Goal: Task Accomplishment & Management: Complete application form

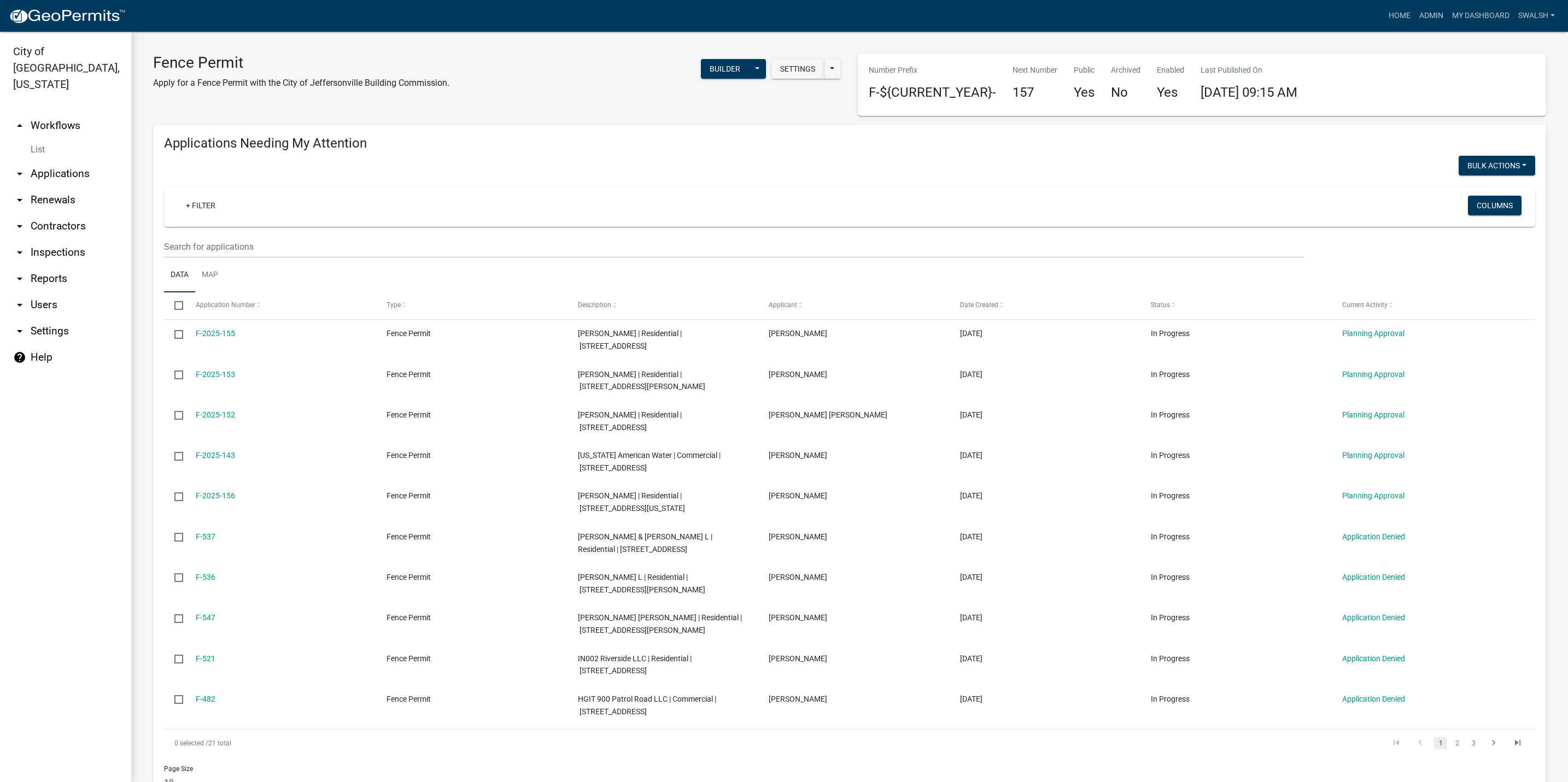
click at [71, 113] on link "arrow_drop_up Workflows" at bounding box center [66, 126] width 131 height 26
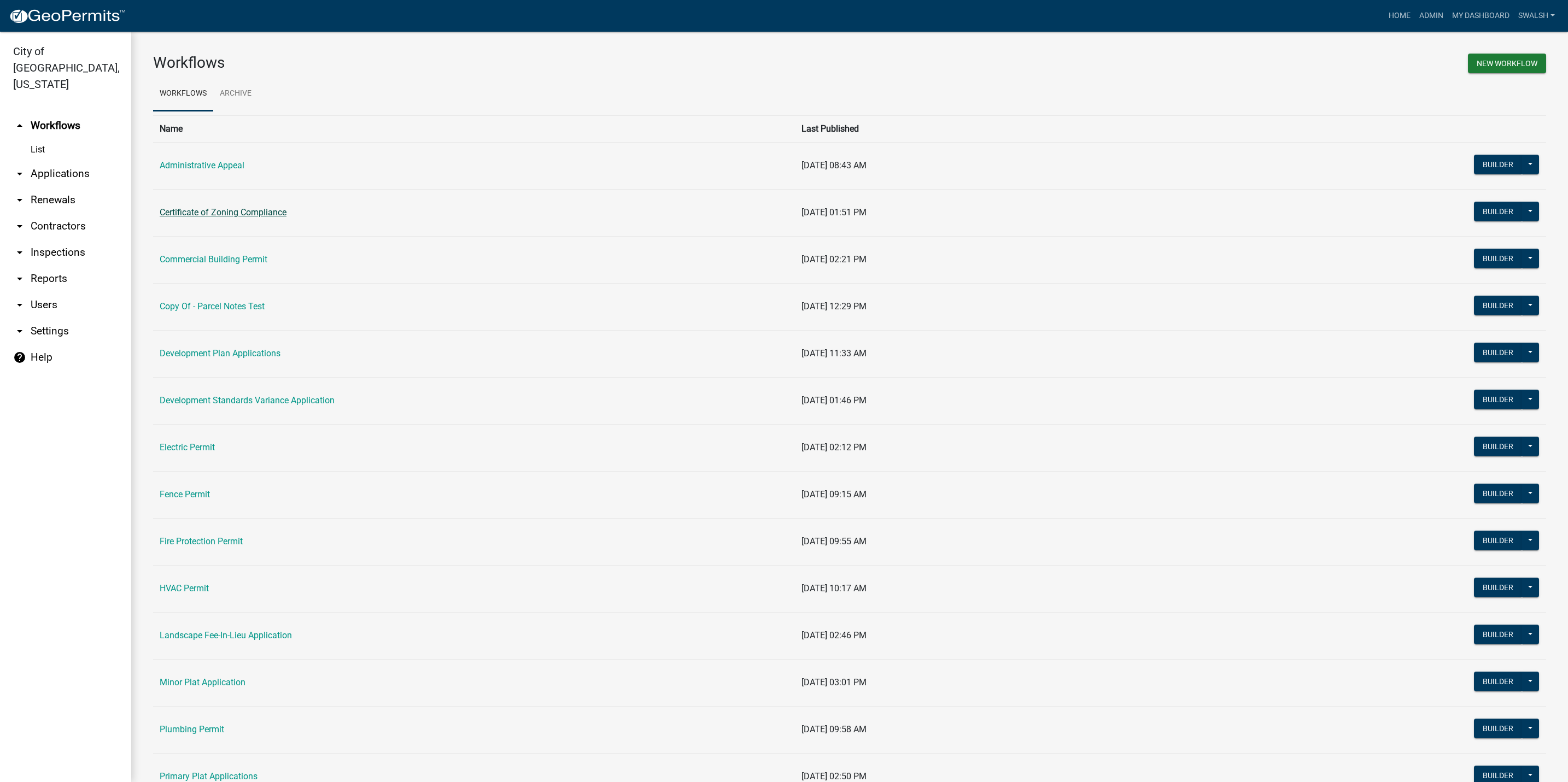
drag, startPoint x: 207, startPoint y: 219, endPoint x: 209, endPoint y: 213, distance: 6.3
click at [209, 213] on td "Certificate of Zoning Compliance" at bounding box center [474, 212] width 642 height 47
click at [210, 212] on link "Certificate of Zoning Compliance" at bounding box center [223, 212] width 127 height 11
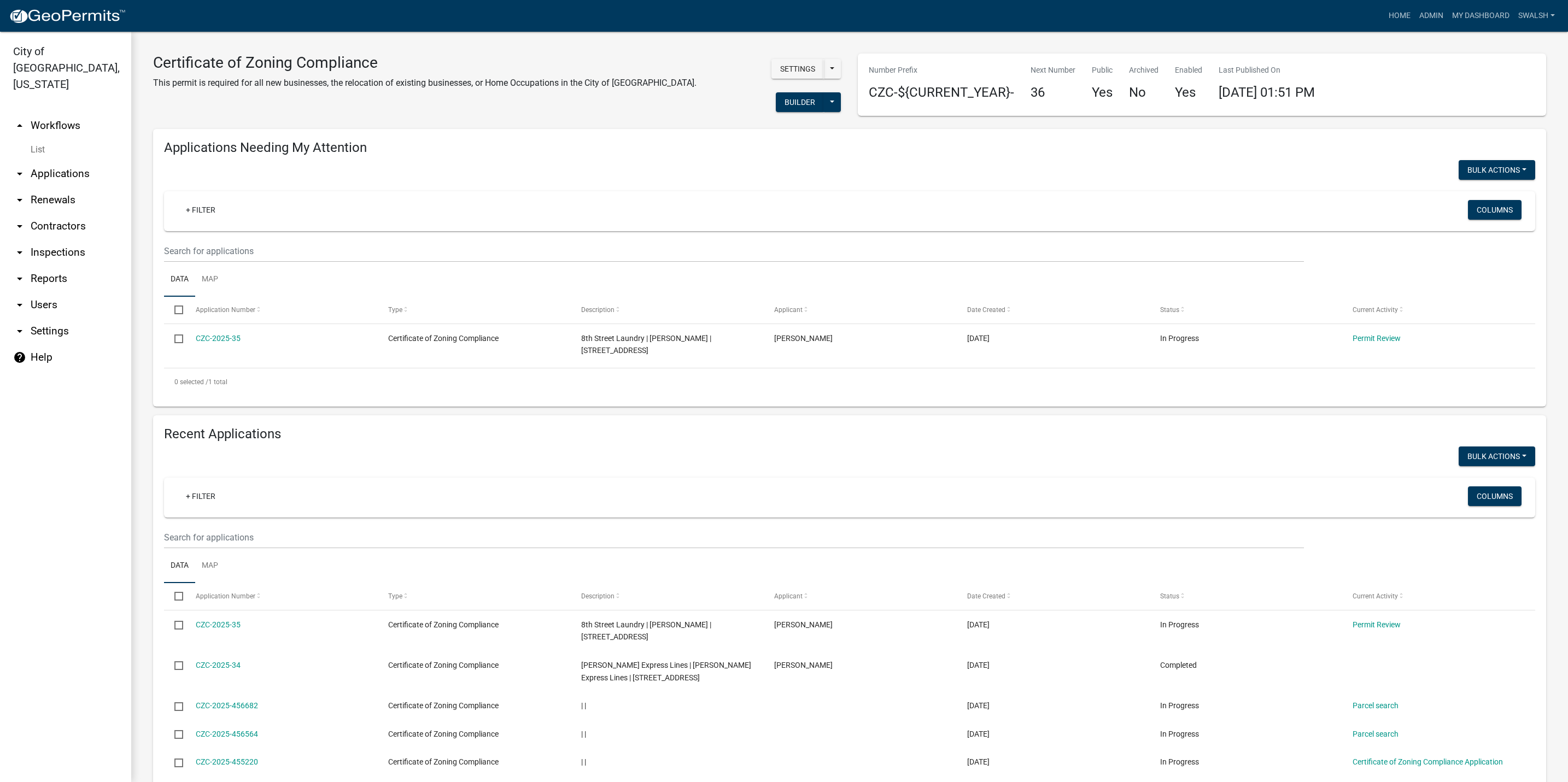
click at [317, 141] on h4 "Applications Needing My Attention" at bounding box center [850, 148] width 1372 height 16
click at [317, 140] on h4 "Applications Needing My Attention" at bounding box center [850, 148] width 1372 height 16
click at [318, 140] on h4 "Applications Needing My Attention" at bounding box center [850, 148] width 1372 height 16
drag, startPoint x: 318, startPoint y: 139, endPoint x: 458, endPoint y: 142, distance: 140.0
click at [458, 142] on h4 "Applications Needing My Attention" at bounding box center [850, 148] width 1372 height 16
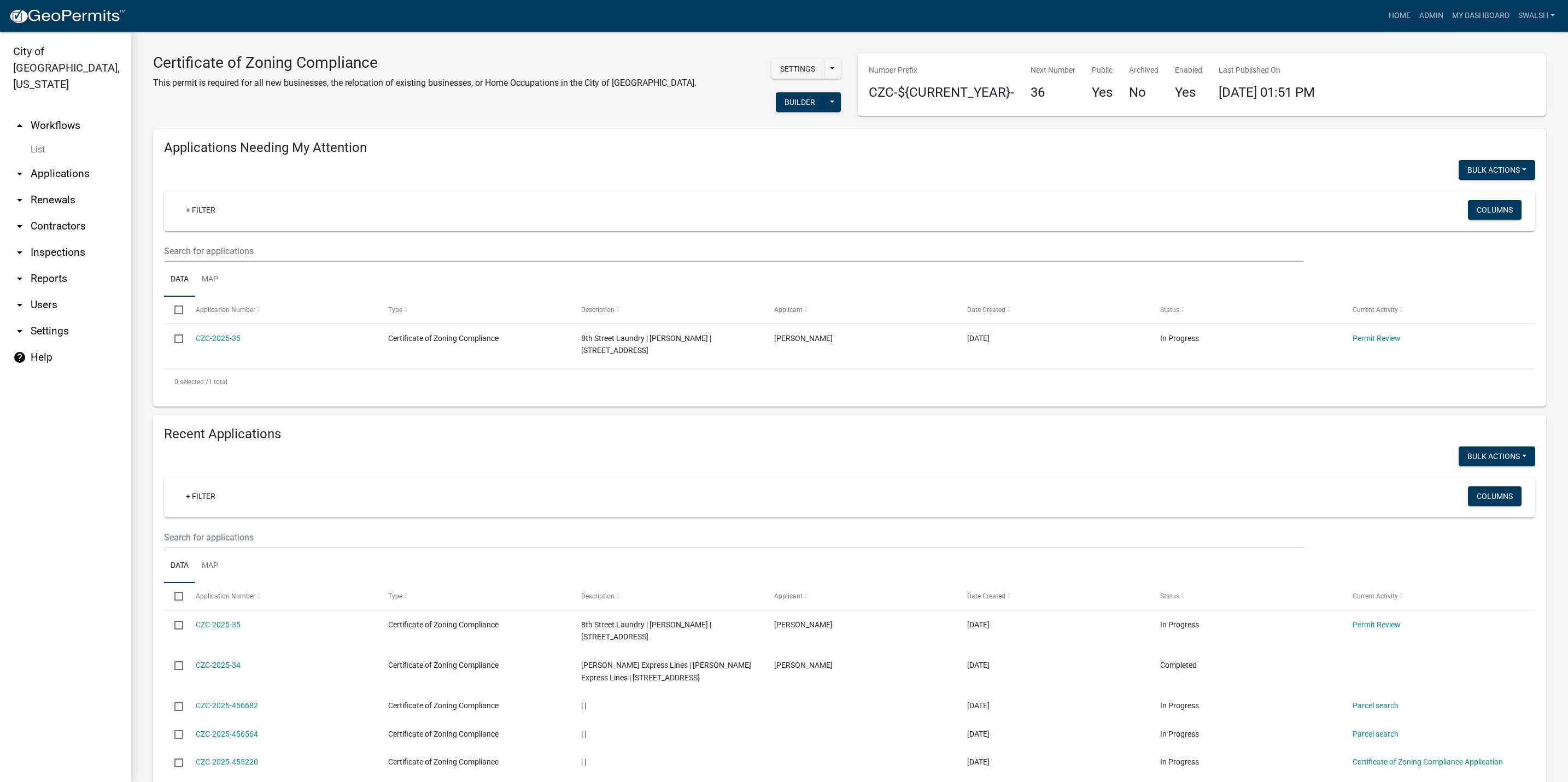
click at [58, 113] on link "arrow_drop_up Workflows" at bounding box center [66, 126] width 131 height 26
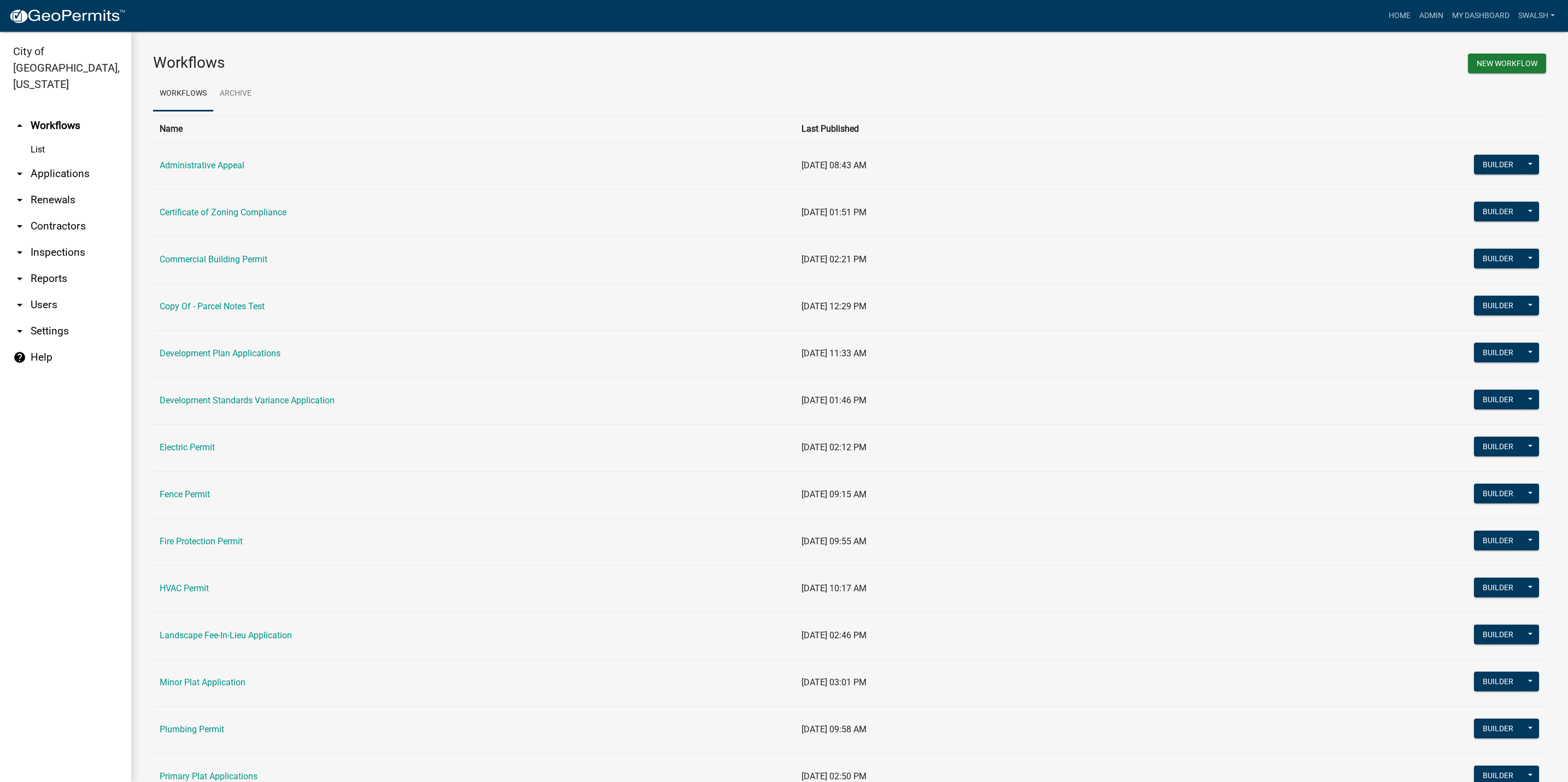
click at [193, 484] on td "Fence Permit" at bounding box center [474, 495] width 642 height 47
click at [191, 493] on link "Fence Permit" at bounding box center [185, 494] width 50 height 11
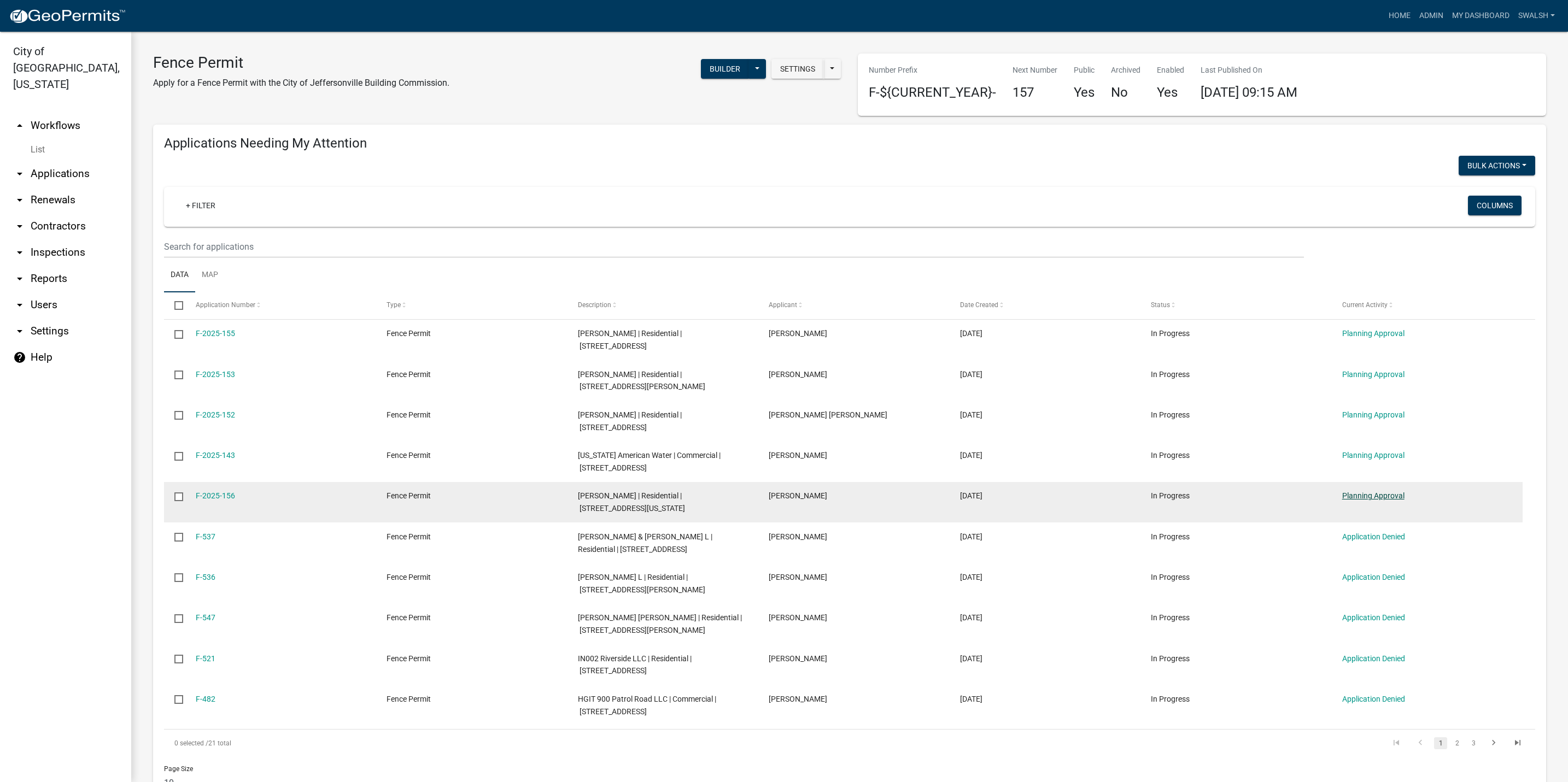
click at [1373, 491] on link "Planning Approval" at bounding box center [1373, 495] width 63 height 9
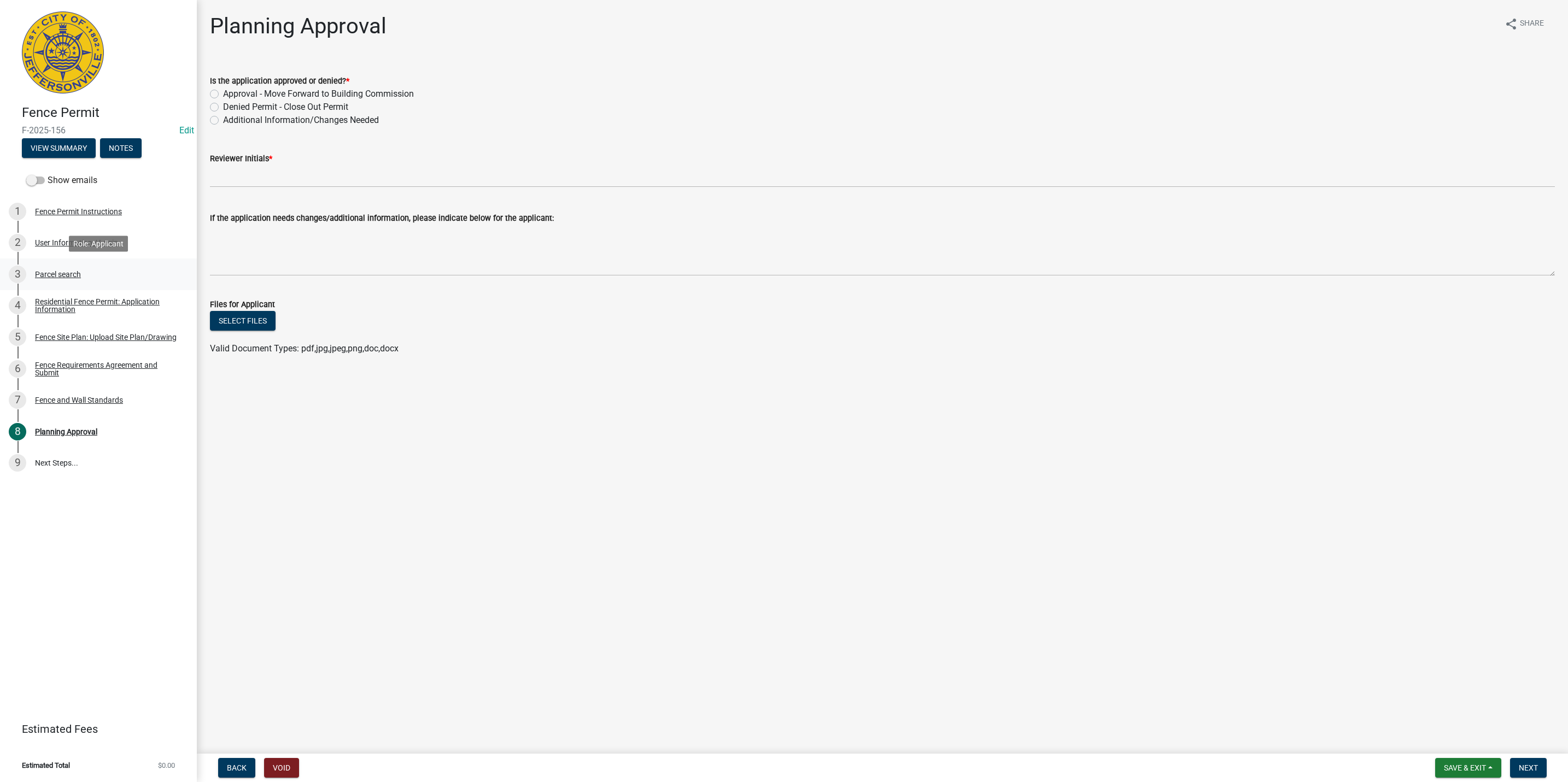
click at [104, 271] on div "3 Parcel search" at bounding box center [94, 274] width 170 height 17
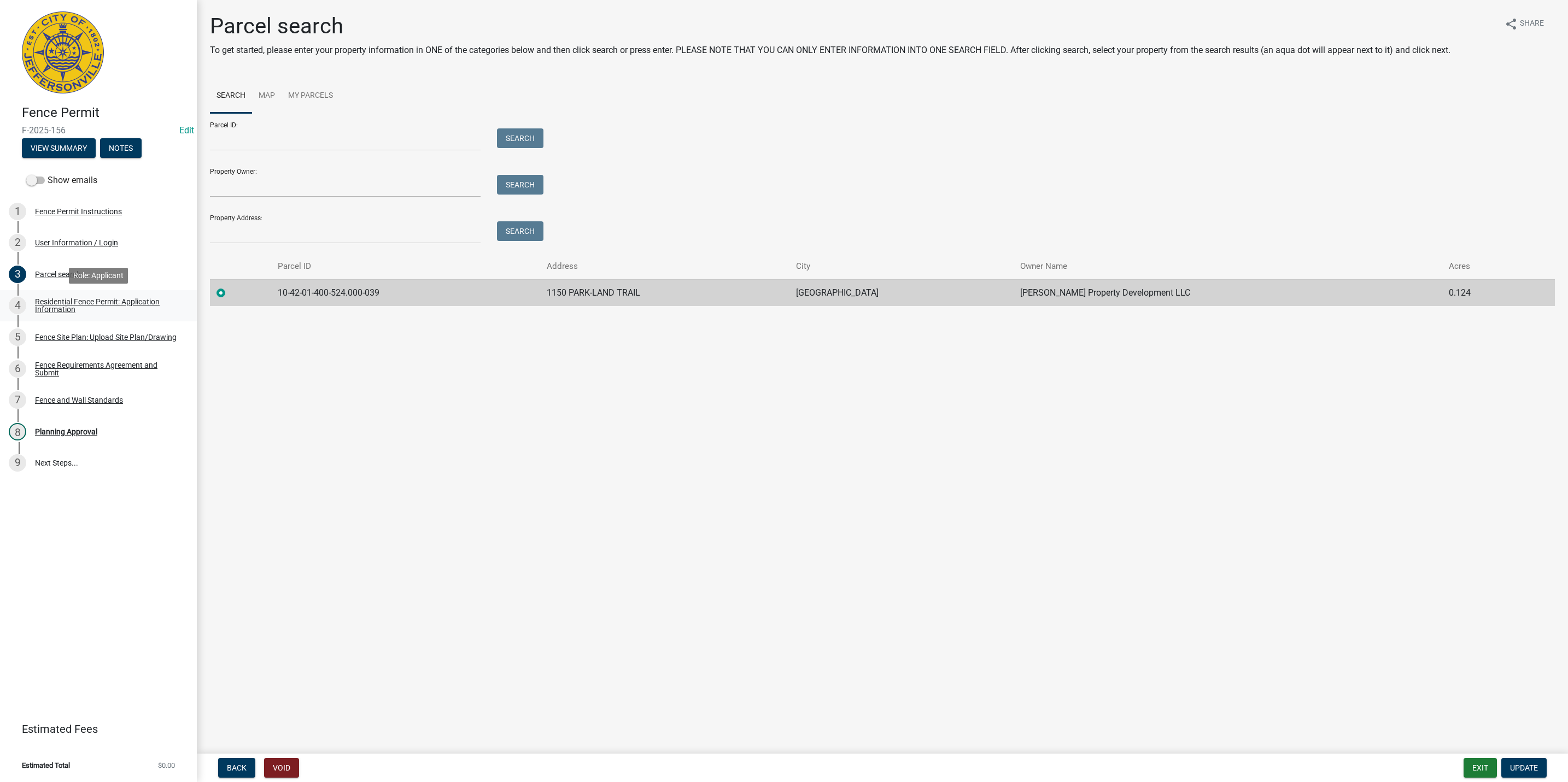
click at [69, 310] on div "Residential Fence Permit: Application Information" at bounding box center [107, 305] width 144 height 15
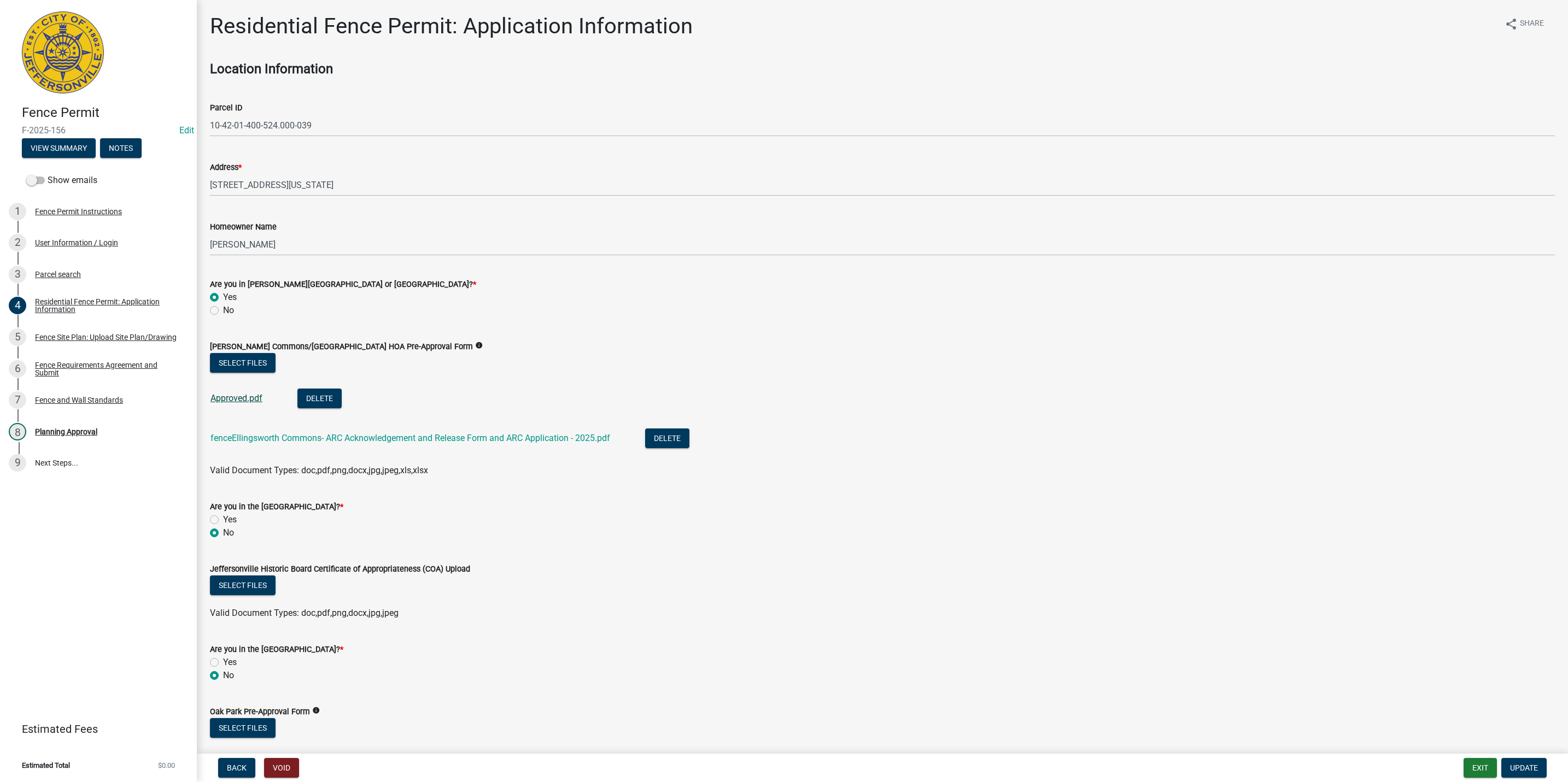
click at [227, 397] on link "Approved.pdf" at bounding box center [237, 398] width 52 height 11
click at [443, 440] on link "fenceEllingsworth Commons- ARC Acknowledgement and Release Form and ARC Applica…" at bounding box center [410, 438] width 400 height 11
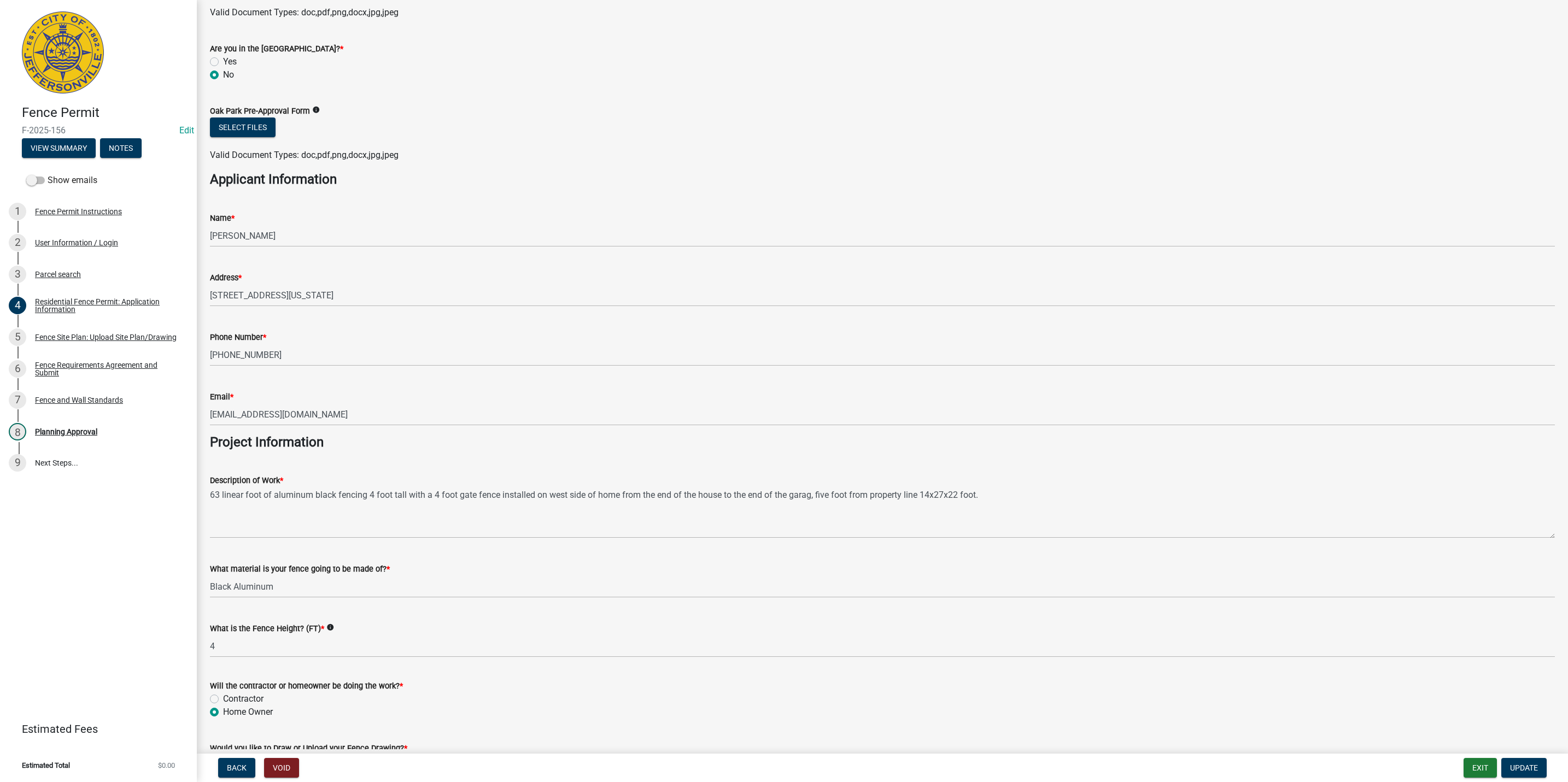
scroll to position [684, 0]
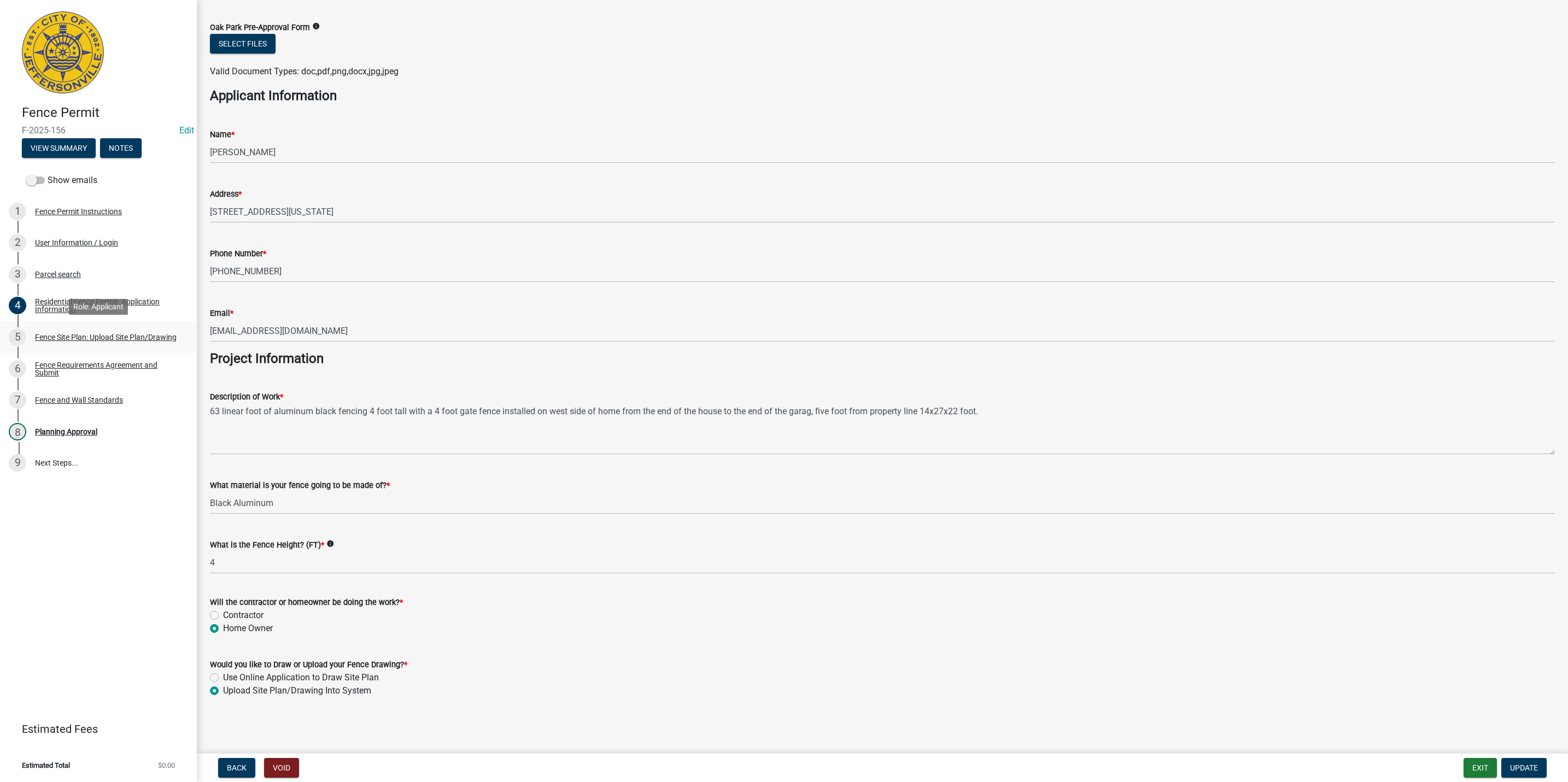
click at [123, 323] on link "5 Fence Site Plan: Upload Site Plan/Drawing" at bounding box center [99, 337] width 197 height 32
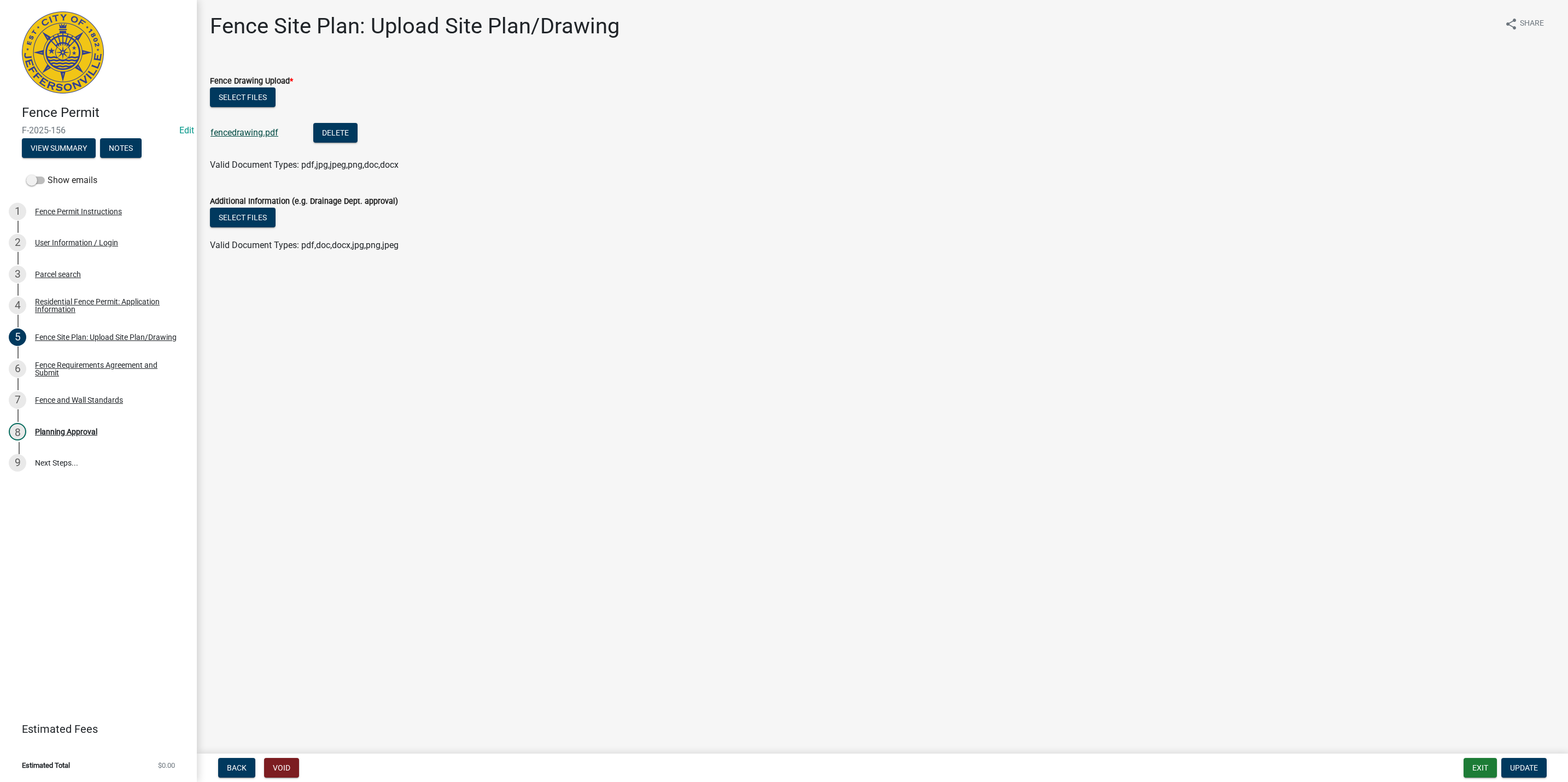
click at [235, 131] on link "fencedrawing.pdf" at bounding box center [244, 133] width 68 height 11
click at [77, 412] on link "7 Fence and Wall Standards" at bounding box center [99, 399] width 197 height 32
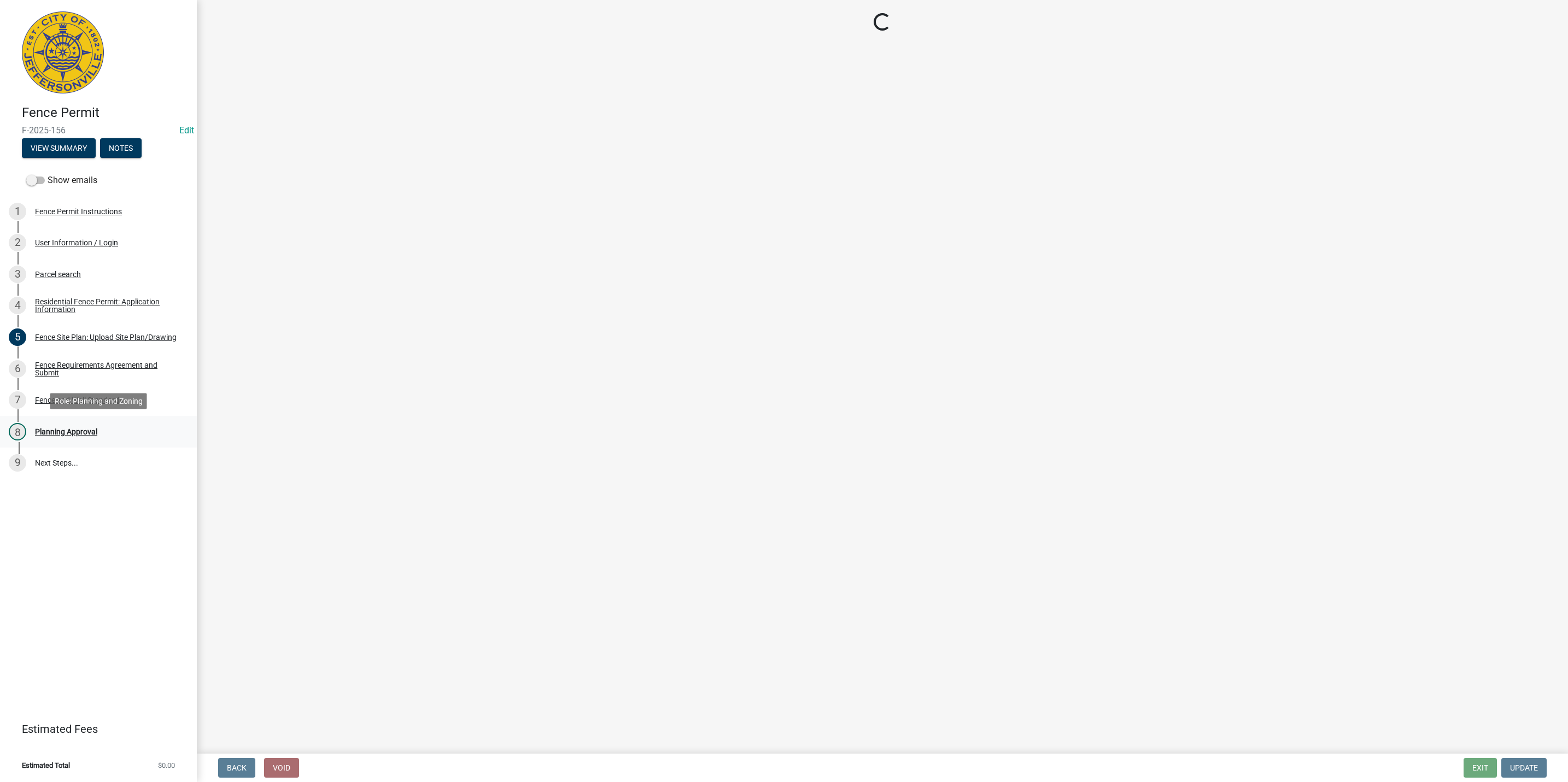
click at [76, 423] on div "8 Planning Approval" at bounding box center [94, 432] width 170 height 17
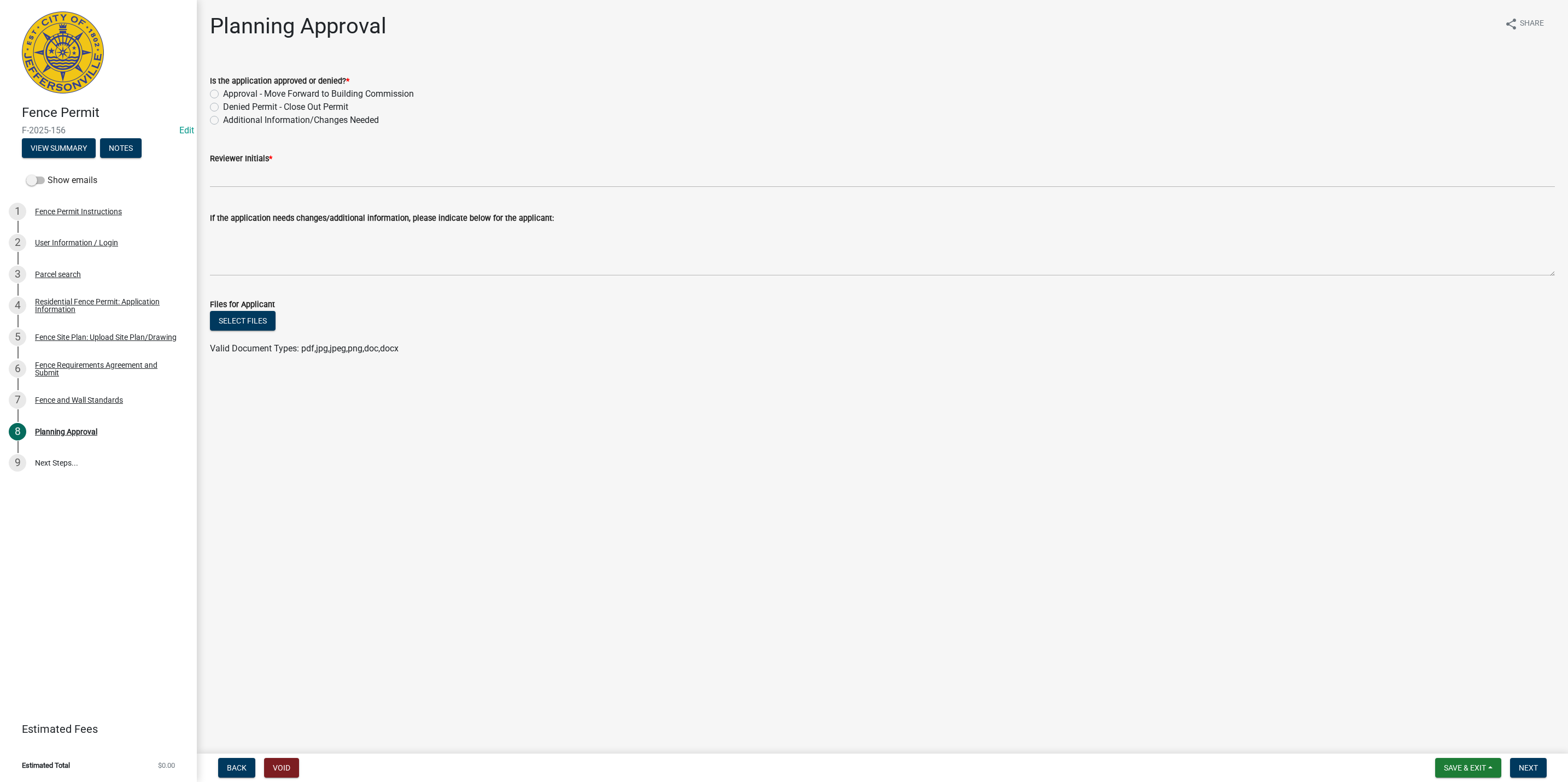
click at [283, 93] on label "Approval - Move Forward to Building Commission" at bounding box center [318, 93] width 191 height 13
click at [230, 93] on input "Approval - Move Forward to Building Commission" at bounding box center [226, 90] width 7 height 7
radio input "true"
drag, startPoint x: 283, startPoint y: 156, endPoint x: 284, endPoint y: 165, distance: 9.1
click at [283, 157] on div "Reviewer Initials *" at bounding box center [882, 158] width 1345 height 13
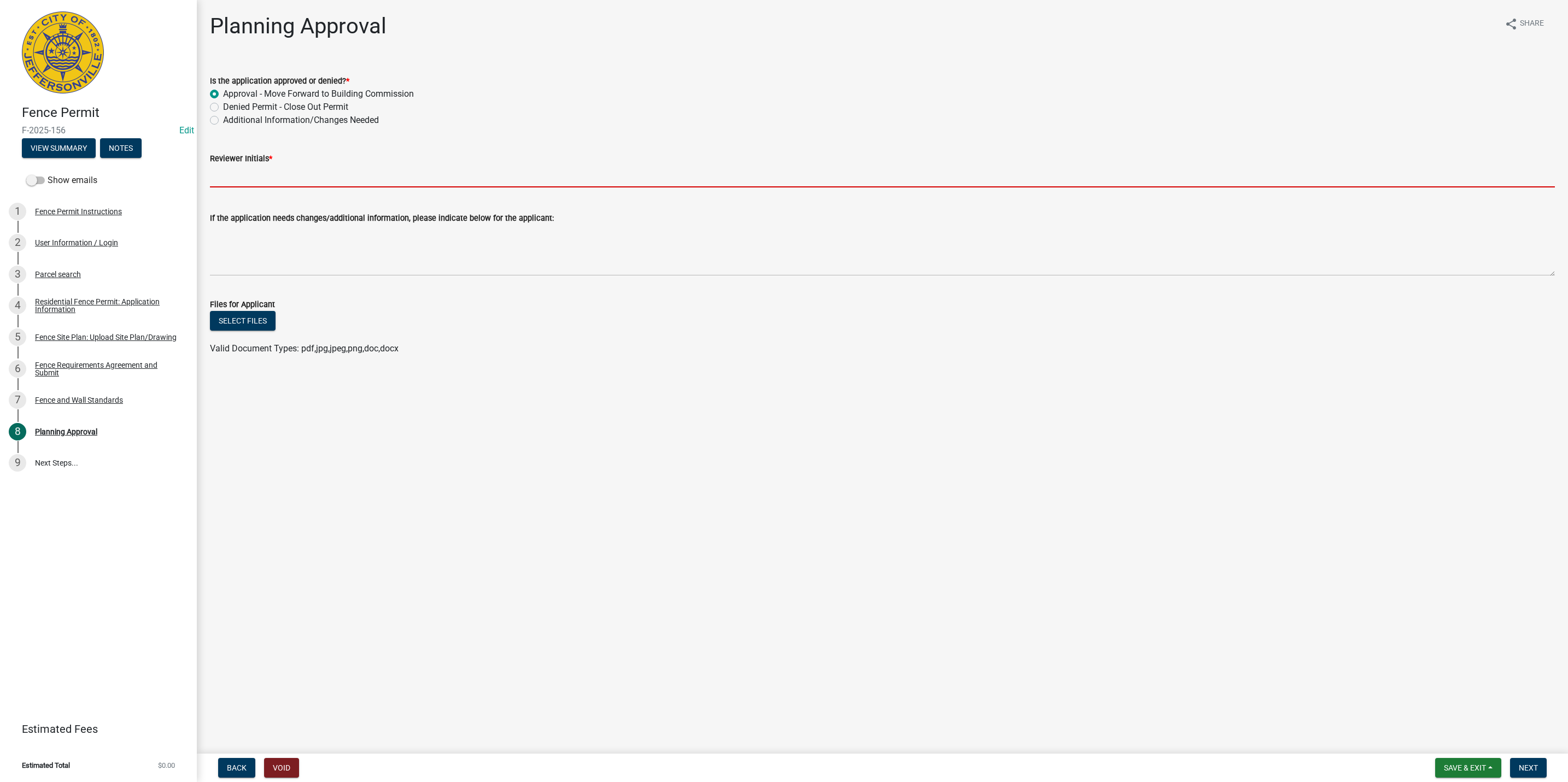
click at [284, 165] on input "Reviewer Initials *" at bounding box center [882, 176] width 1345 height 22
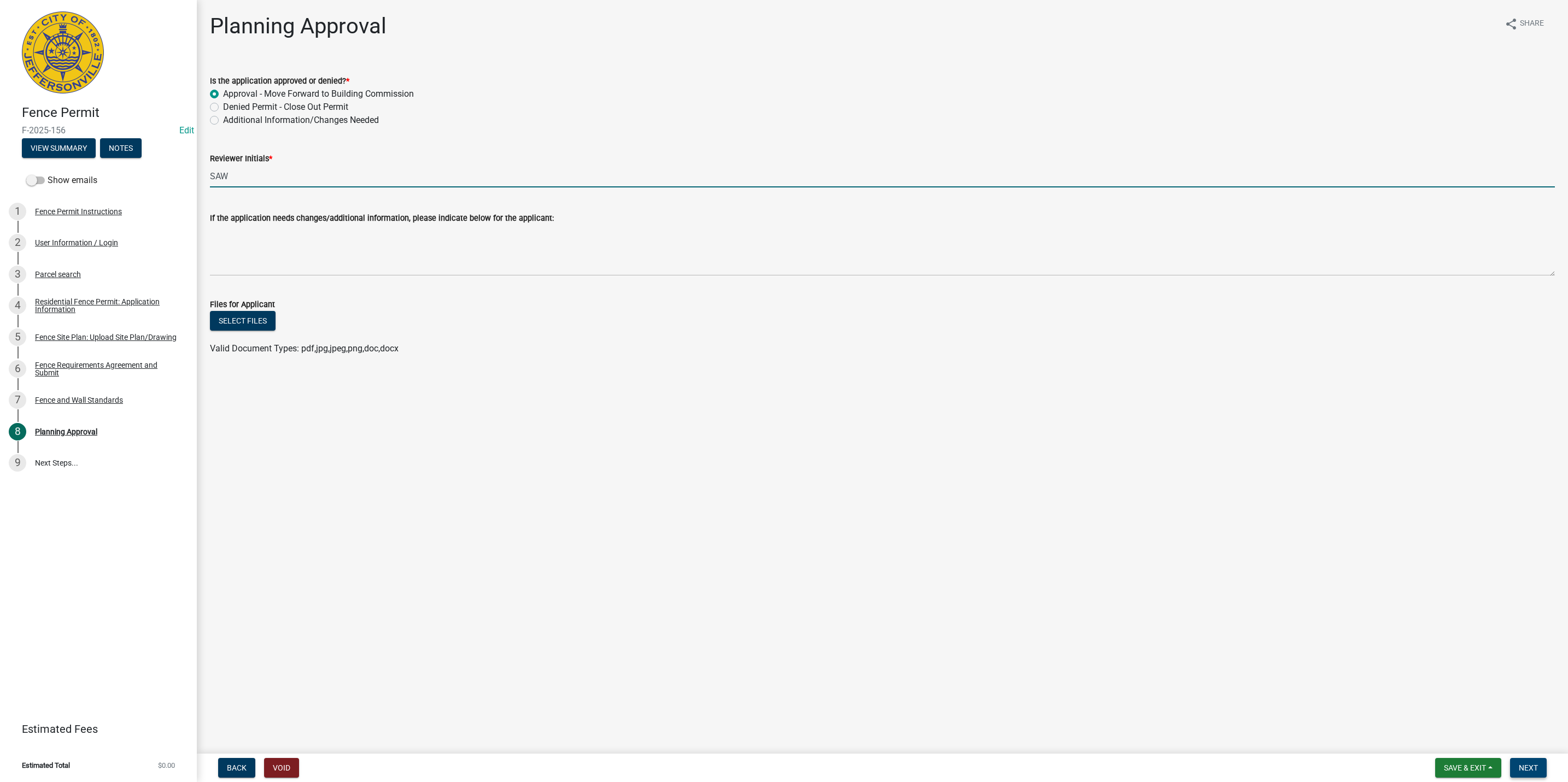
type input "SAW"
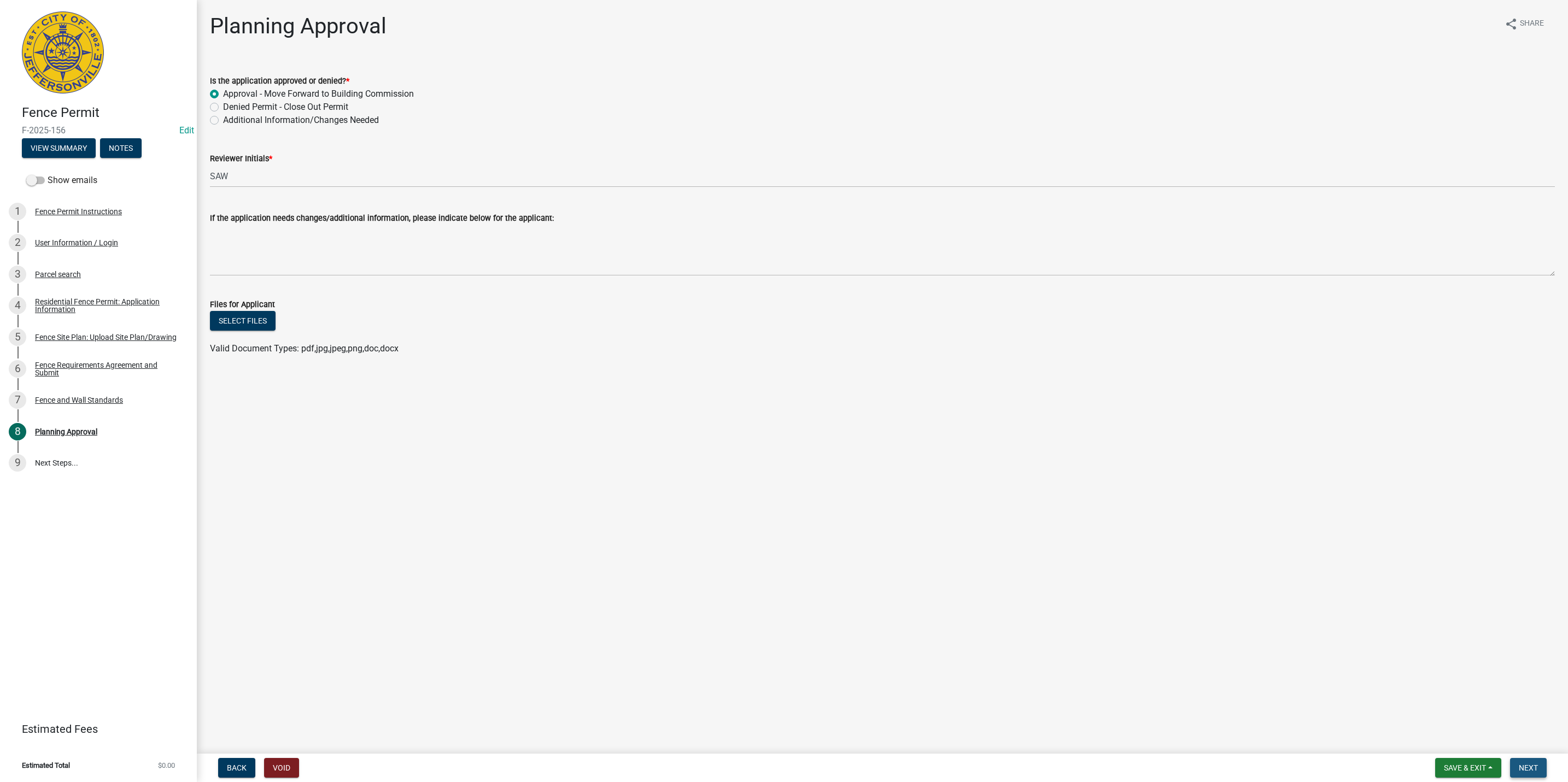
click at [1542, 769] on button "Next" at bounding box center [1528, 768] width 37 height 20
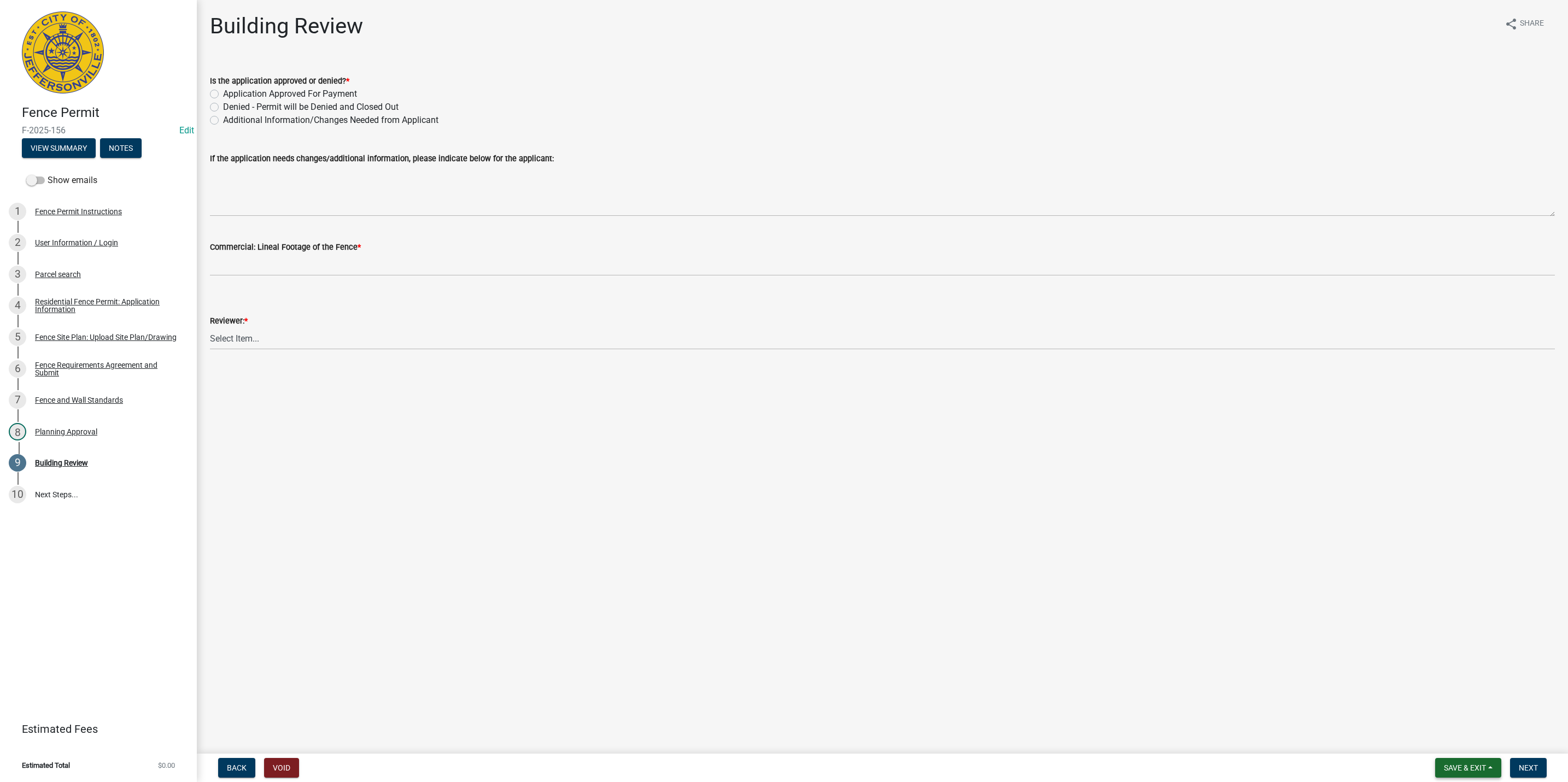
click at [1484, 771] on span "Save & Exit" at bounding box center [1465, 768] width 42 height 9
click at [1483, 748] on button "Save & Exit" at bounding box center [1457, 740] width 87 height 26
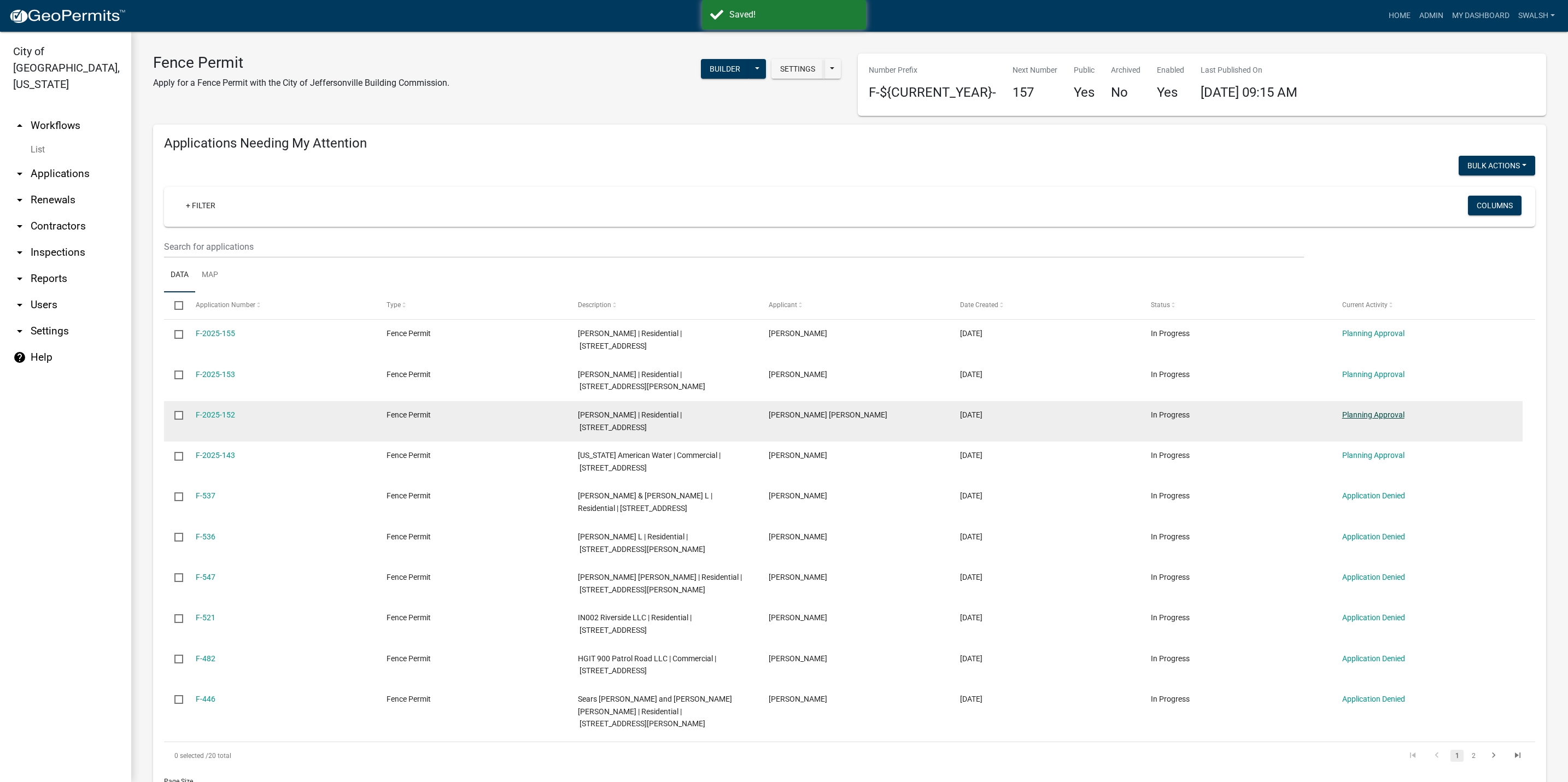
click at [1373, 411] on link "Planning Approval" at bounding box center [1373, 415] width 63 height 9
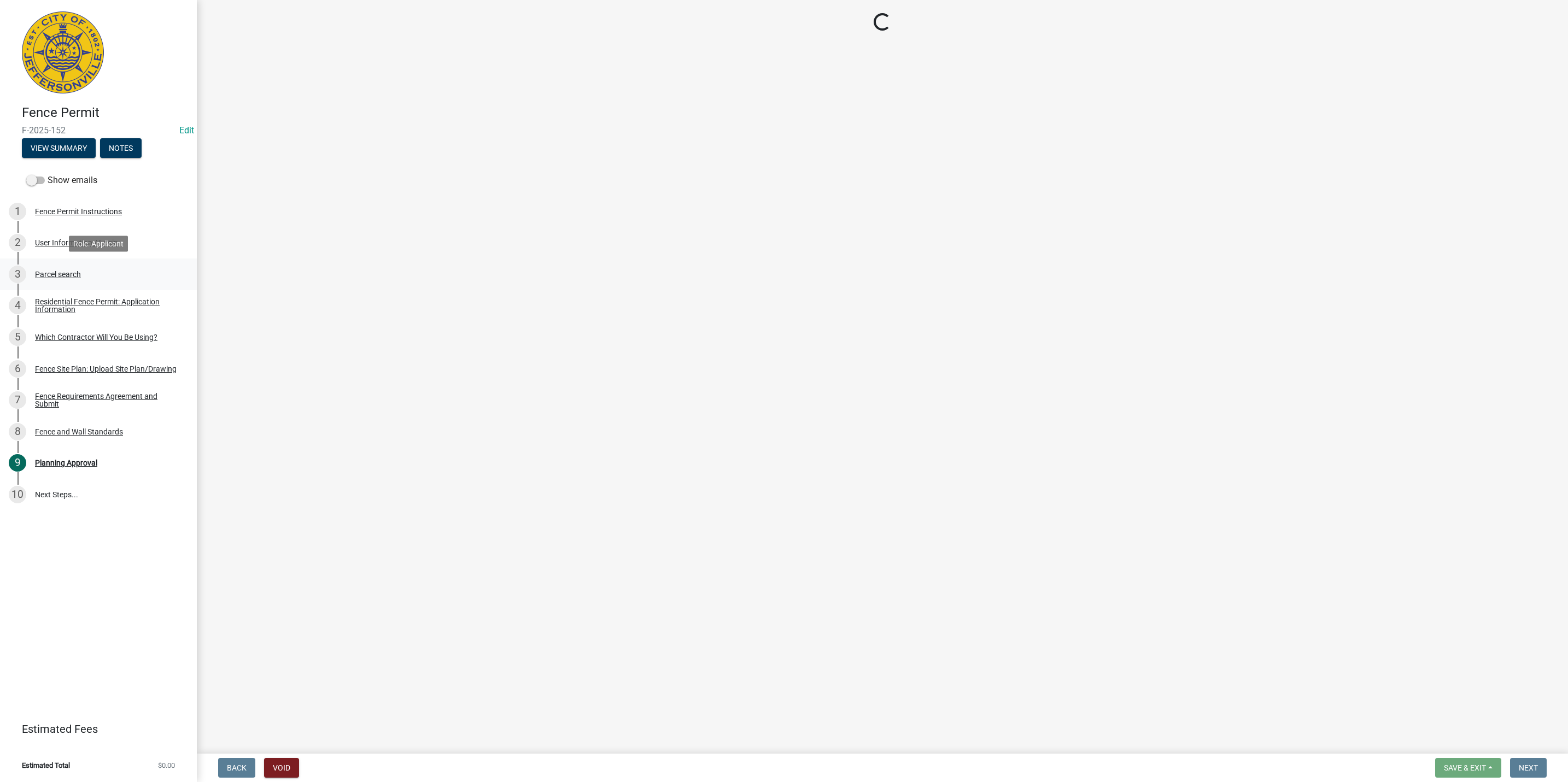
click at [107, 272] on div "3 Parcel search" at bounding box center [94, 274] width 170 height 17
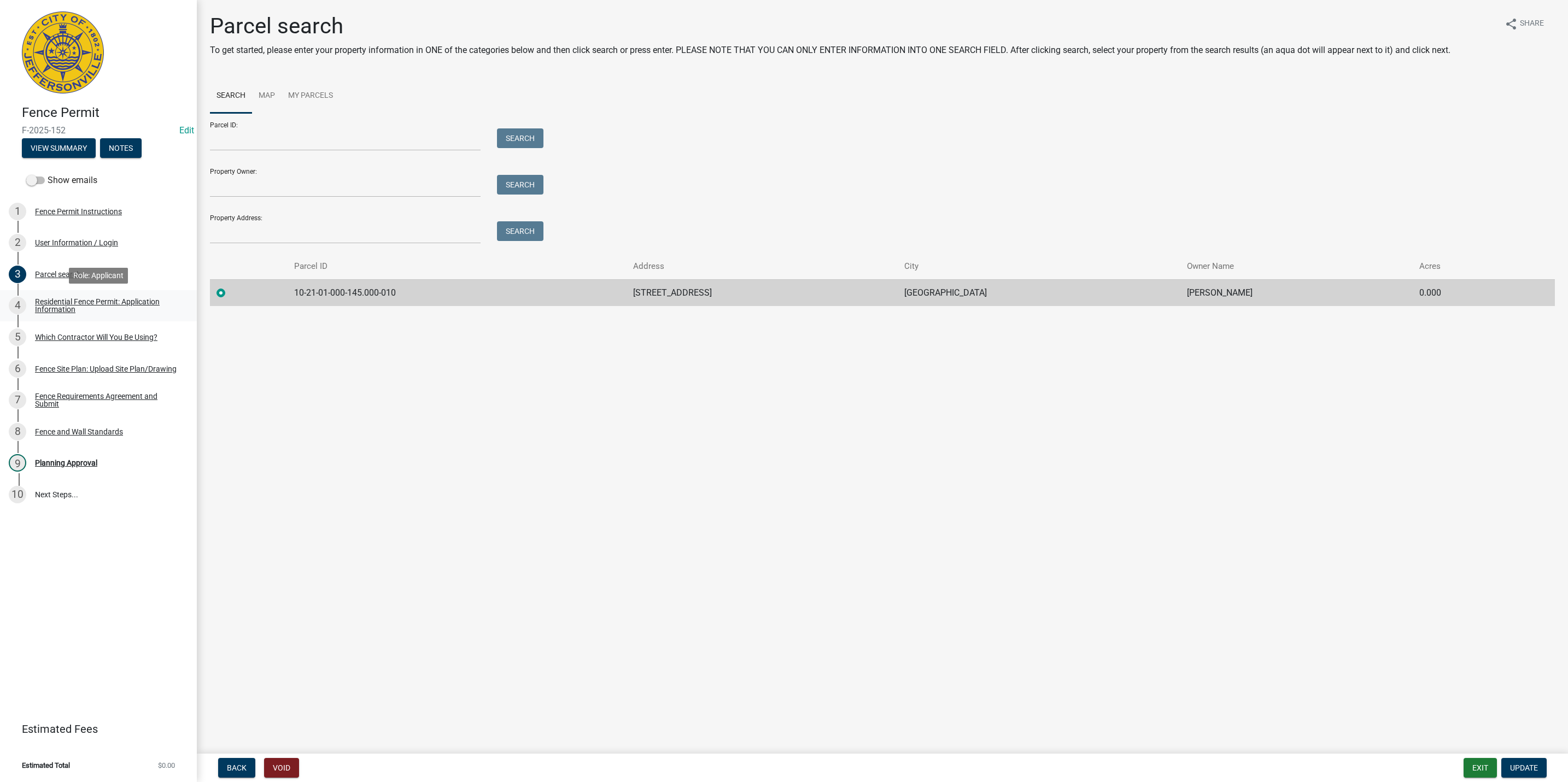
click at [162, 300] on div "Residential Fence Permit: Application Information" at bounding box center [107, 305] width 144 height 15
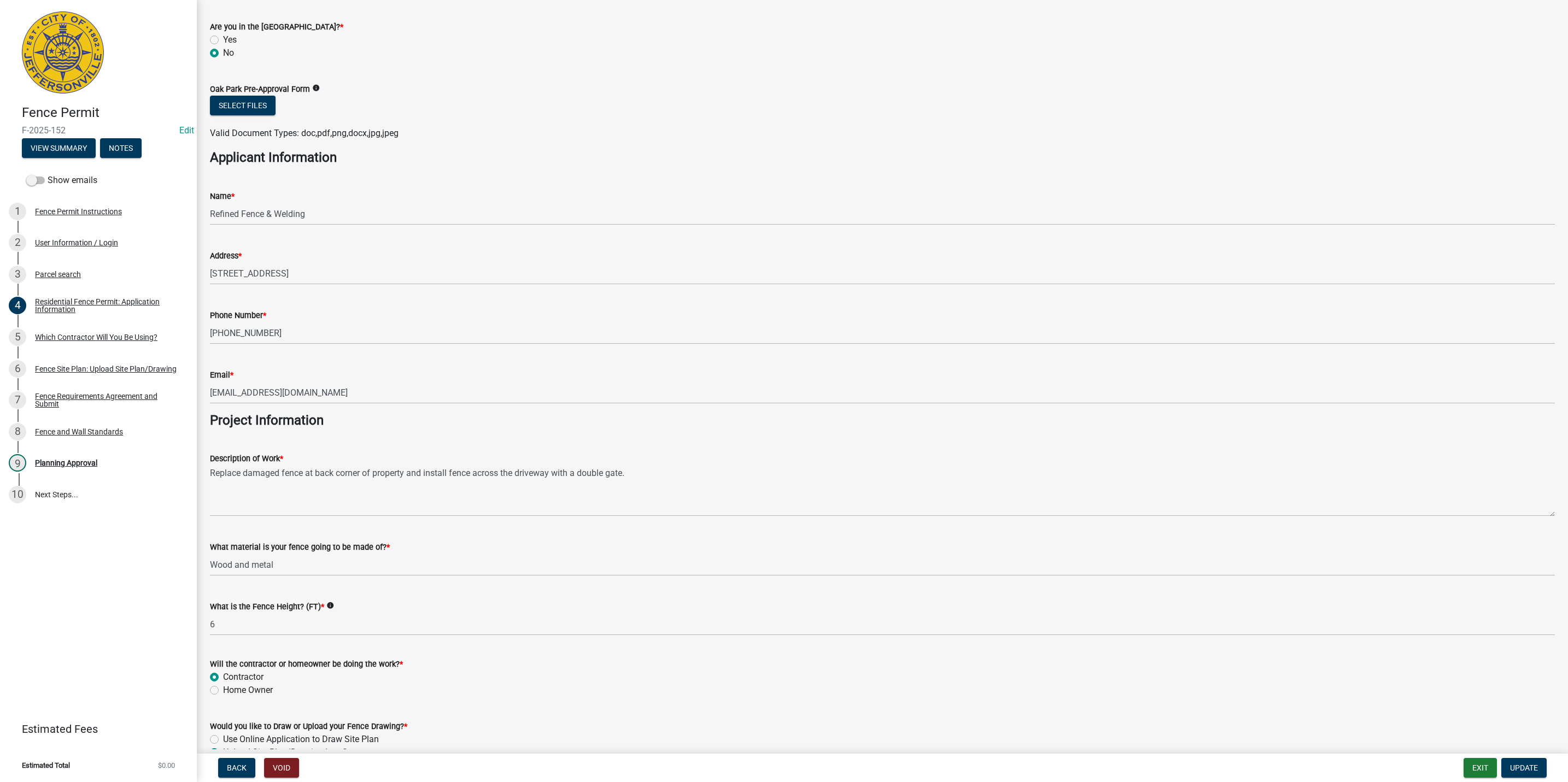
scroll to position [605, 0]
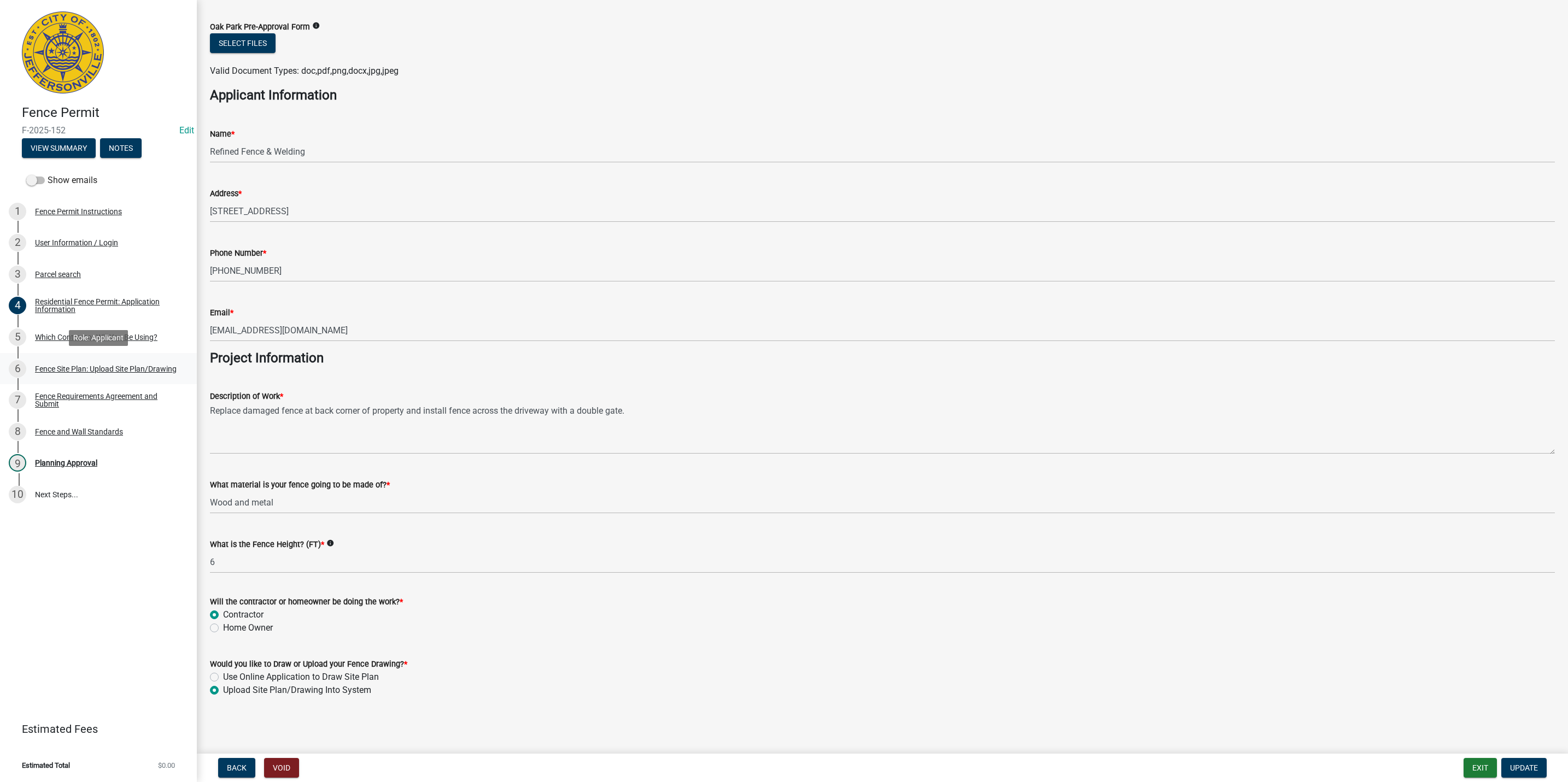
click at [164, 358] on link "6 Fence Site Plan: Upload Site Plan/Drawing" at bounding box center [99, 368] width 197 height 32
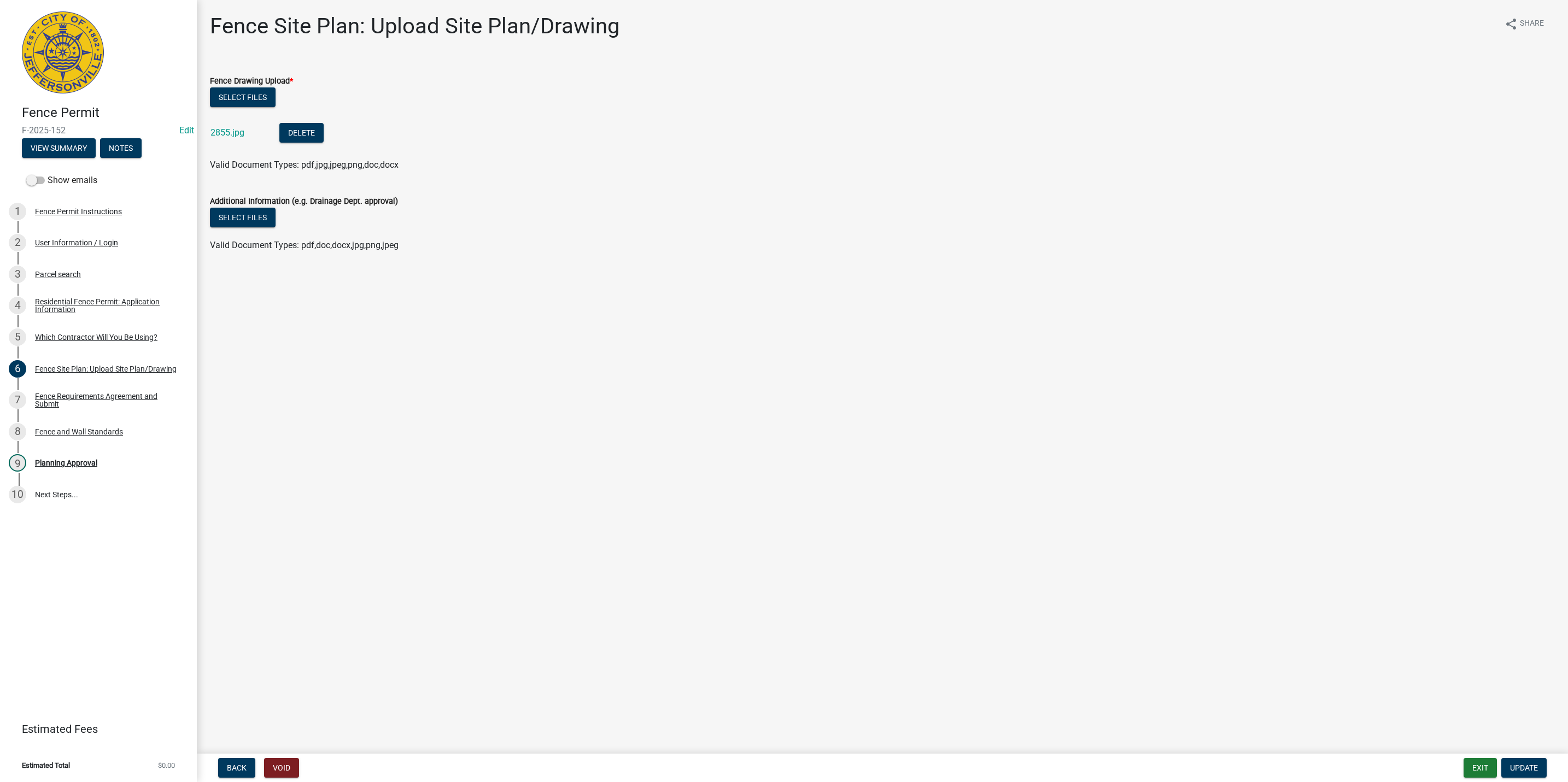
click at [231, 137] on div "2855.jpg" at bounding box center [236, 134] width 51 height 22
click at [230, 124] on div "2855.jpg" at bounding box center [236, 134] width 51 height 22
click at [229, 131] on link "2855.jpg" at bounding box center [227, 133] width 34 height 11
click at [77, 463] on div "Planning Approval" at bounding box center [66, 463] width 63 height 7
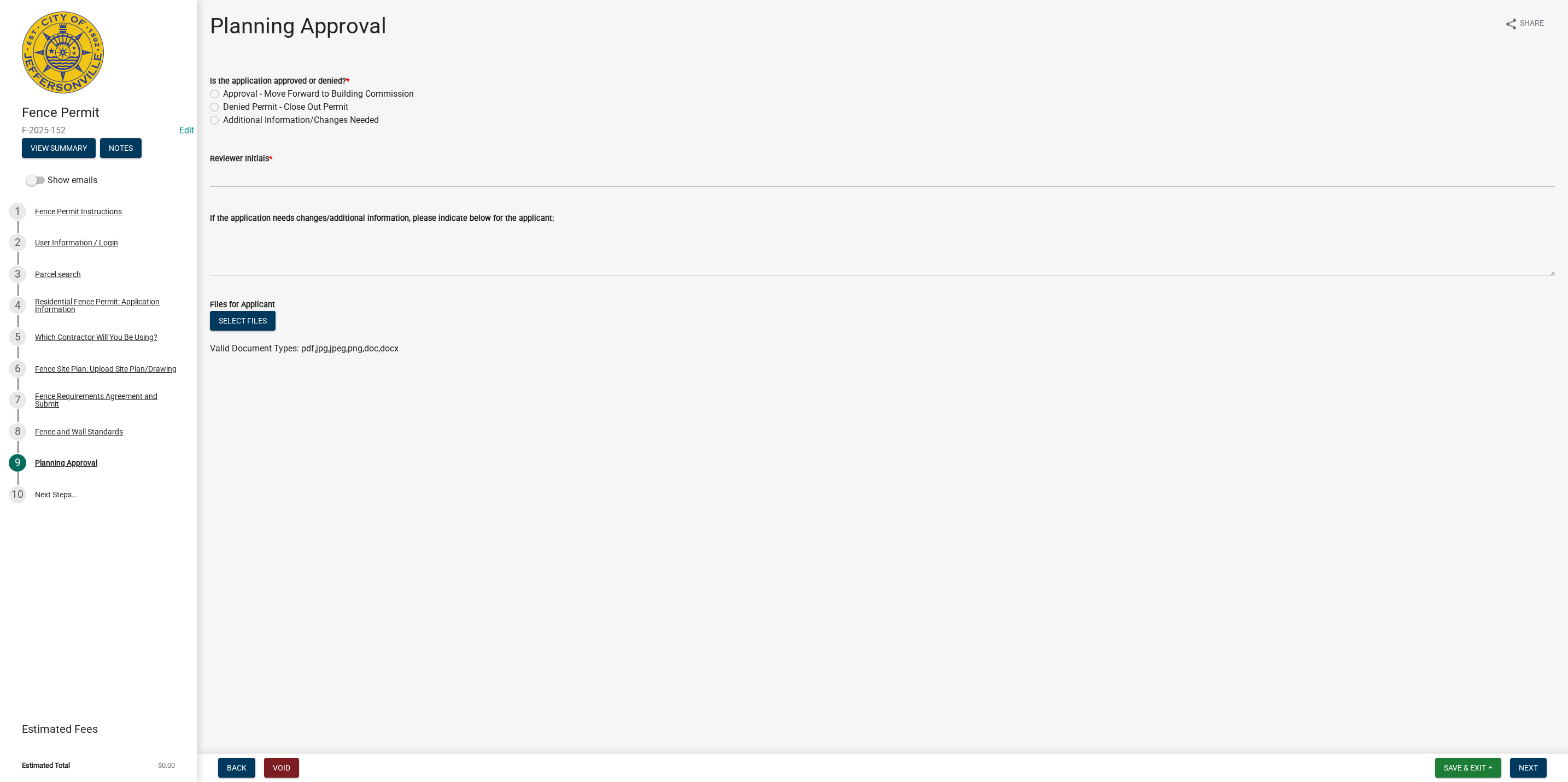
click at [273, 95] on label "Approval - Move Forward to Building Commission" at bounding box center [318, 93] width 191 height 13
click at [230, 95] on input "Approval - Move Forward to Building Commission" at bounding box center [226, 90] width 7 height 7
radio input "true"
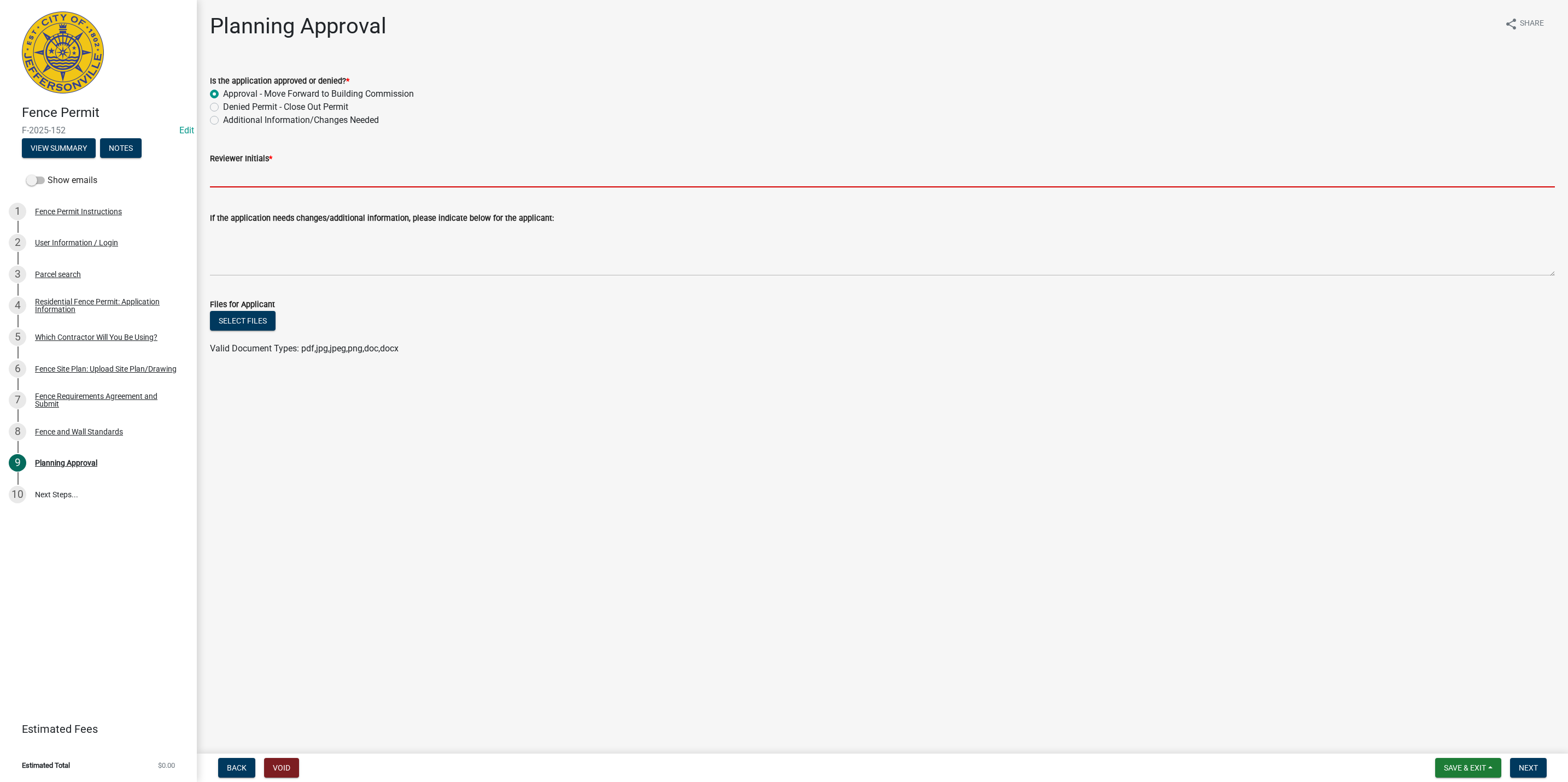
click at [286, 165] on input "Reviewer Initials *" at bounding box center [882, 176] width 1345 height 22
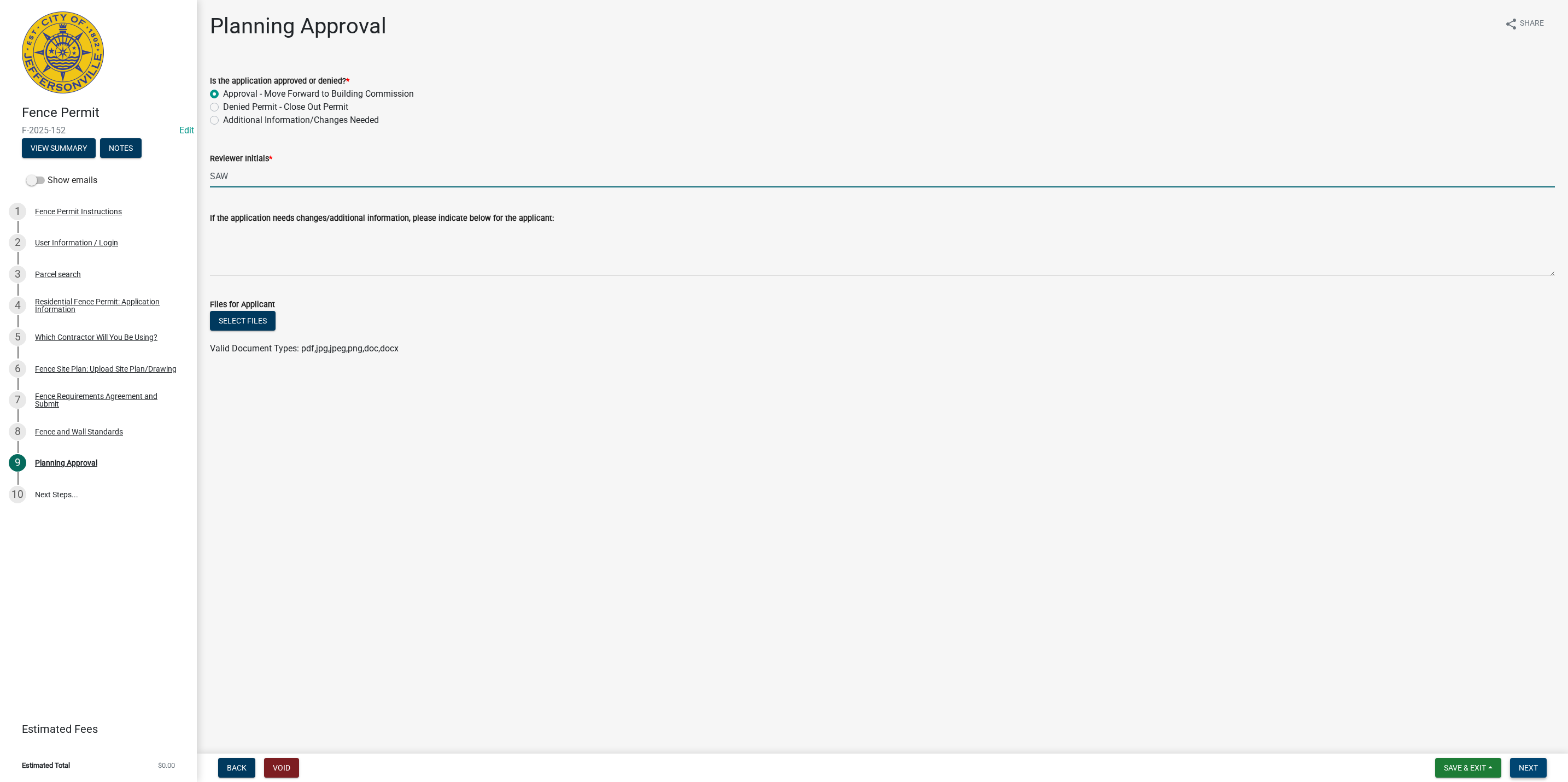
type input "SAW"
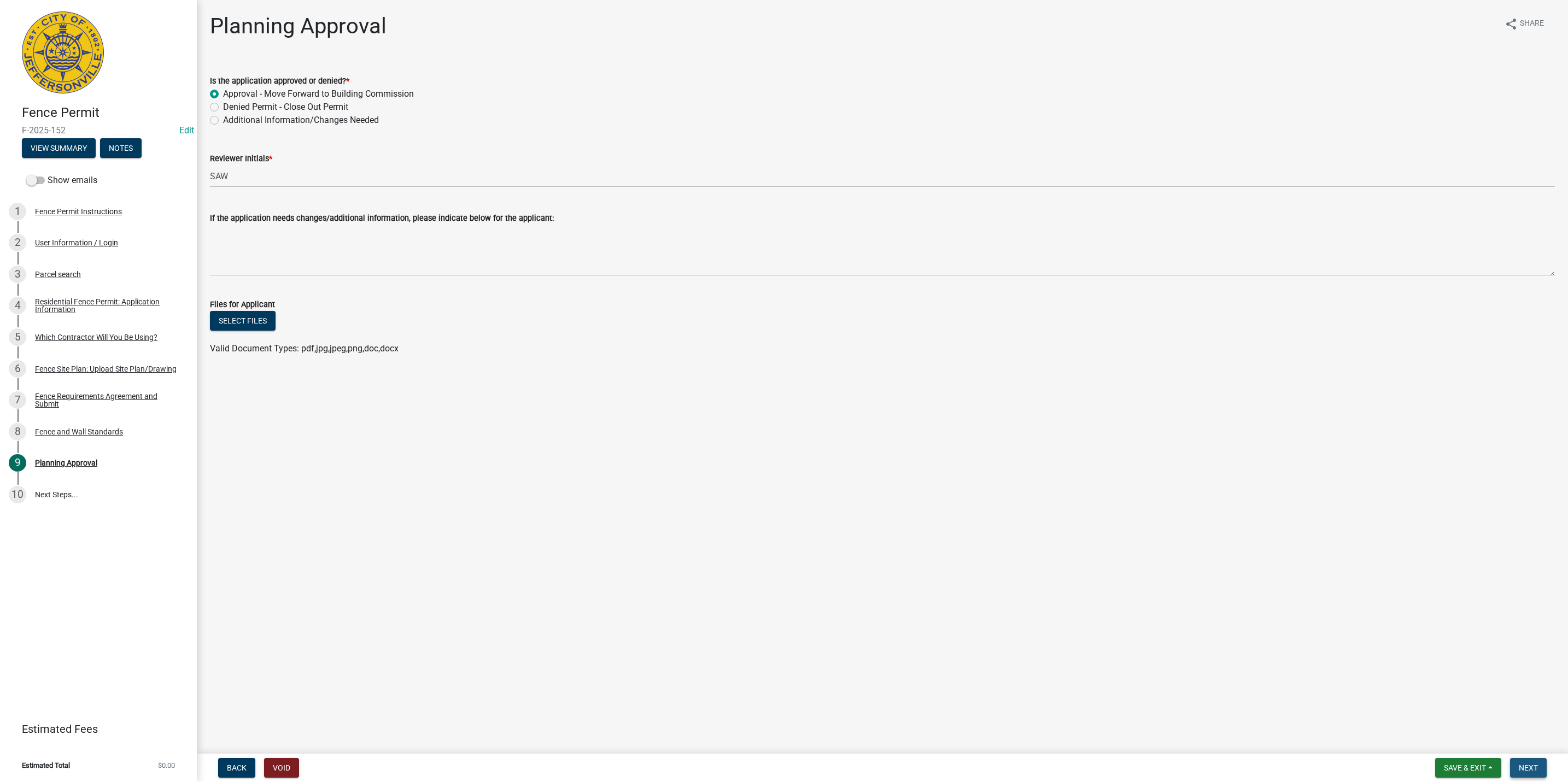
click at [1527, 759] on button "Next" at bounding box center [1528, 768] width 37 height 20
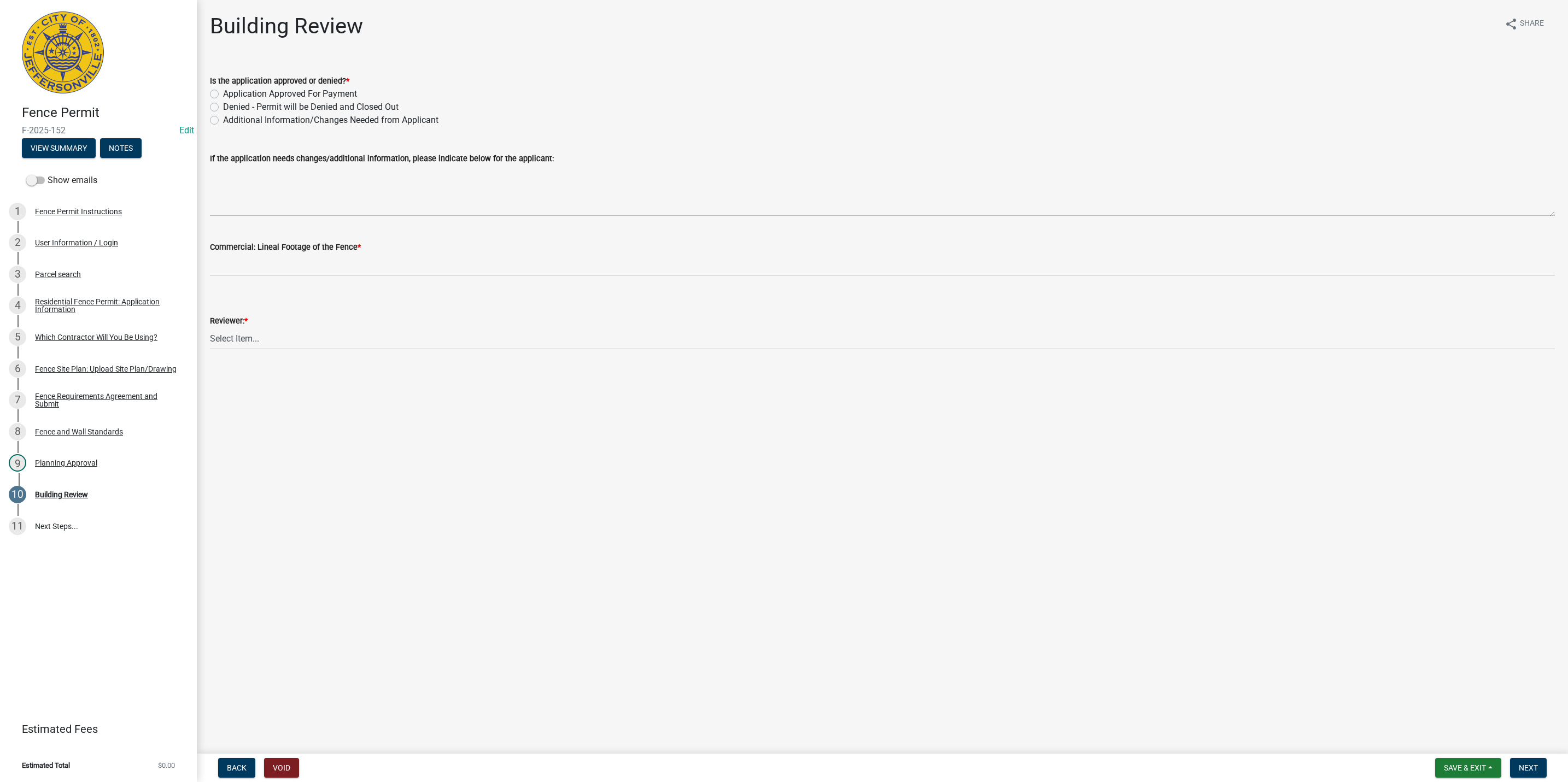
click at [1489, 758] on div "Save & Exit Save Save & Exit" at bounding box center [1468, 768] width 66 height 20
click at [1479, 769] on span "Save & Exit" at bounding box center [1465, 768] width 42 height 9
click at [1474, 733] on button "Save & Exit" at bounding box center [1457, 740] width 87 height 26
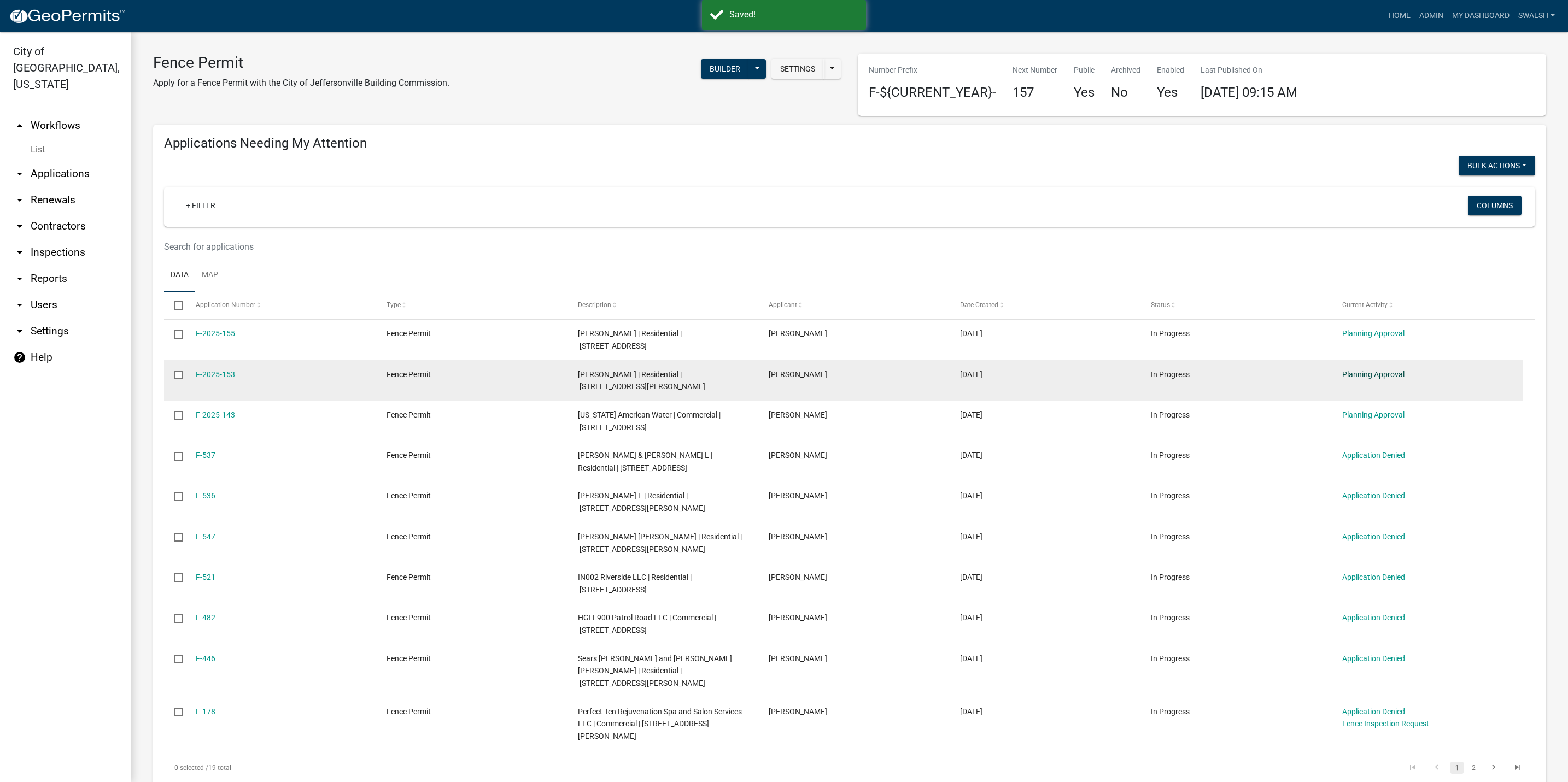
click at [1391, 370] on link "Planning Approval" at bounding box center [1373, 375] width 63 height 9
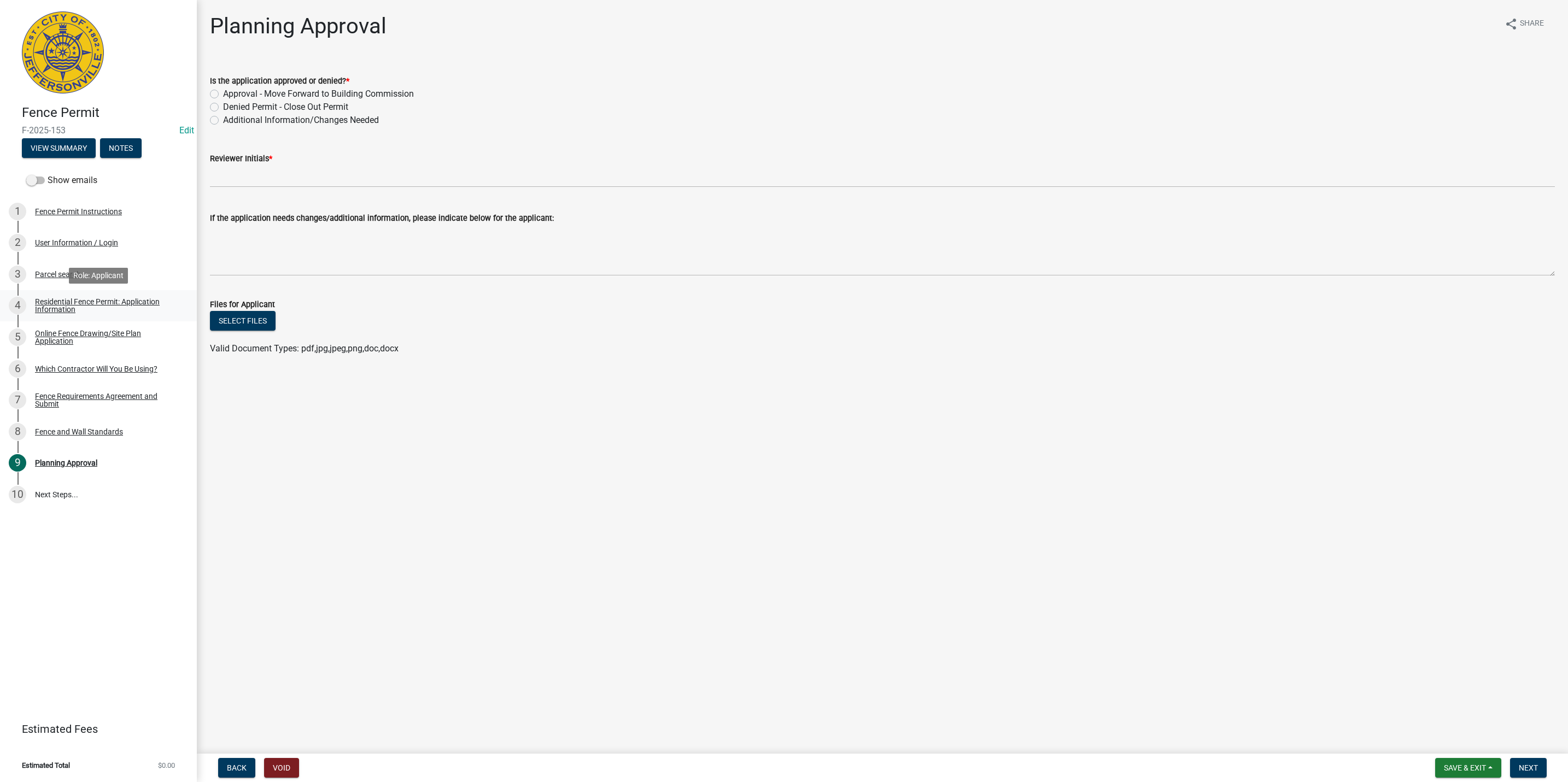
click at [100, 292] on link "4 Residential Fence Permit: Application Information" at bounding box center [99, 306] width 197 height 32
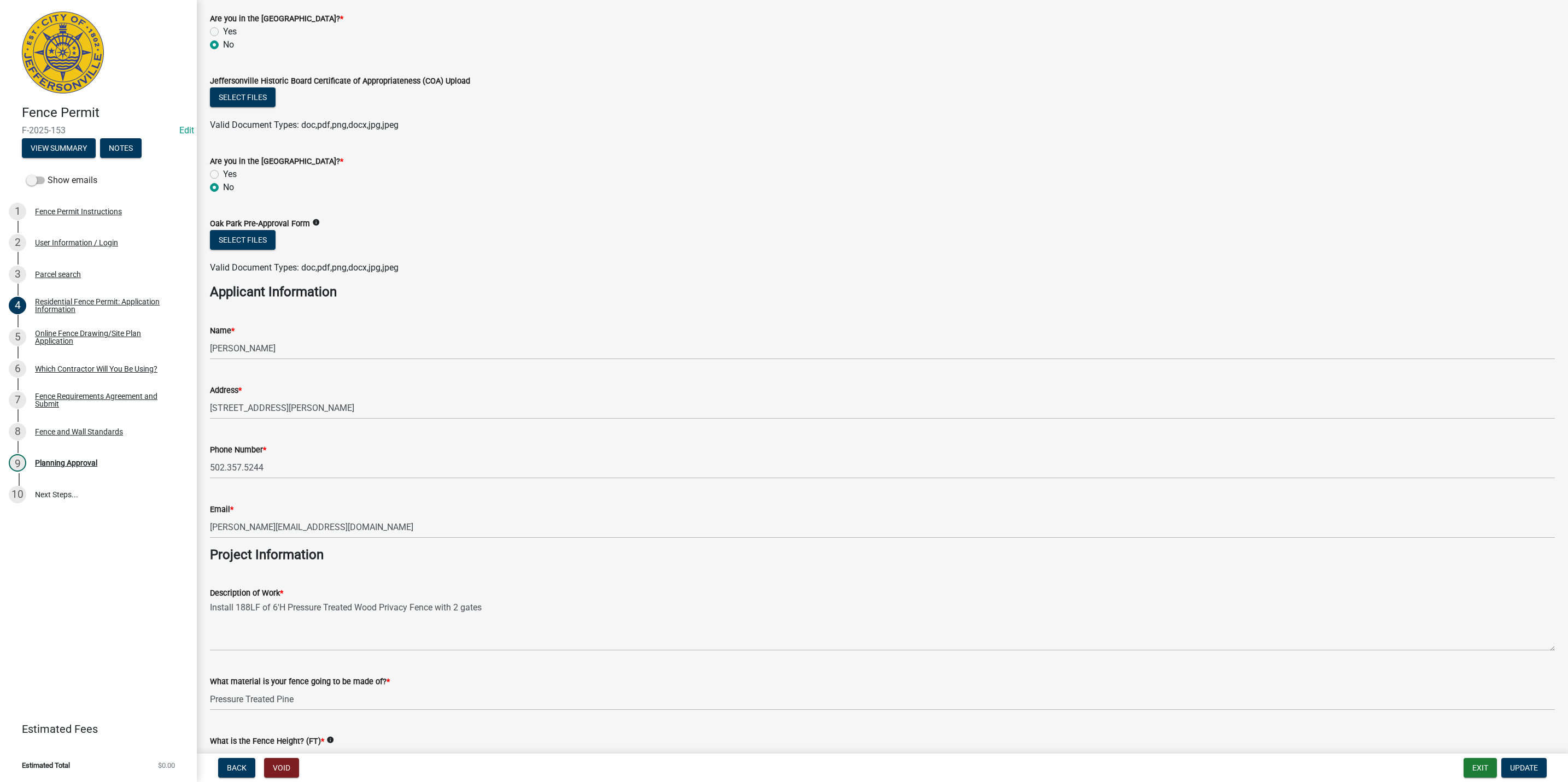
scroll to position [410, 0]
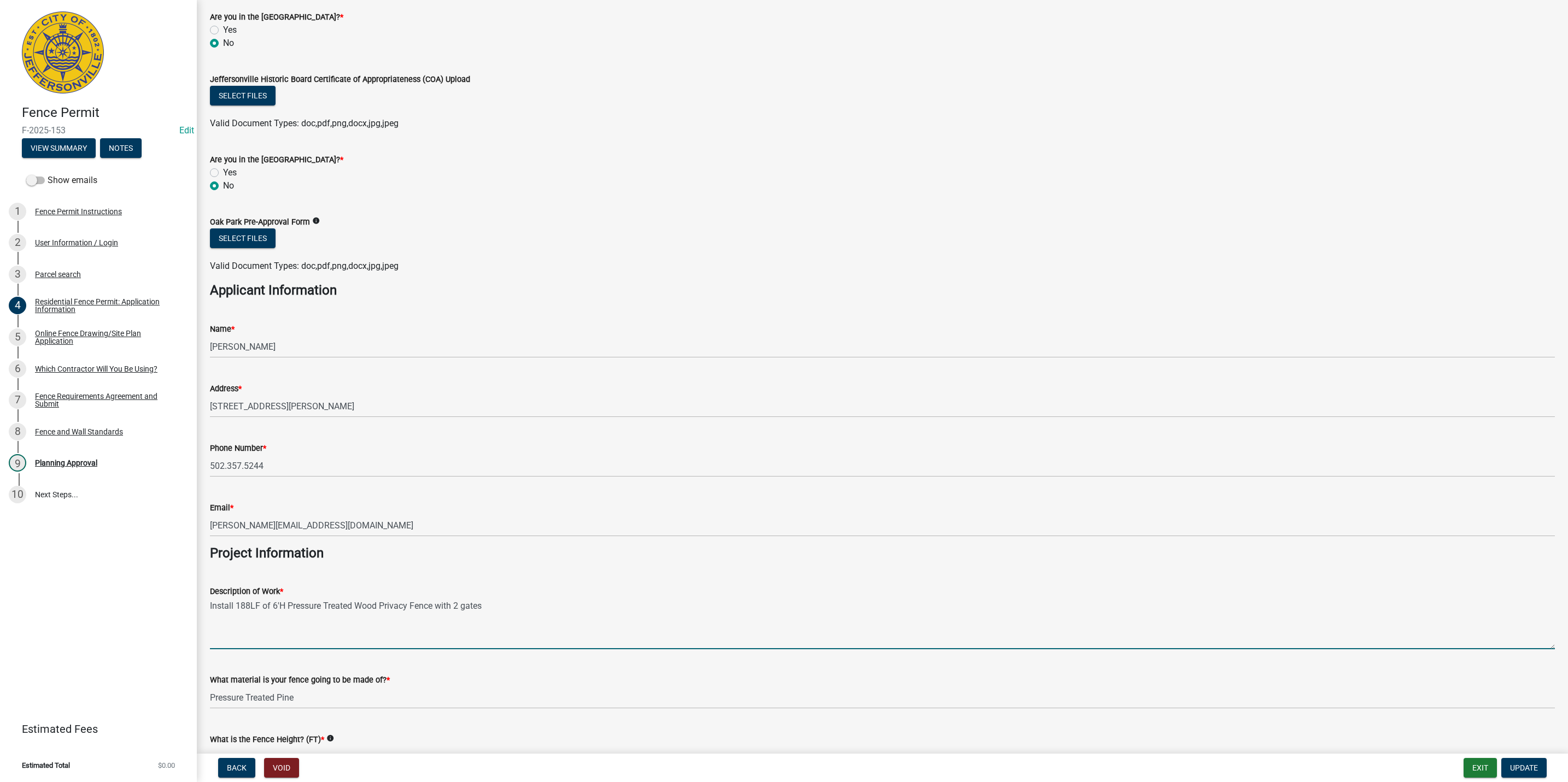
click at [525, 605] on textarea "Install 188LF of 6'H Pressure Treated Wood Privacy Fence with 2 gates" at bounding box center [882, 623] width 1345 height 51
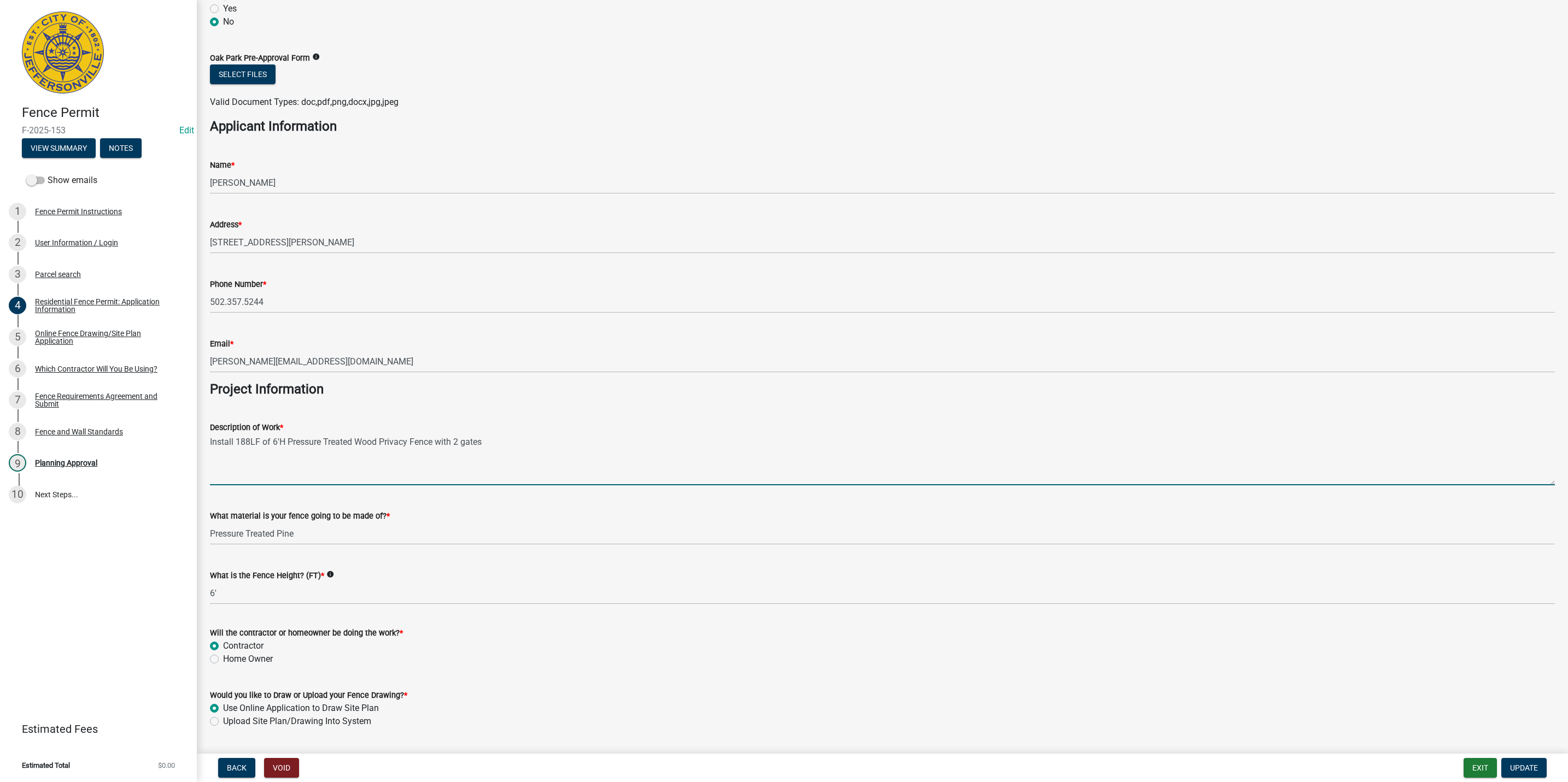
scroll to position [605, 0]
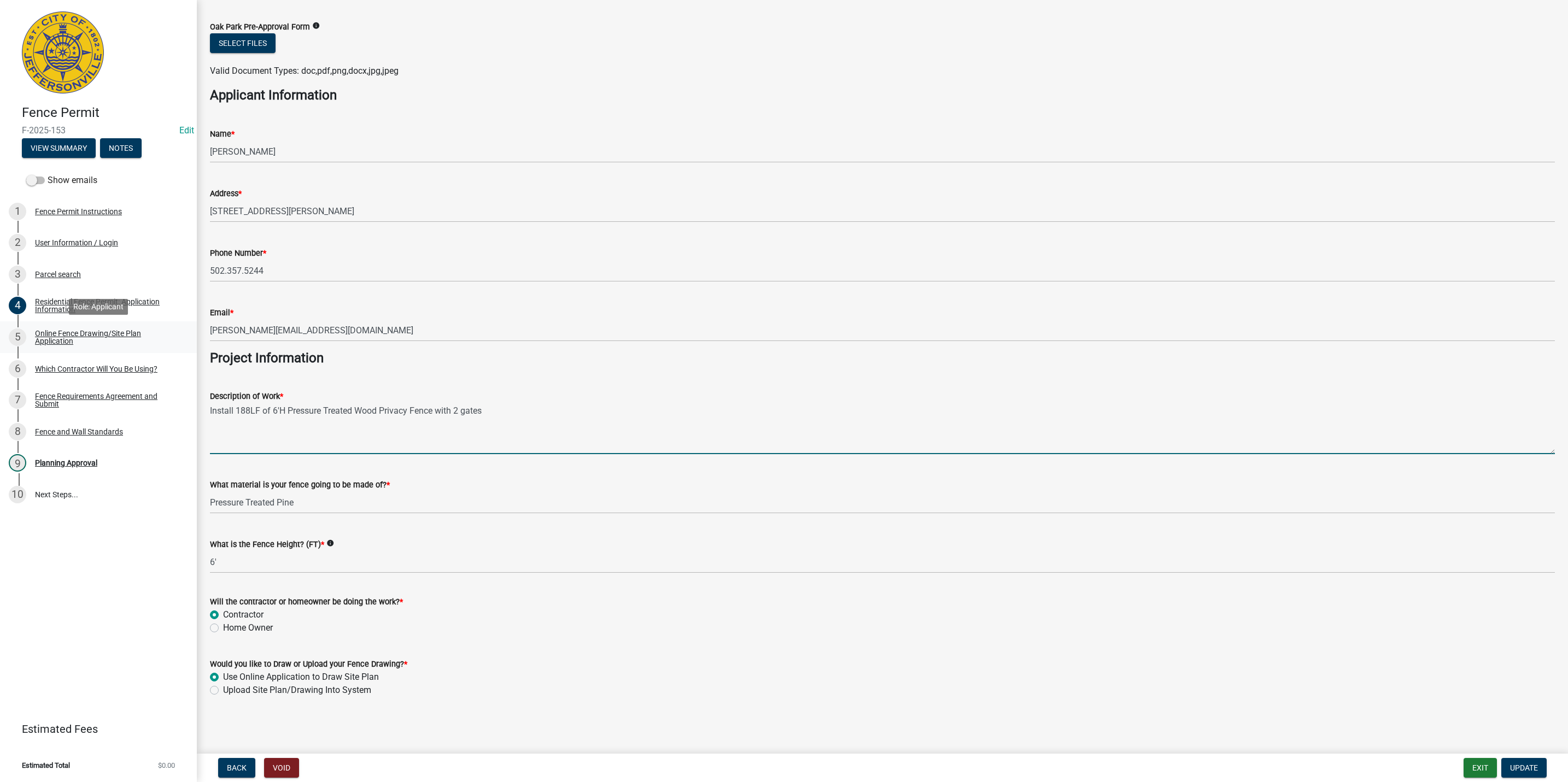
click at [72, 347] on link "5 Online Fence Drawing/Site Plan Application" at bounding box center [99, 337] width 197 height 32
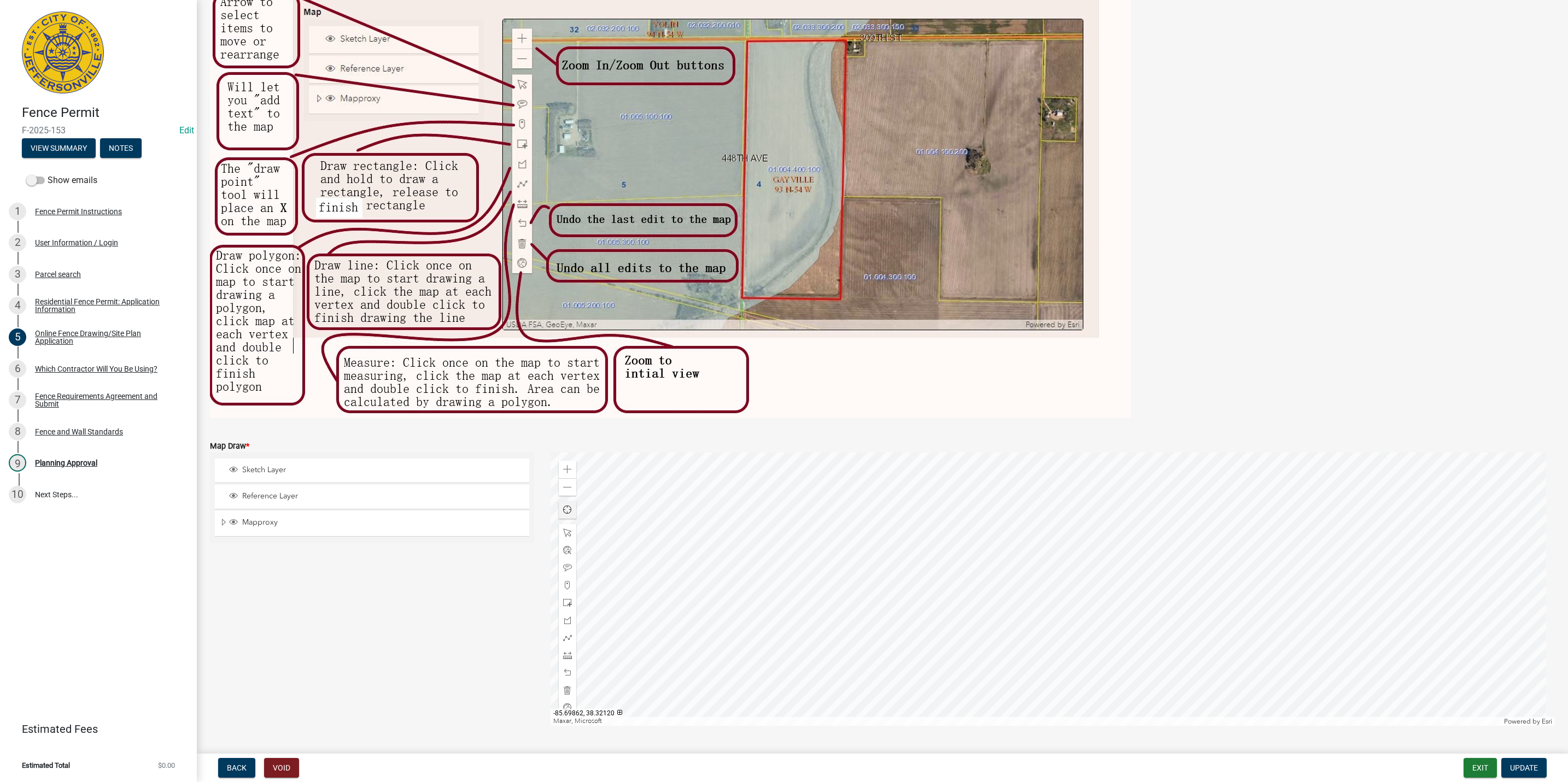
scroll to position [135, 0]
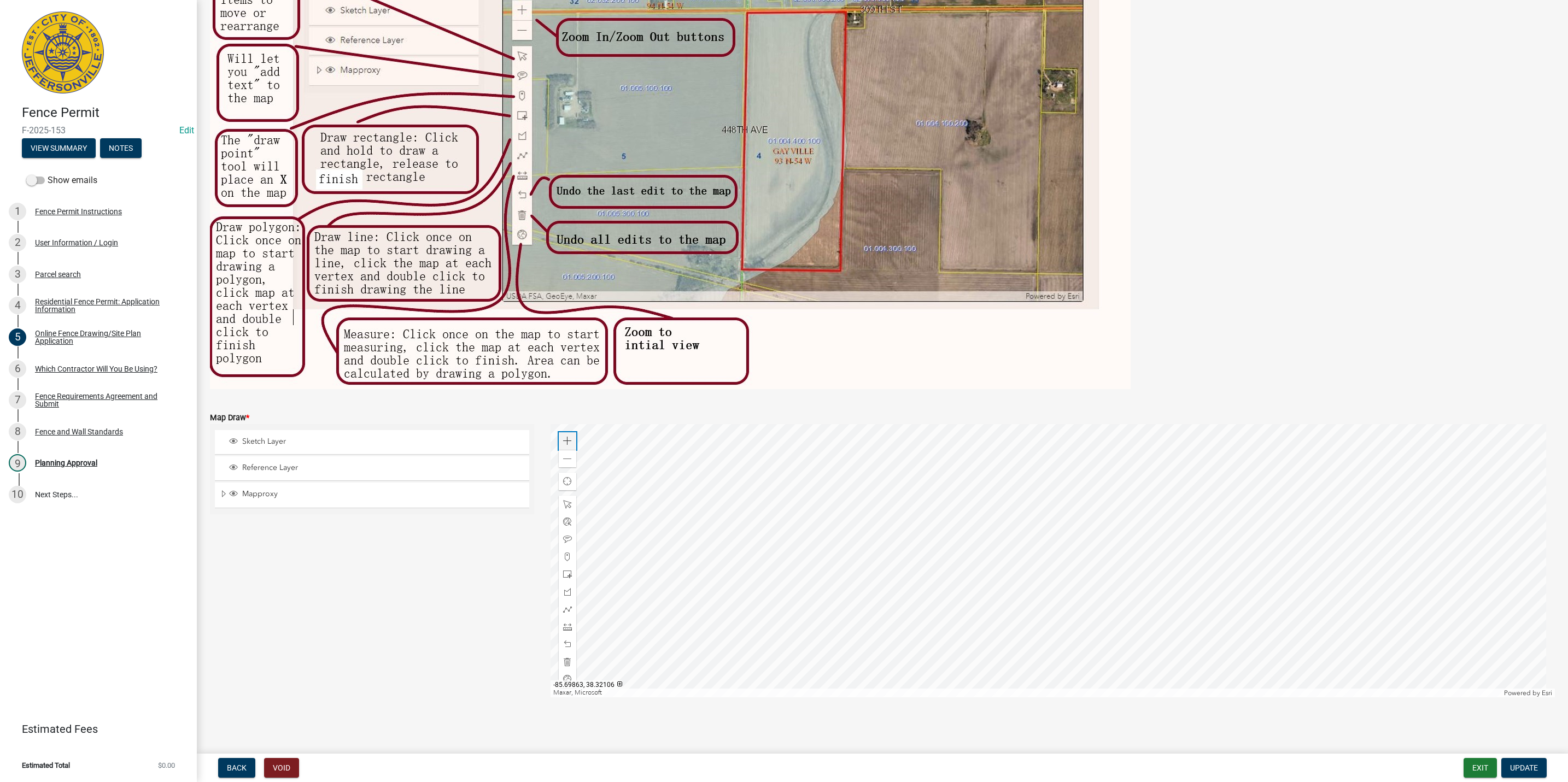
click at [565, 441] on span at bounding box center [567, 441] width 9 height 9
click at [1090, 453] on div at bounding box center [1053, 560] width 1005 height 273
click at [566, 459] on span at bounding box center [567, 459] width 9 height 9
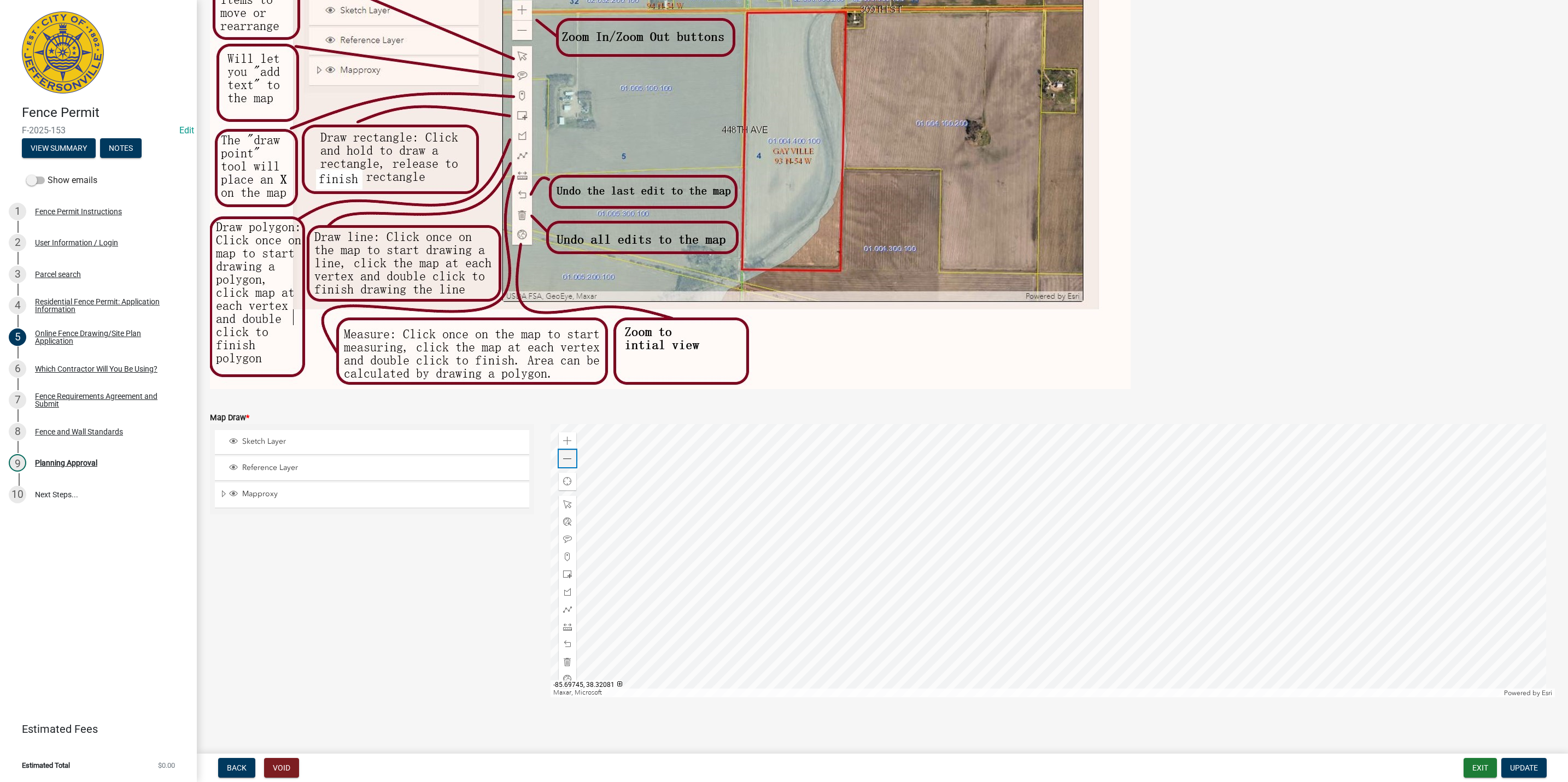
click at [566, 461] on span at bounding box center [567, 459] width 9 height 9
click at [1150, 550] on div at bounding box center [1053, 560] width 1005 height 273
click at [69, 456] on div "9 Planning Approval" at bounding box center [94, 463] width 170 height 17
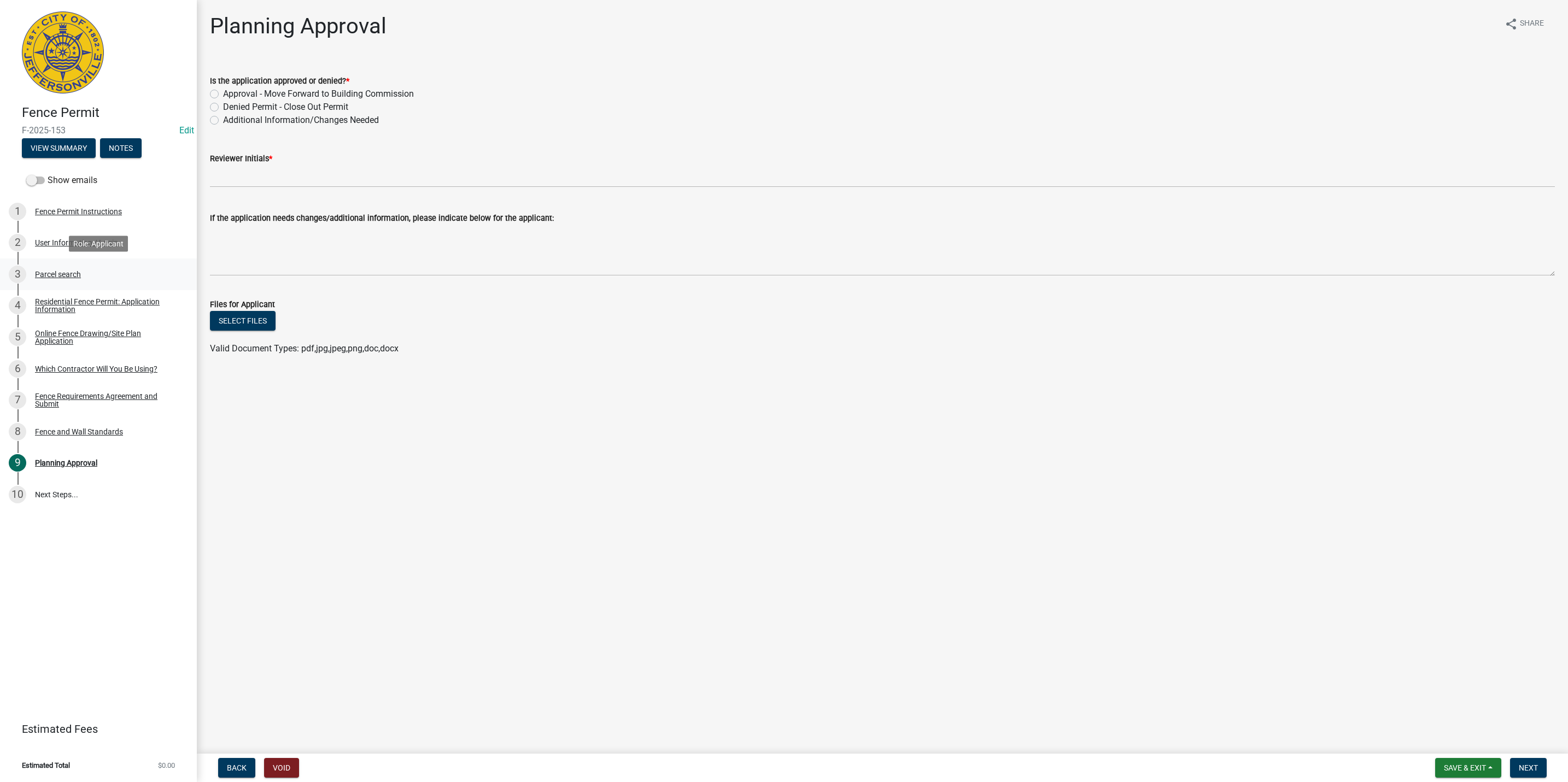
click at [56, 263] on link "3 Parcel search" at bounding box center [99, 274] width 197 height 32
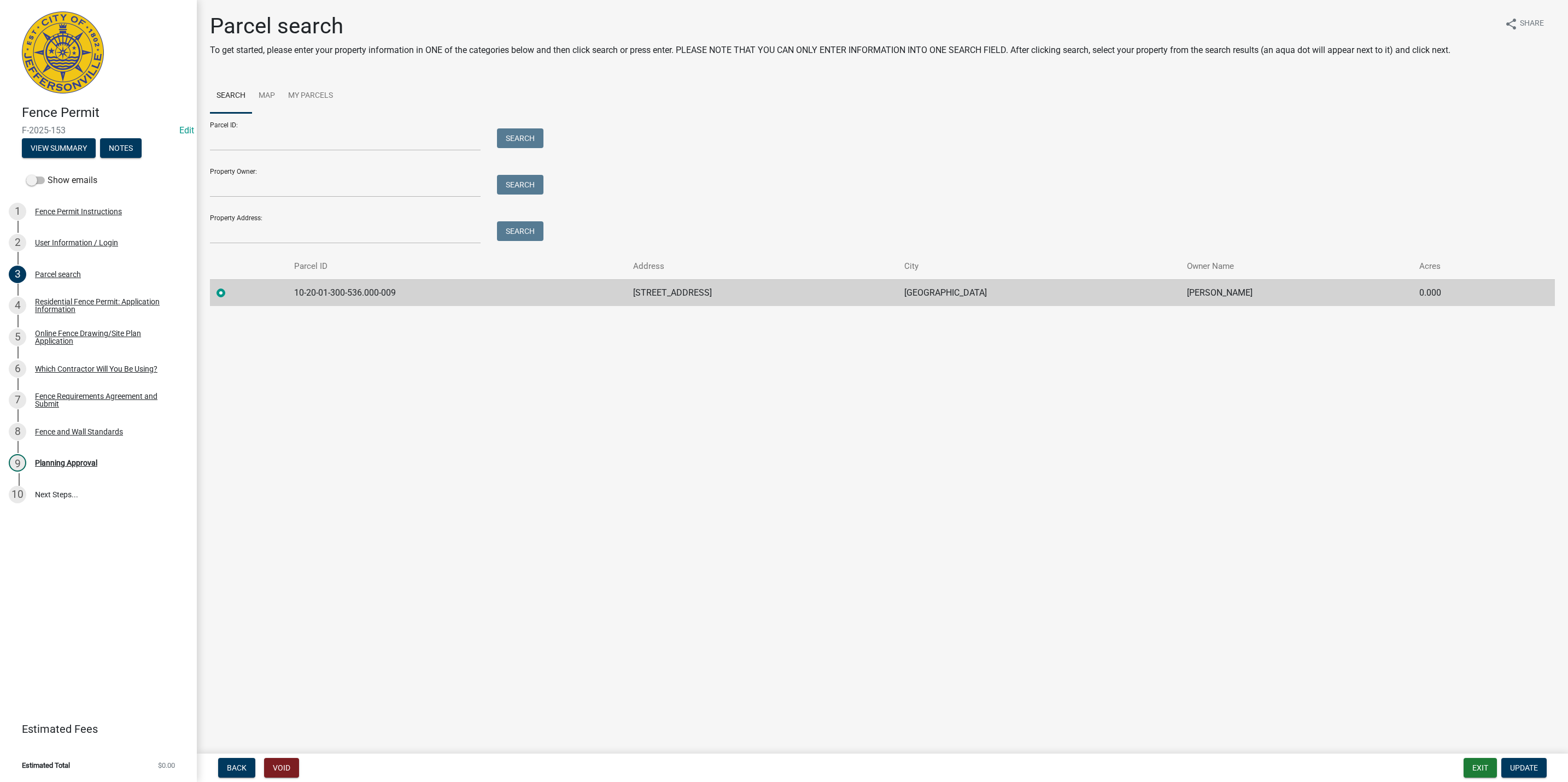
click at [102, 433] on div "Fence and Wall Standards" at bounding box center [79, 432] width 88 height 7
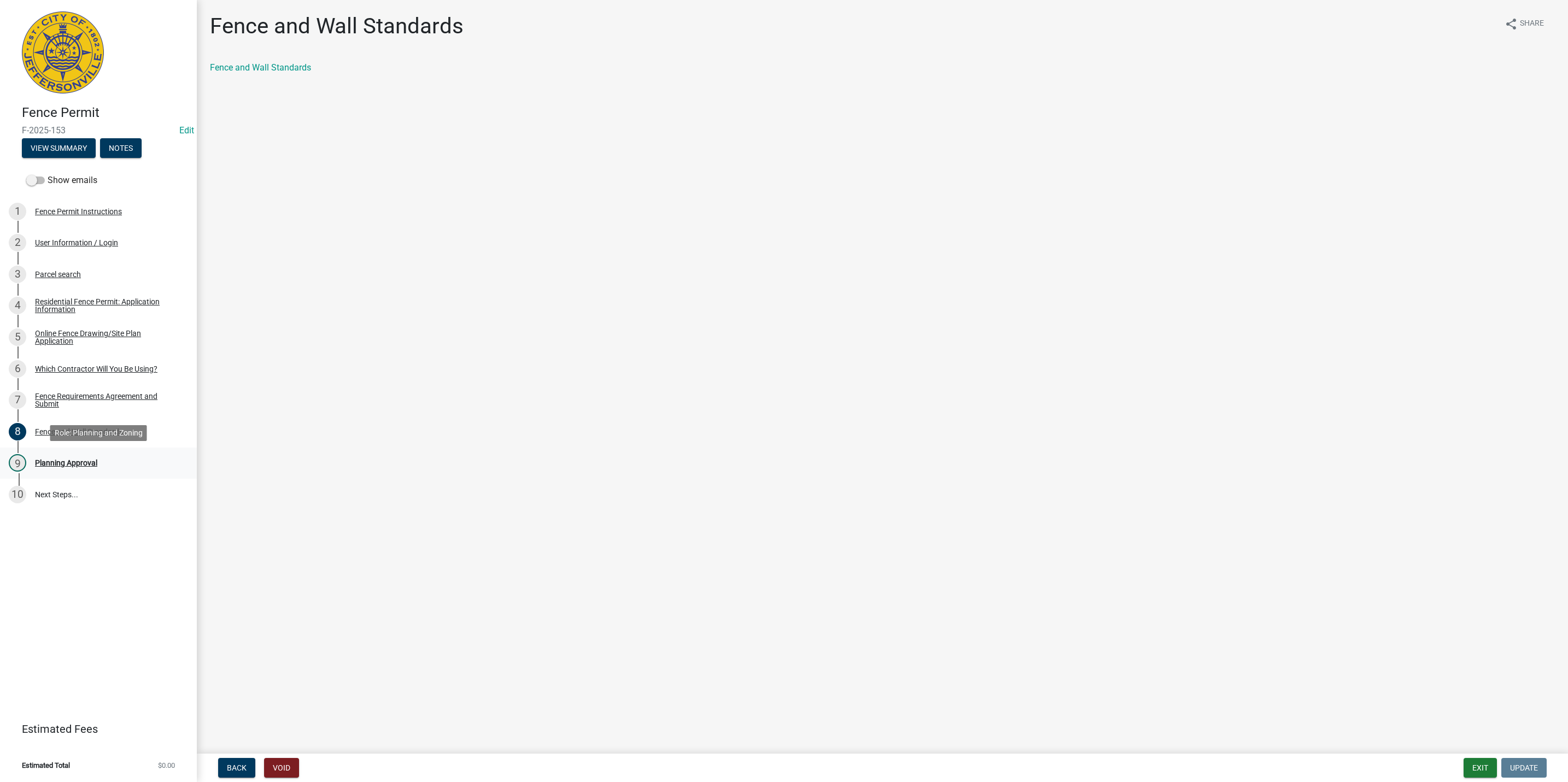
click at [54, 463] on div "Planning Approval" at bounding box center [66, 463] width 63 height 7
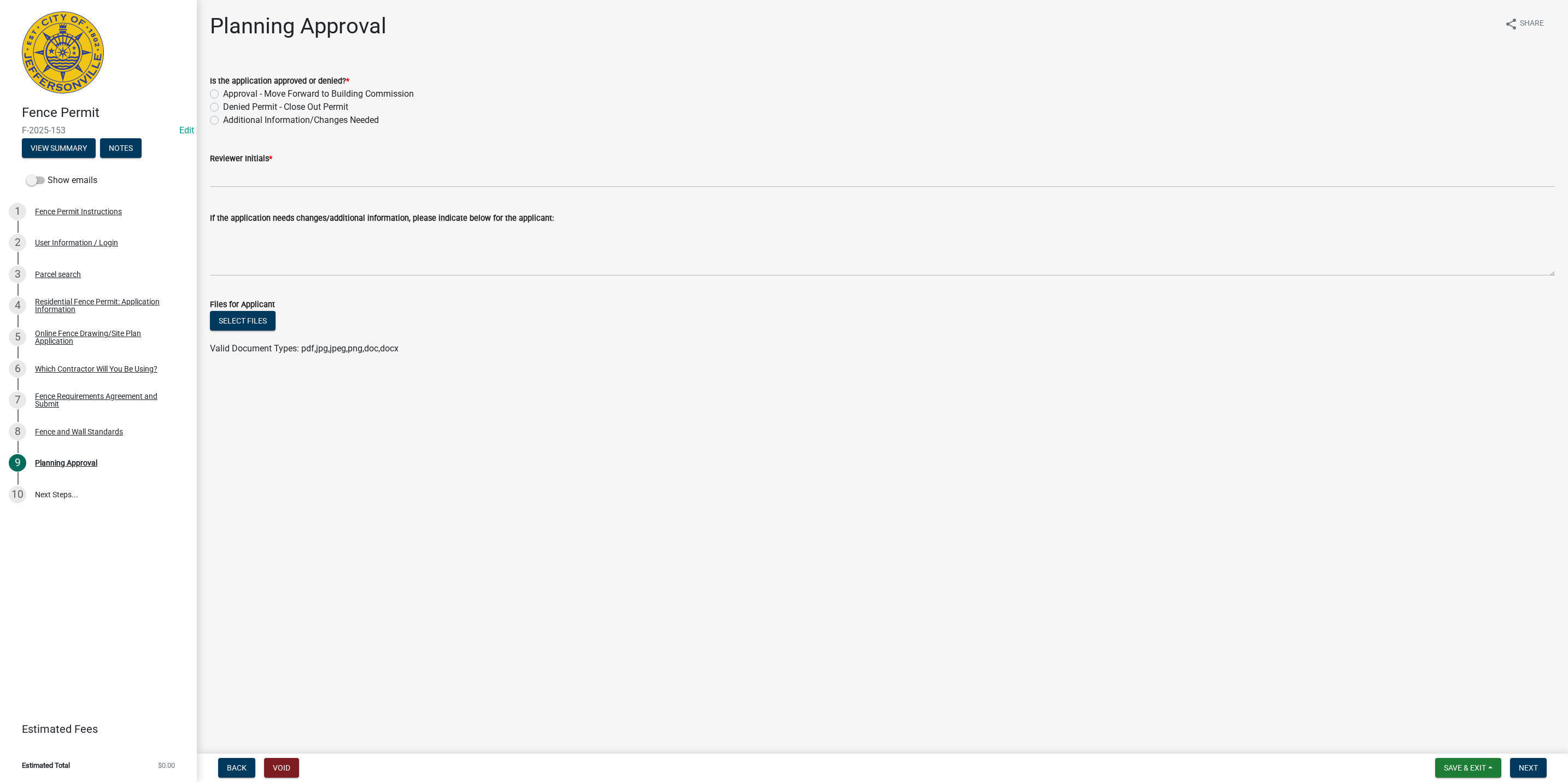
click at [268, 117] on label "Additional Information/Changes Needed" at bounding box center [301, 120] width 156 height 13
click at [230, 117] on input "Additional Information/Changes Needed" at bounding box center [226, 117] width 7 height 7
radio input "true"
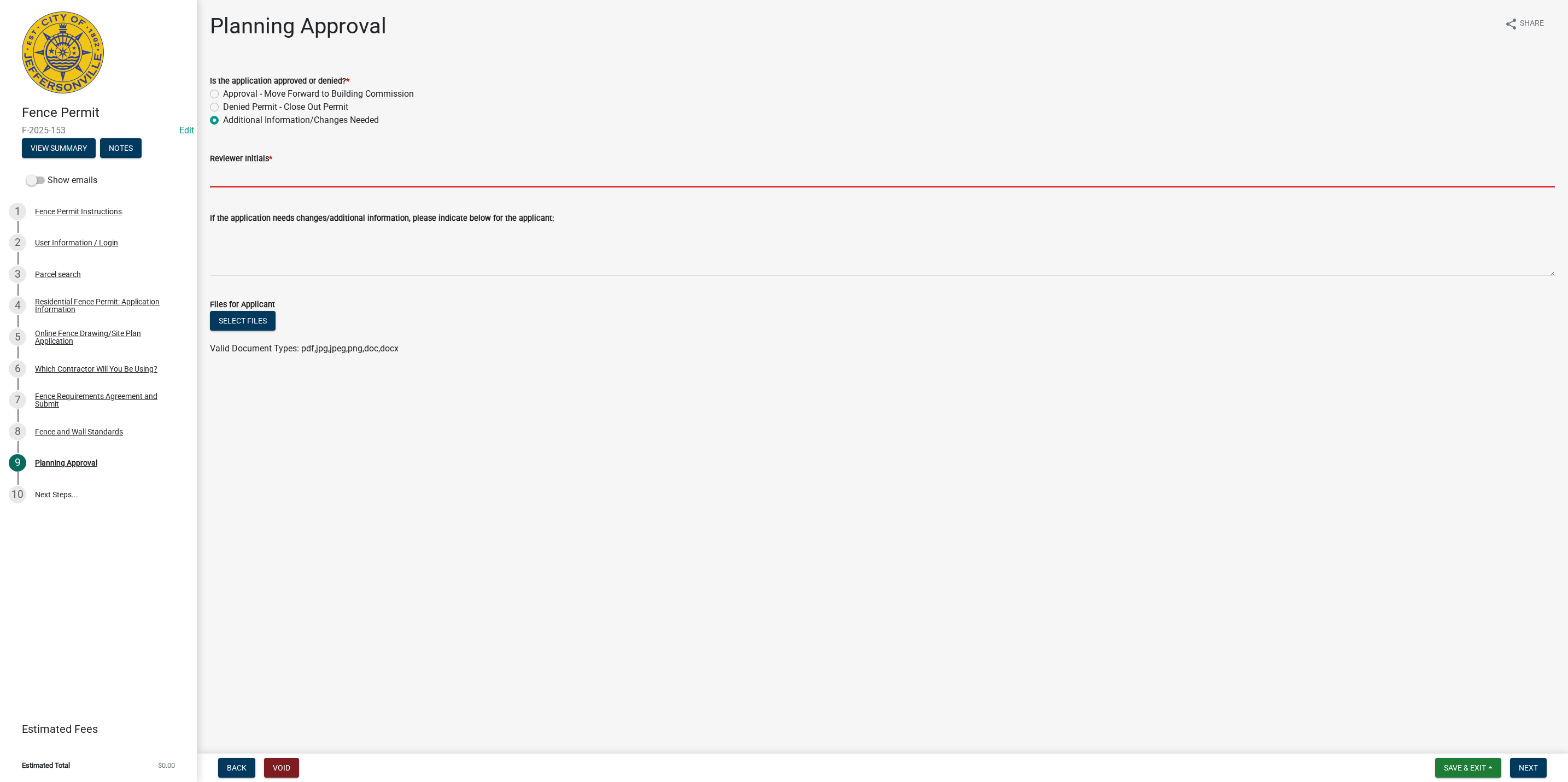
click at [256, 180] on input "Reviewer Initials *" at bounding box center [882, 176] width 1345 height 22
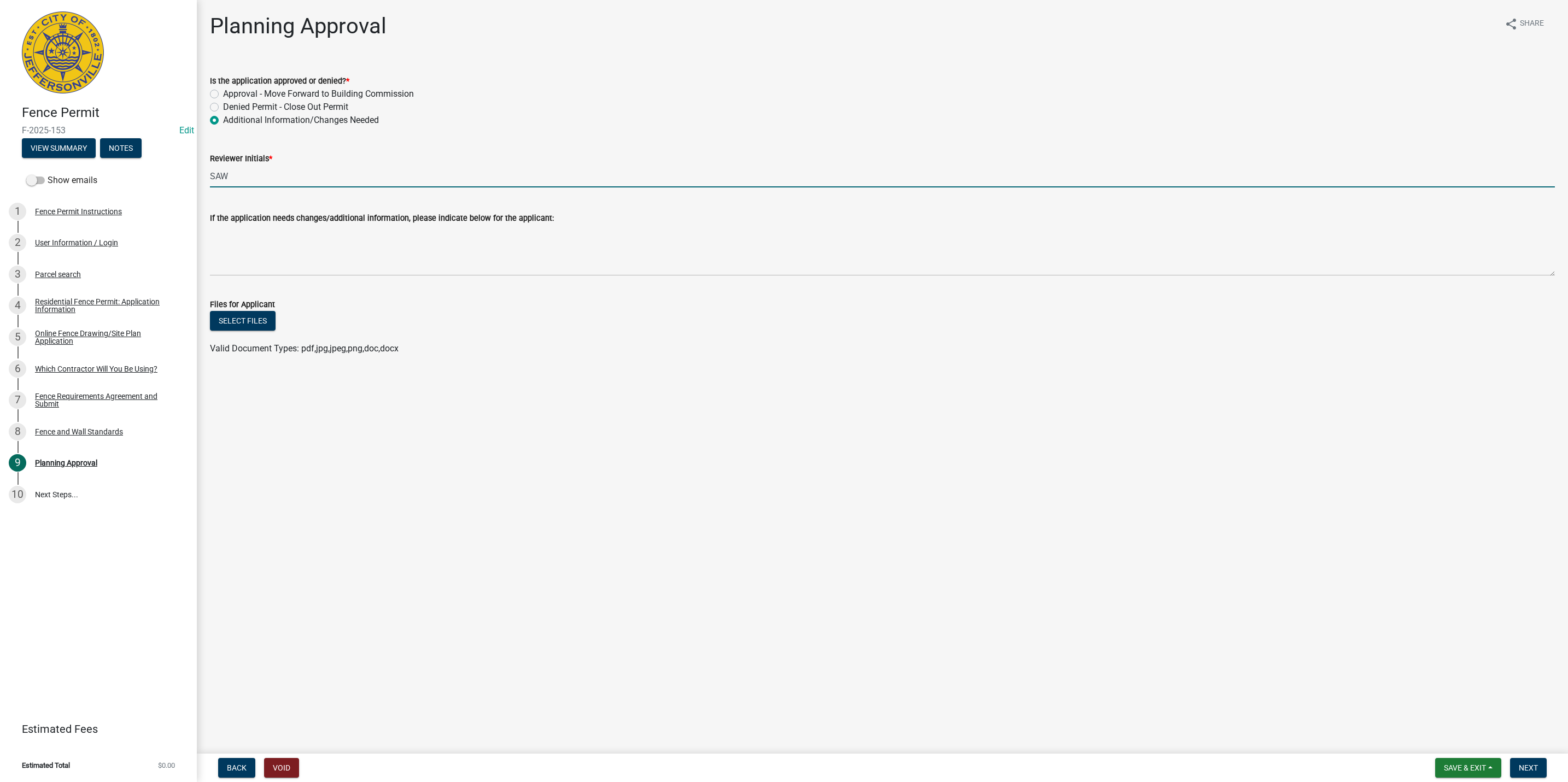
type input "SAW"
click at [253, 251] on textarea "If the application needs changes/additional information, please indicate below …" at bounding box center [882, 250] width 1345 height 51
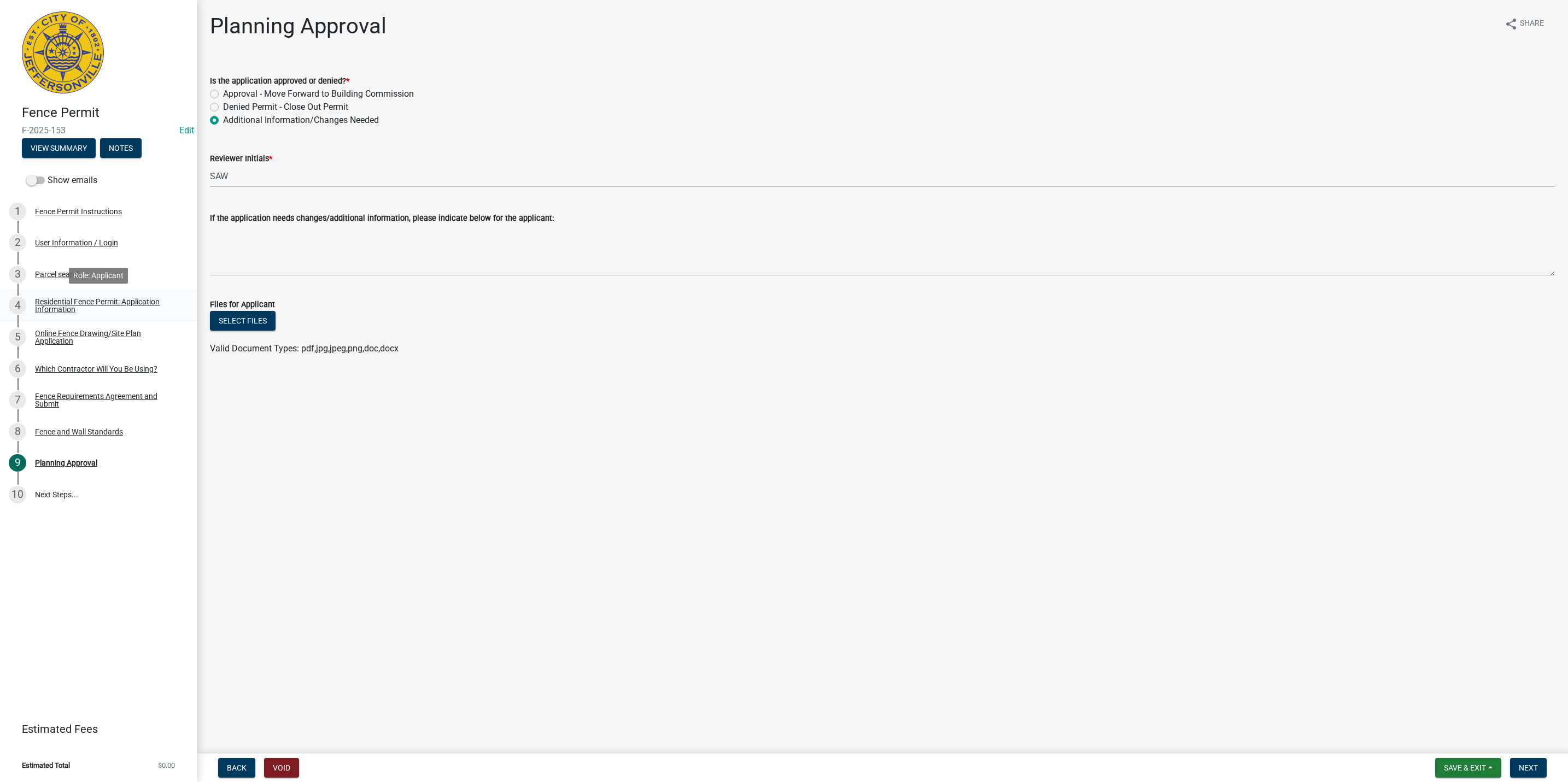
click at [86, 300] on div "Residential Fence Permit: Application Information" at bounding box center [107, 305] width 144 height 15
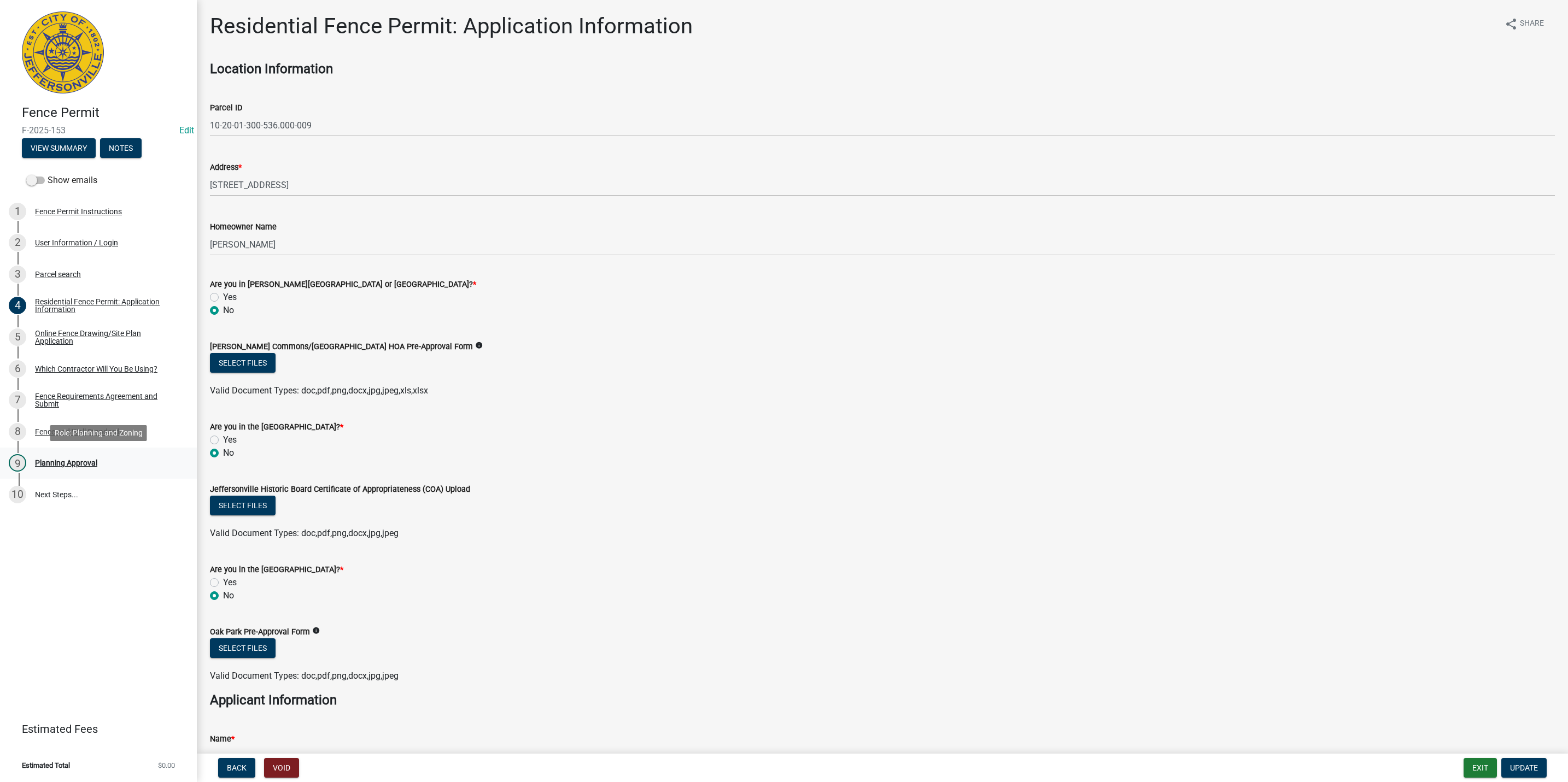
click at [128, 463] on div "9 Planning Approval" at bounding box center [94, 463] width 170 height 17
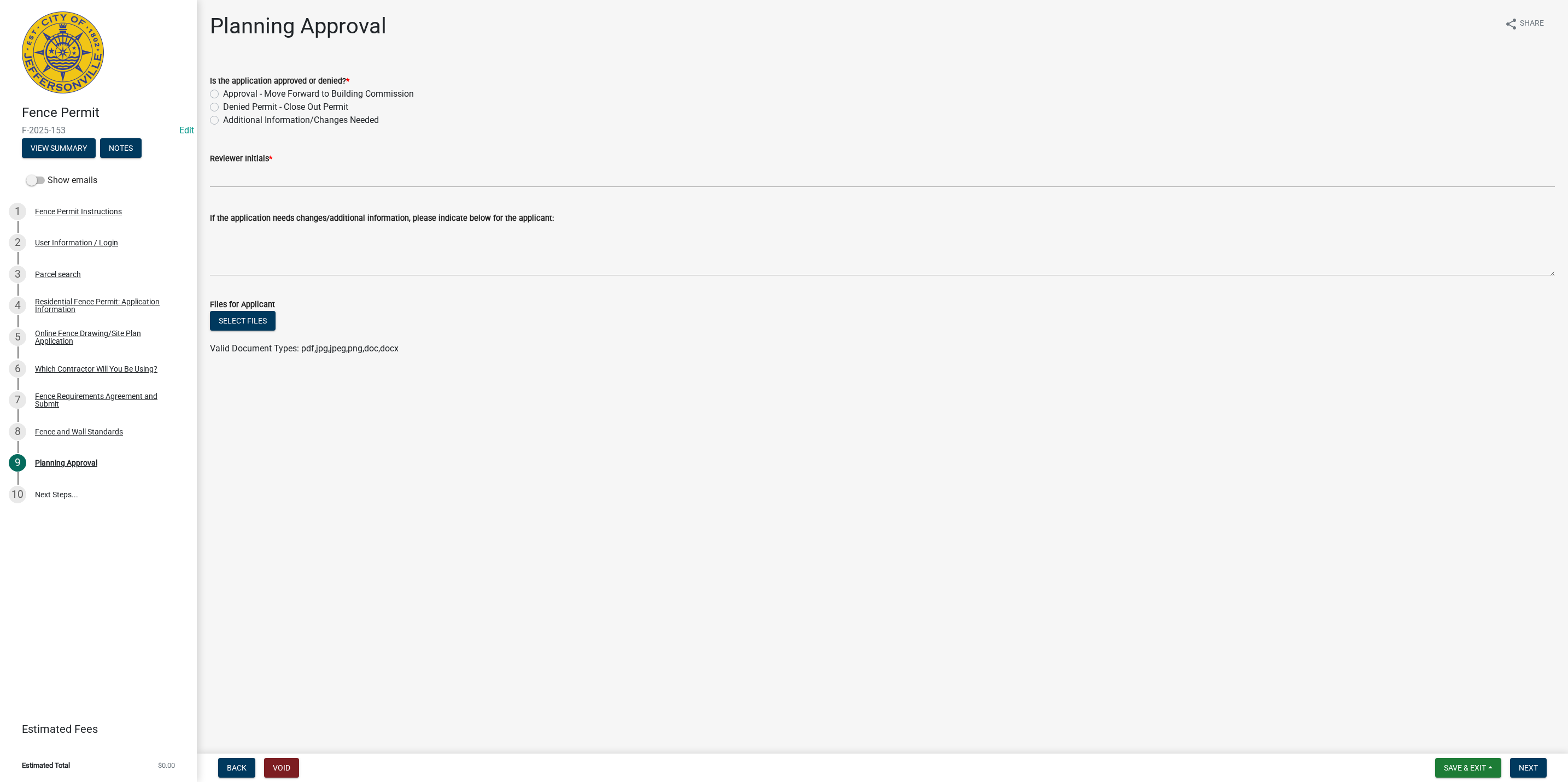
click at [251, 124] on label "Additional Information/Changes Needed" at bounding box center [301, 120] width 156 height 13
click at [230, 121] on input "Additional Information/Changes Needed" at bounding box center [226, 117] width 7 height 7
radio input "true"
click at [251, 162] on div "Reviewer Initials *" at bounding box center [882, 158] width 1345 height 13
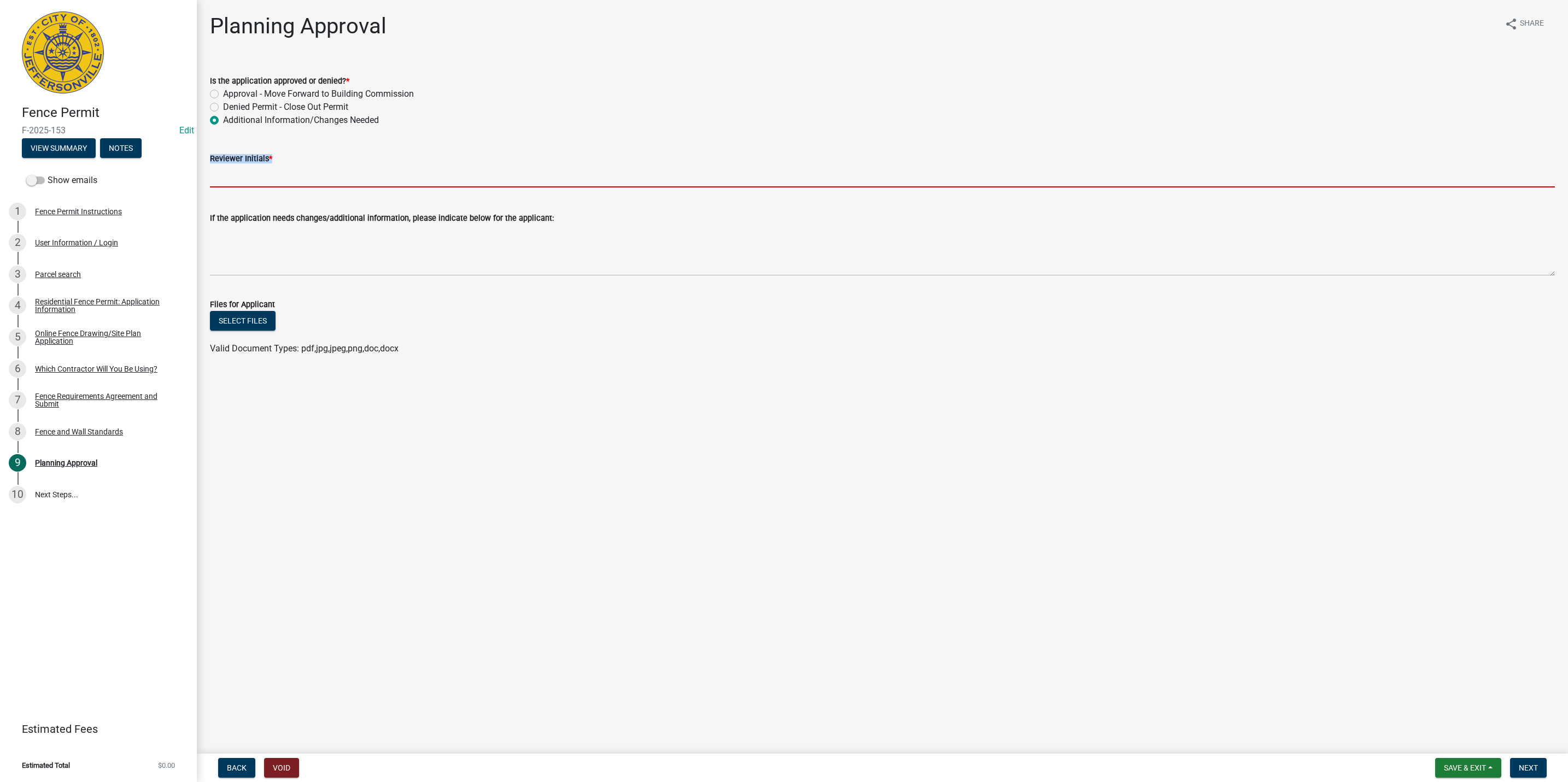
click at [251, 175] on input "Reviewer Initials *" at bounding box center [882, 176] width 1345 height 22
click at [261, 178] on input "Reviewer Initials *" at bounding box center [882, 176] width 1345 height 22
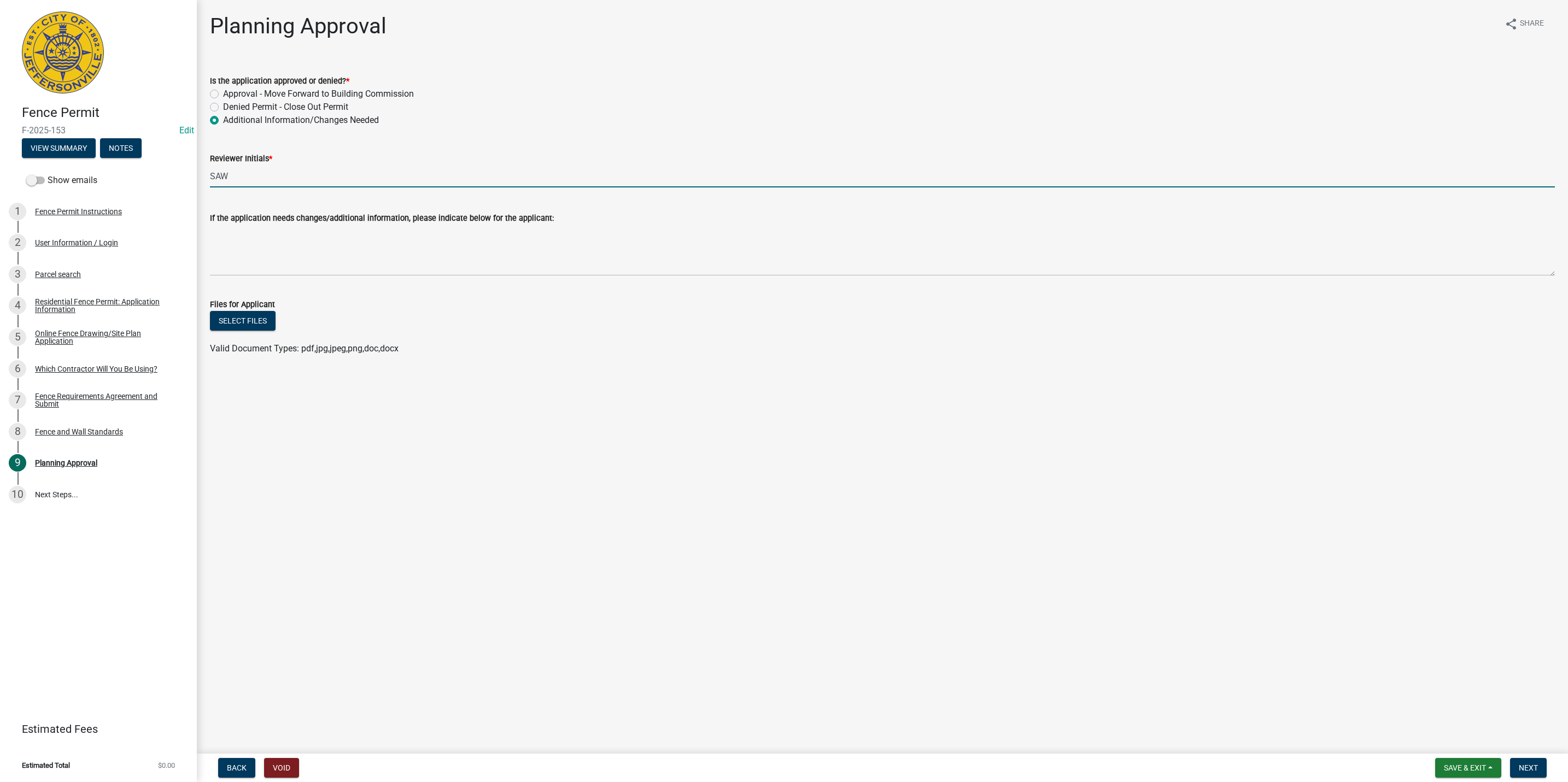
type input "SAW"
click at [269, 253] on textarea "If the application needs changes/additional information, please indicate below …" at bounding box center [882, 250] width 1345 height 51
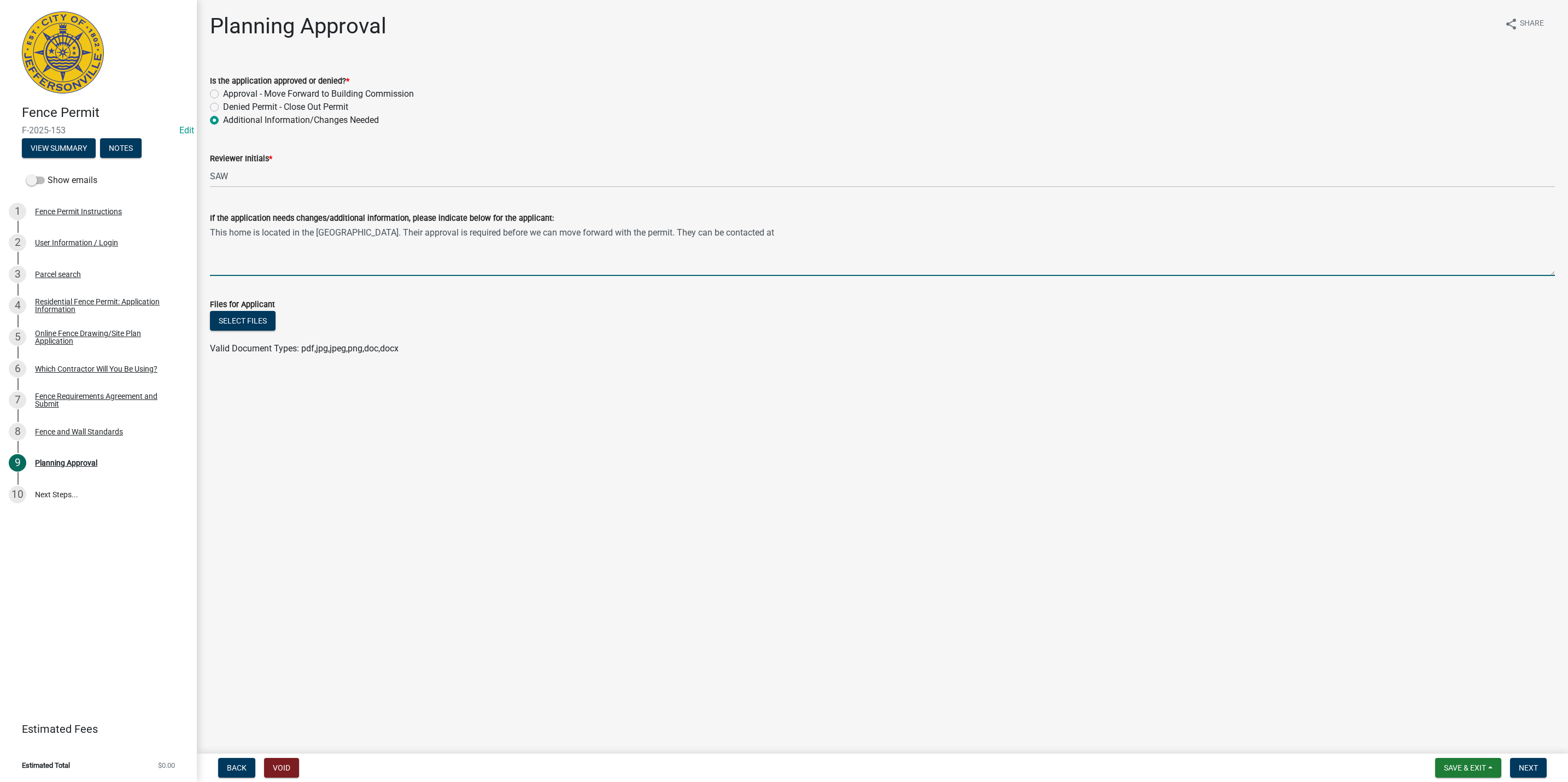
paste textarea "[PHONE_NUMBER]"
drag, startPoint x: 1532, startPoint y: 772, endPoint x: 808, endPoint y: 259, distance: 887.3
click at [814, 325] on wm-app "Fence Permit F-2025-153 Edit View Summary Notes Show emails 1 Fence Permit Inst…" at bounding box center [784, 391] width 1568 height 782
click at [929, 237] on textarea "This home is located in the [GEOGRAPHIC_DATA]. Their approval is required befor…" at bounding box center [882, 250] width 1345 height 51
type textarea "This home is located in the [GEOGRAPHIC_DATA]. Their approval is required befor…"
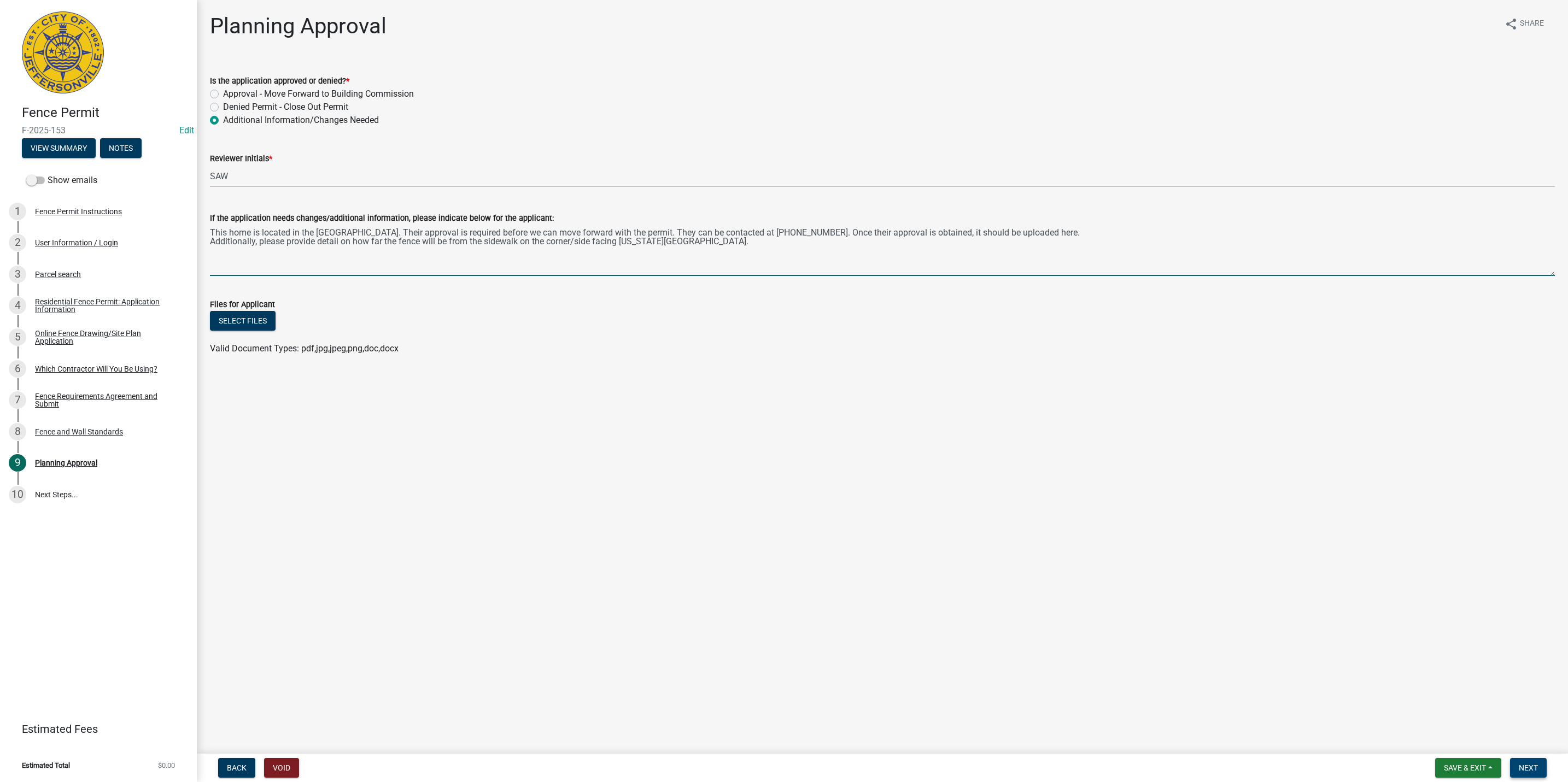
click at [1534, 765] on span "Next" at bounding box center [1528, 768] width 19 height 9
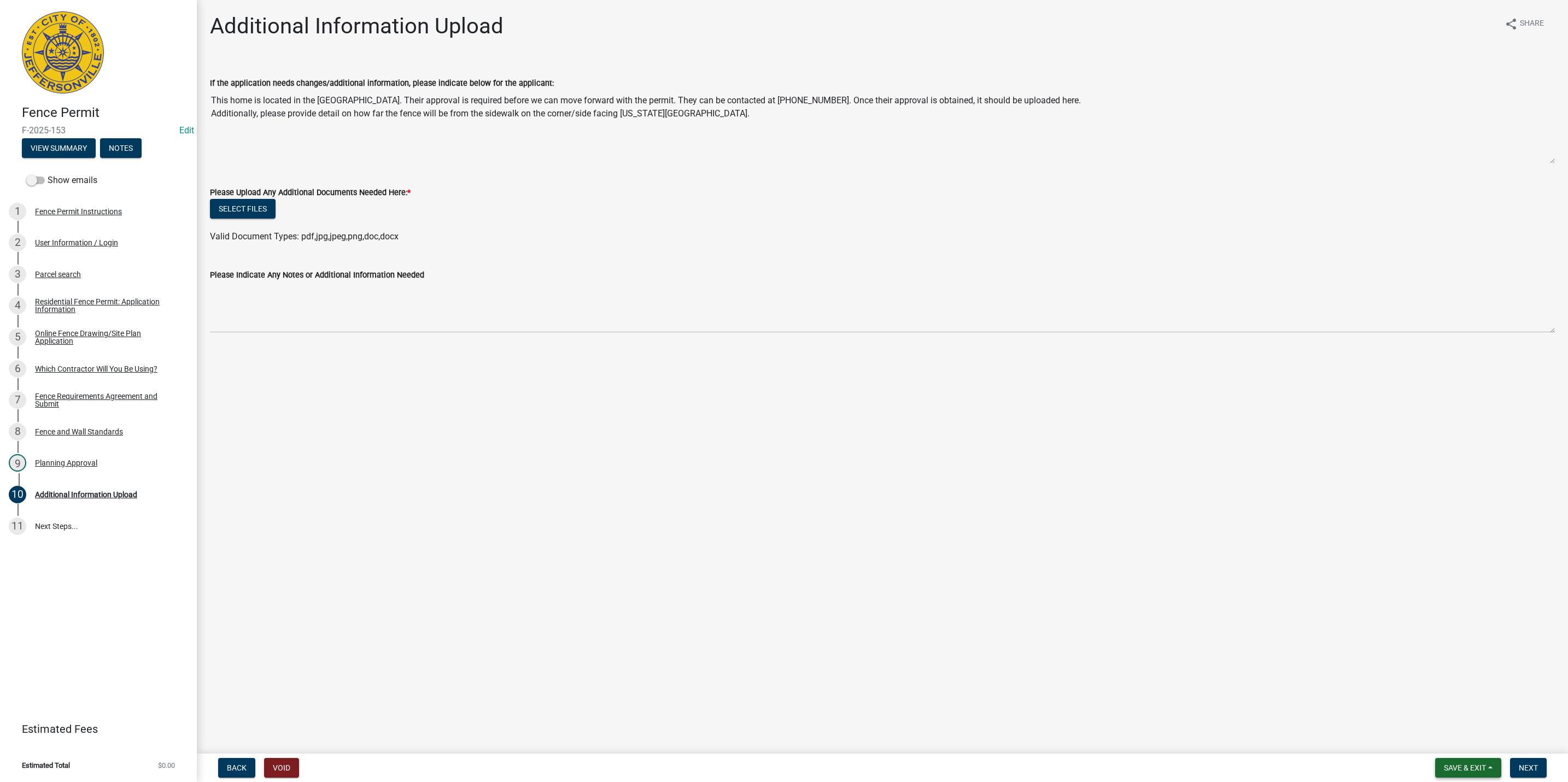
click at [1500, 761] on button "Save & Exit" at bounding box center [1468, 768] width 66 height 20
click at [1489, 735] on button "Save & Exit" at bounding box center [1457, 740] width 87 height 26
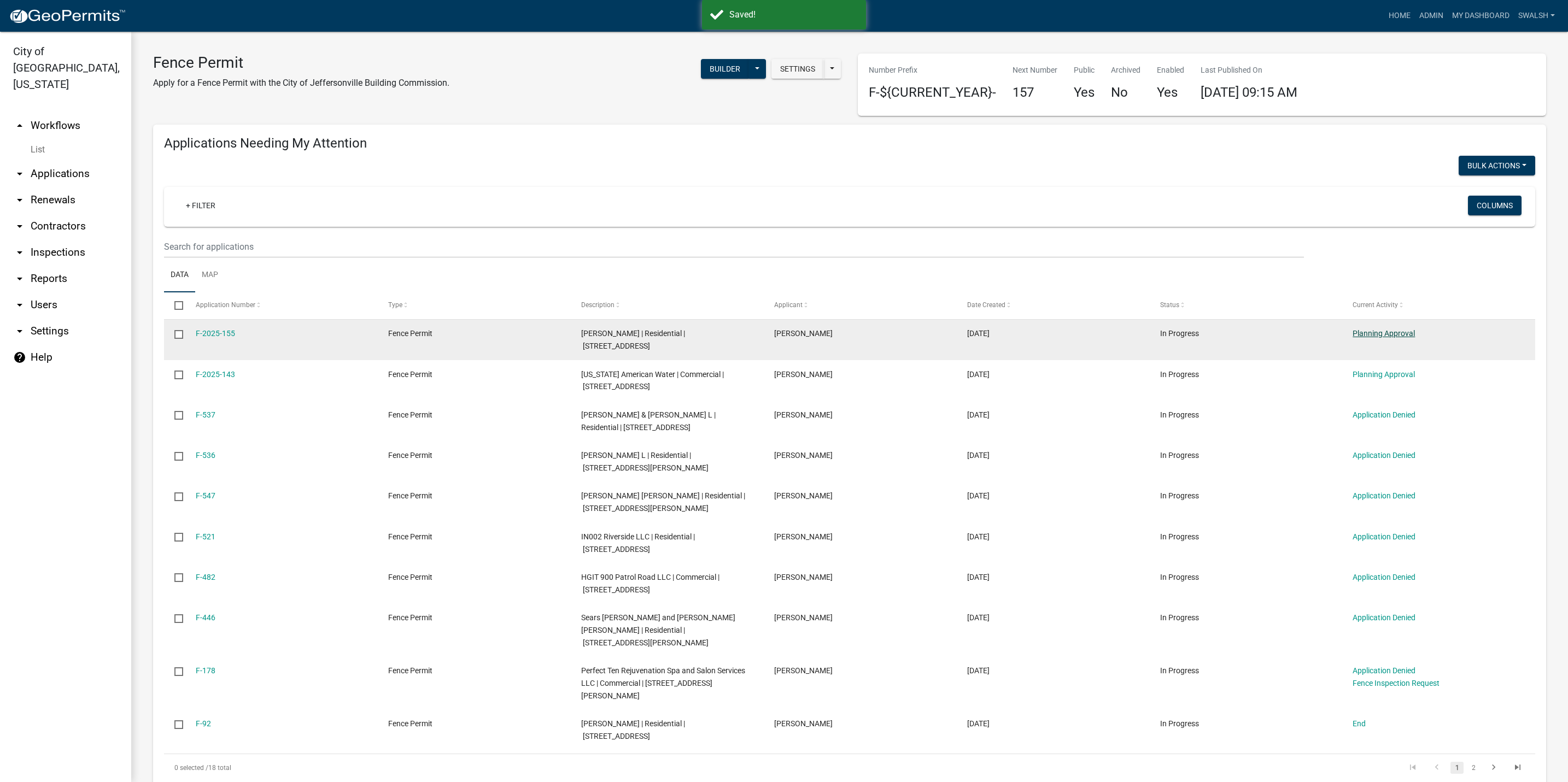
click at [1398, 330] on link "Planning Approval" at bounding box center [1384, 333] width 63 height 9
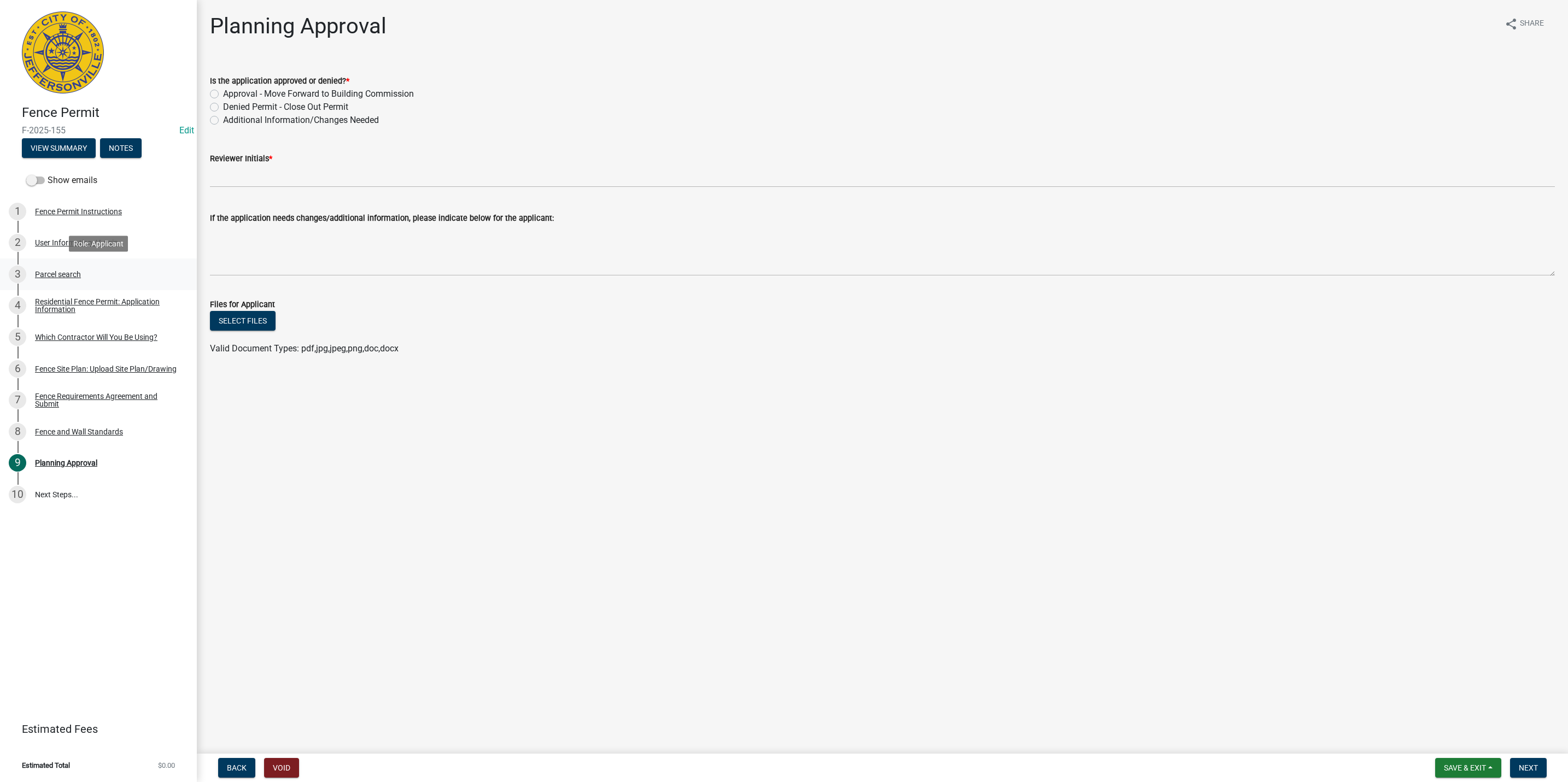
click at [123, 276] on div "3 Parcel search" at bounding box center [94, 274] width 170 height 17
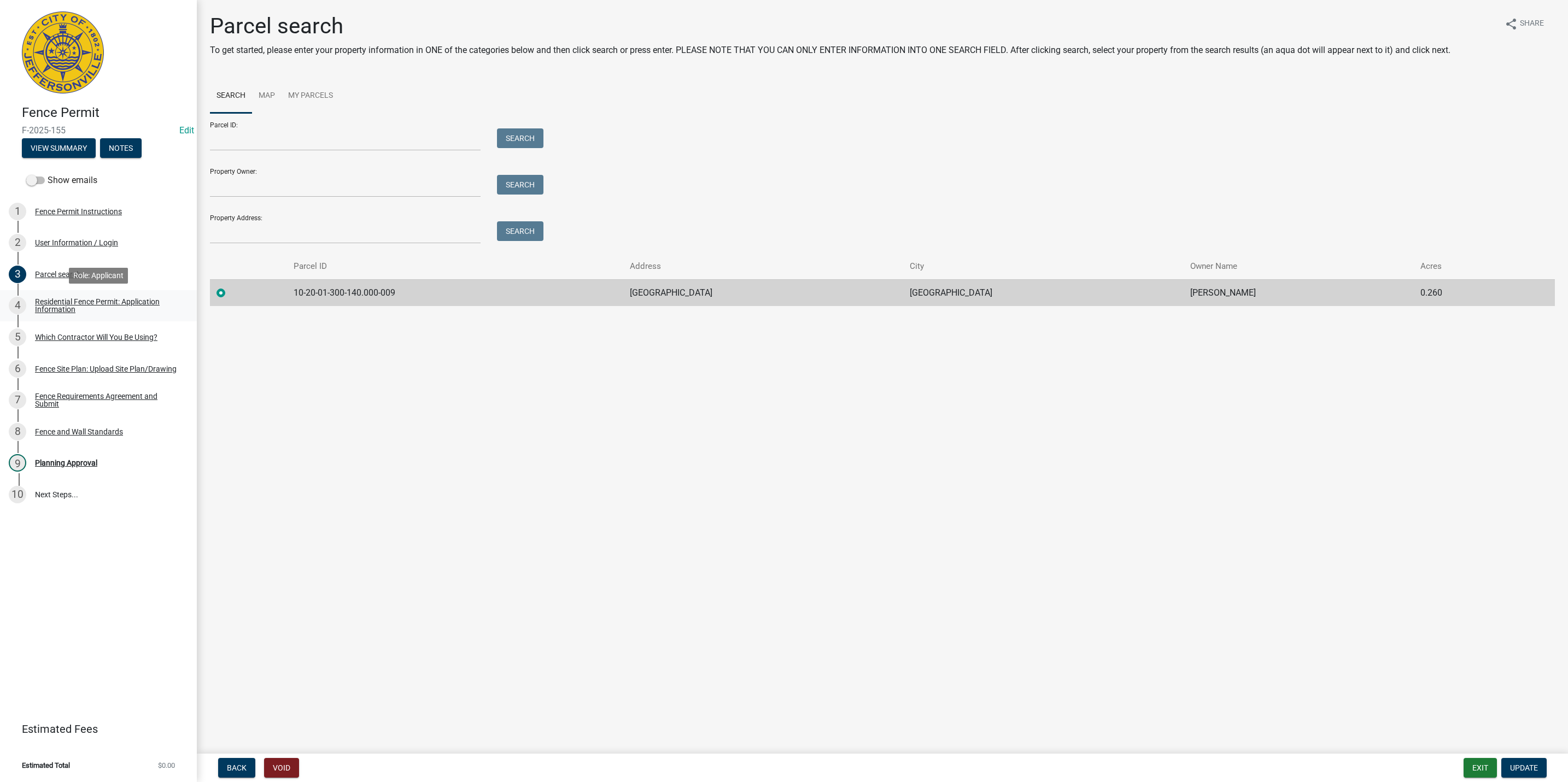
click at [72, 305] on div "Residential Fence Permit: Application Information" at bounding box center [107, 305] width 144 height 15
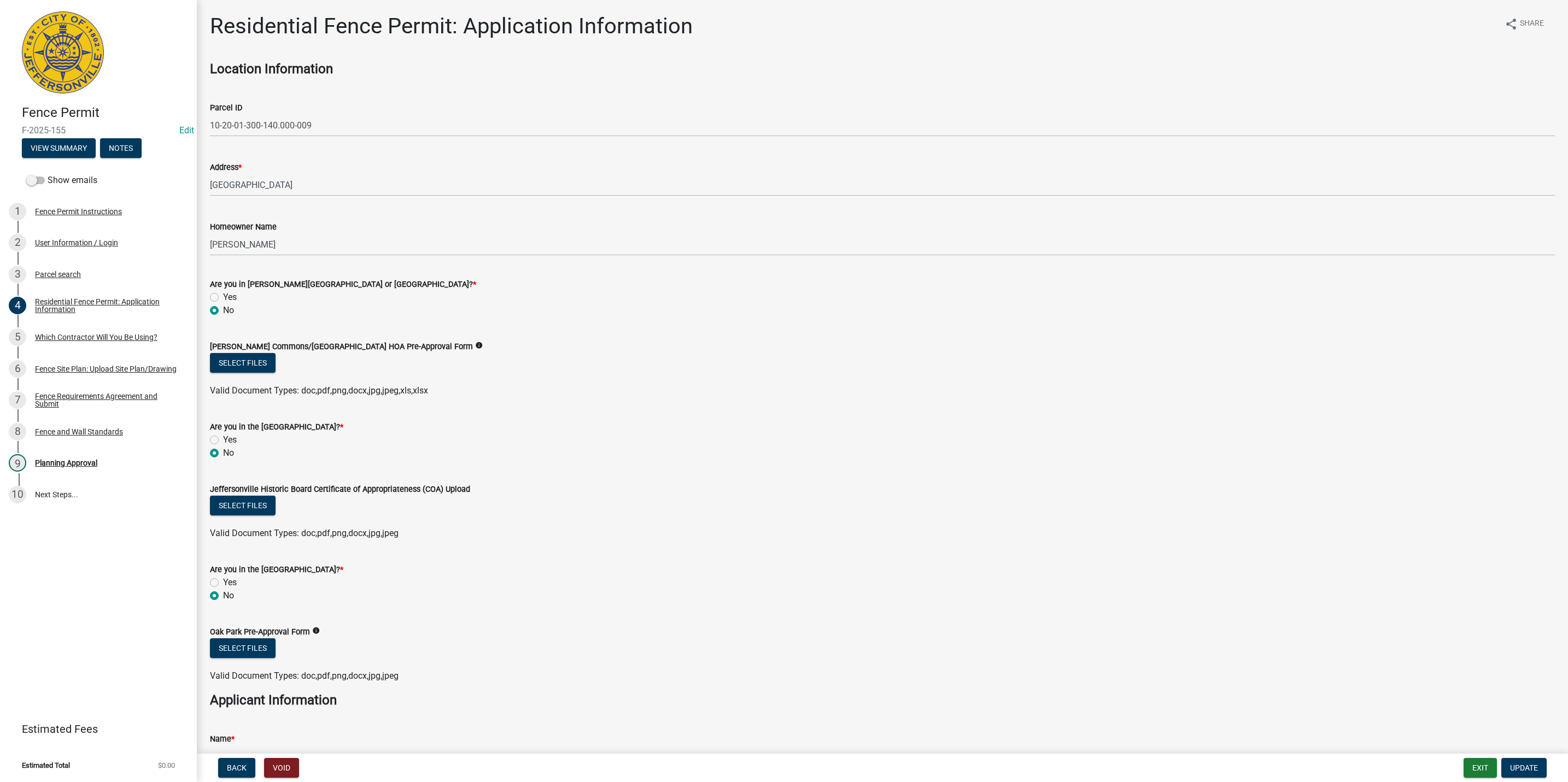
click at [218, 586] on div "Yes" at bounding box center [882, 582] width 1345 height 13
drag, startPoint x: 218, startPoint y: 586, endPoint x: 213, endPoint y: 581, distance: 7.1
click at [223, 581] on label "Yes" at bounding box center [230, 582] width 14 height 13
click at [223, 581] on input "Yes" at bounding box center [226, 579] width 7 height 7
radio input "true"
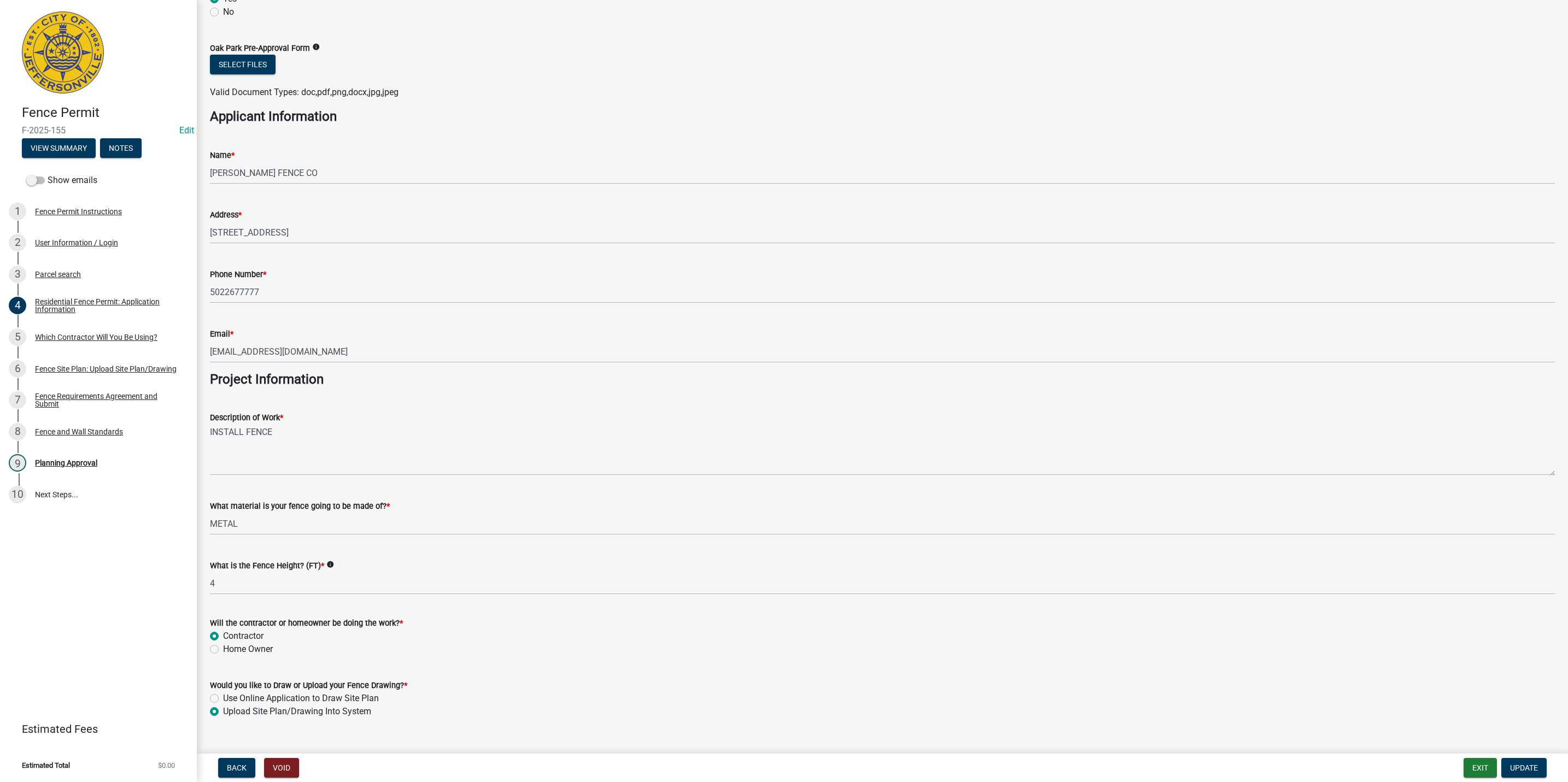
scroll to position [605, 0]
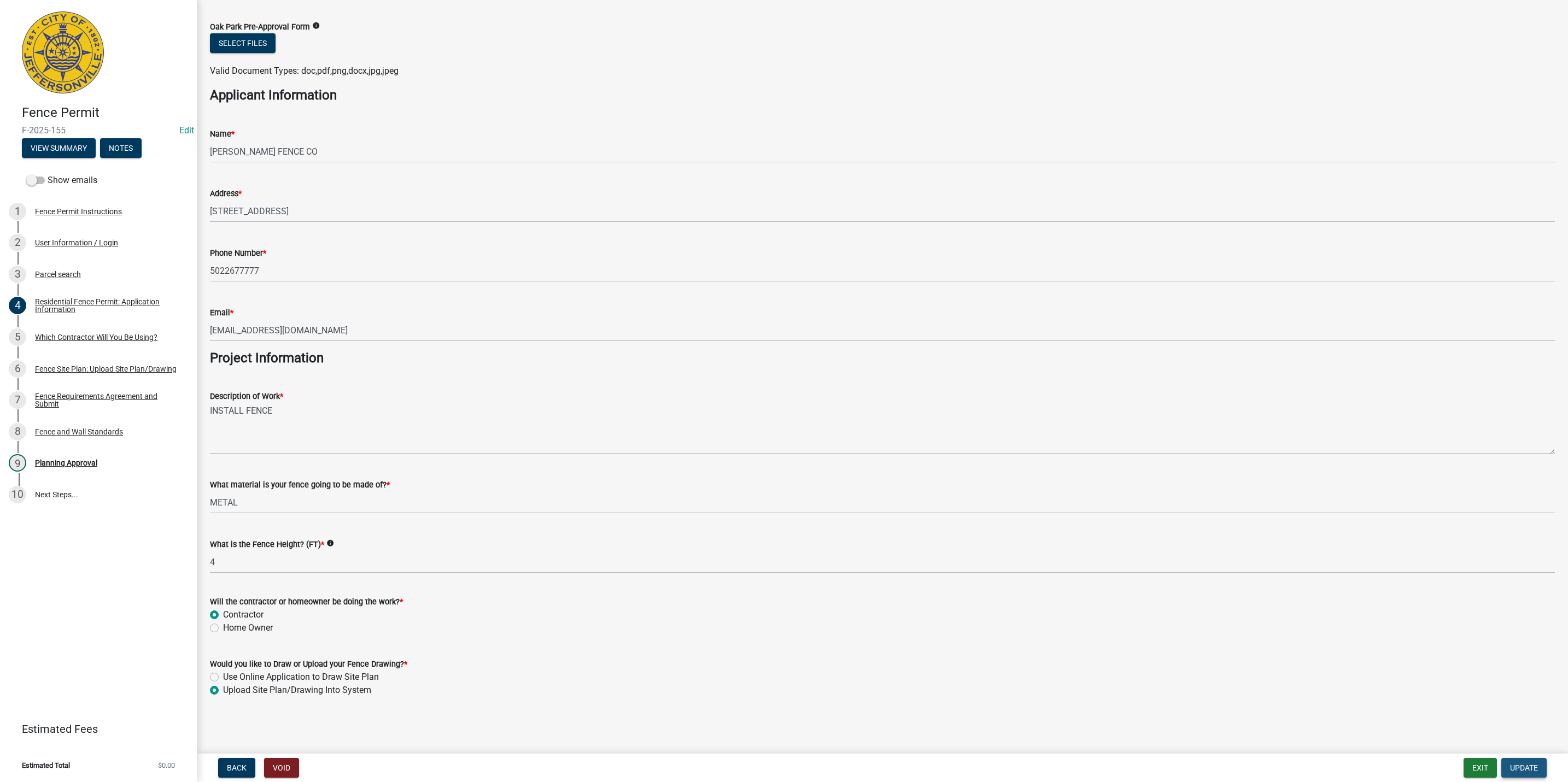
click at [1542, 763] on button "Update" at bounding box center [1524, 768] width 45 height 20
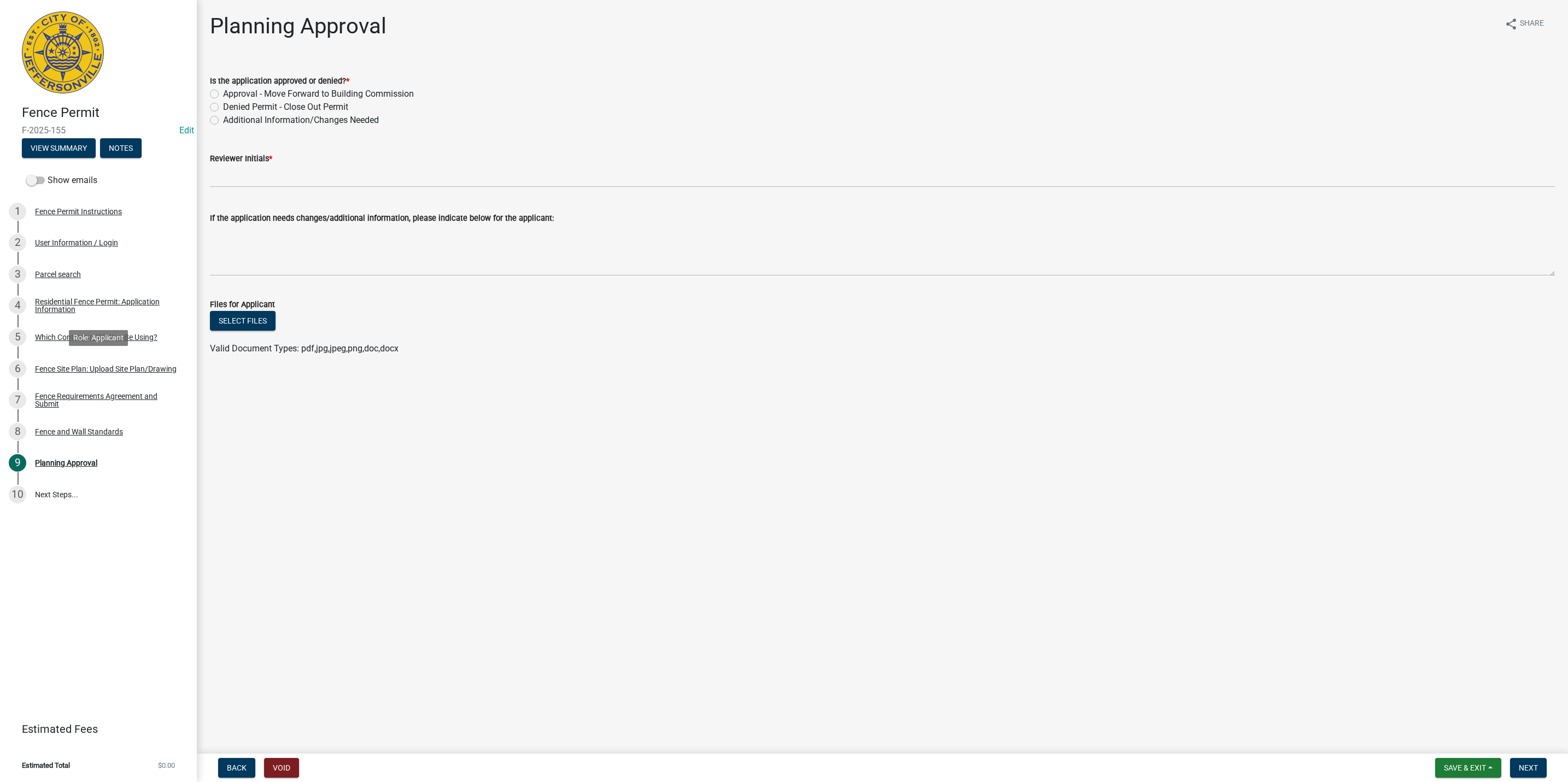
click at [146, 365] on div "Fence Site Plan: Upload Site Plan/Drawing" at bounding box center [105, 369] width 142 height 7
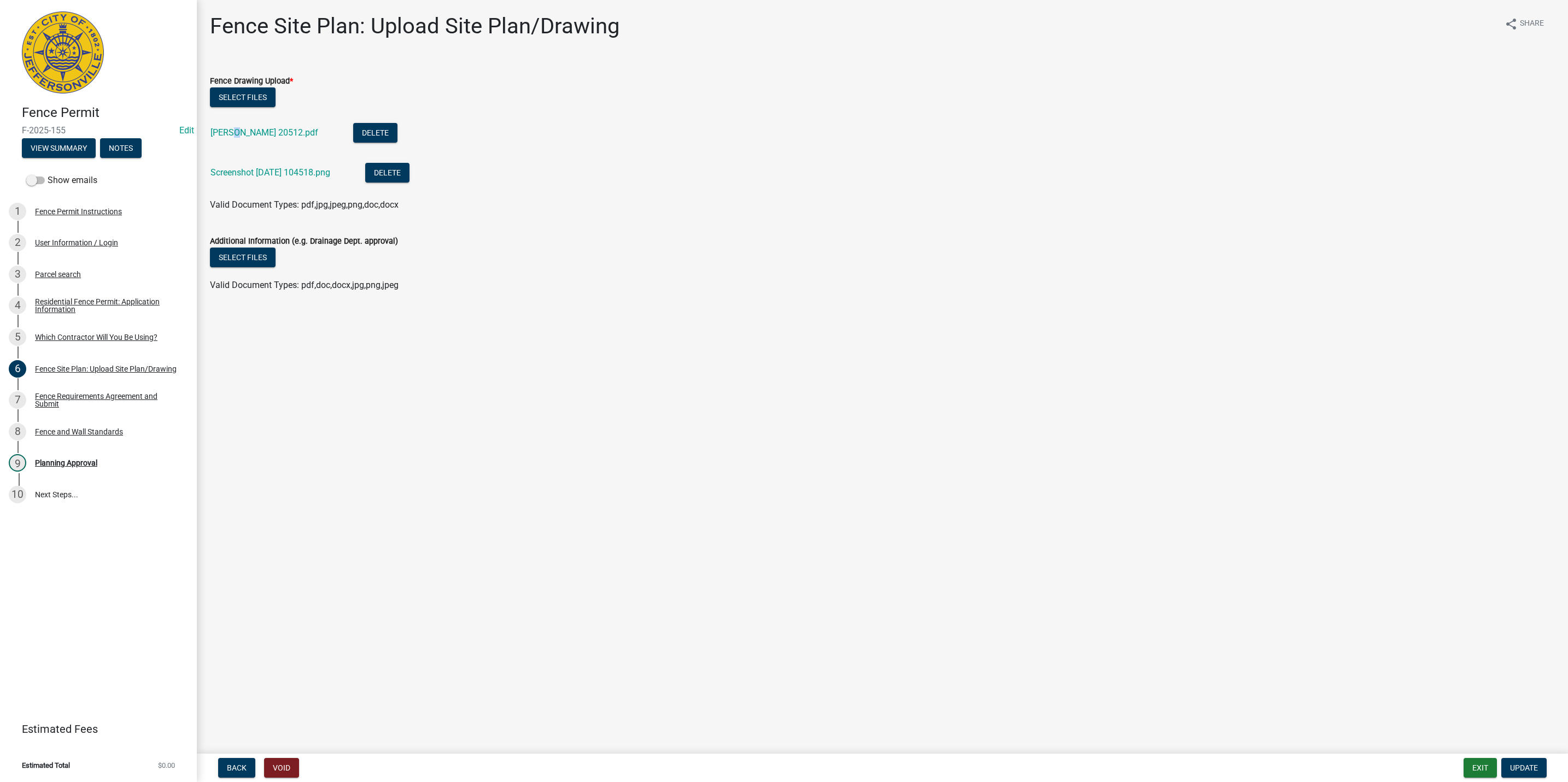
click at [240, 138] on div "[PERSON_NAME] 20512.pdf" at bounding box center [273, 134] width 125 height 22
drag, startPoint x: 240, startPoint y: 138, endPoint x: 241, endPoint y: 129, distance: 9.1
click at [241, 129] on link "[PERSON_NAME] 20512.pdf" at bounding box center [265, 133] width 108 height 11
click at [309, 169] on link "Screenshot [DATE] 104518.png" at bounding box center [270, 172] width 120 height 11
click at [95, 453] on link "9 Planning Approval" at bounding box center [99, 463] width 197 height 32
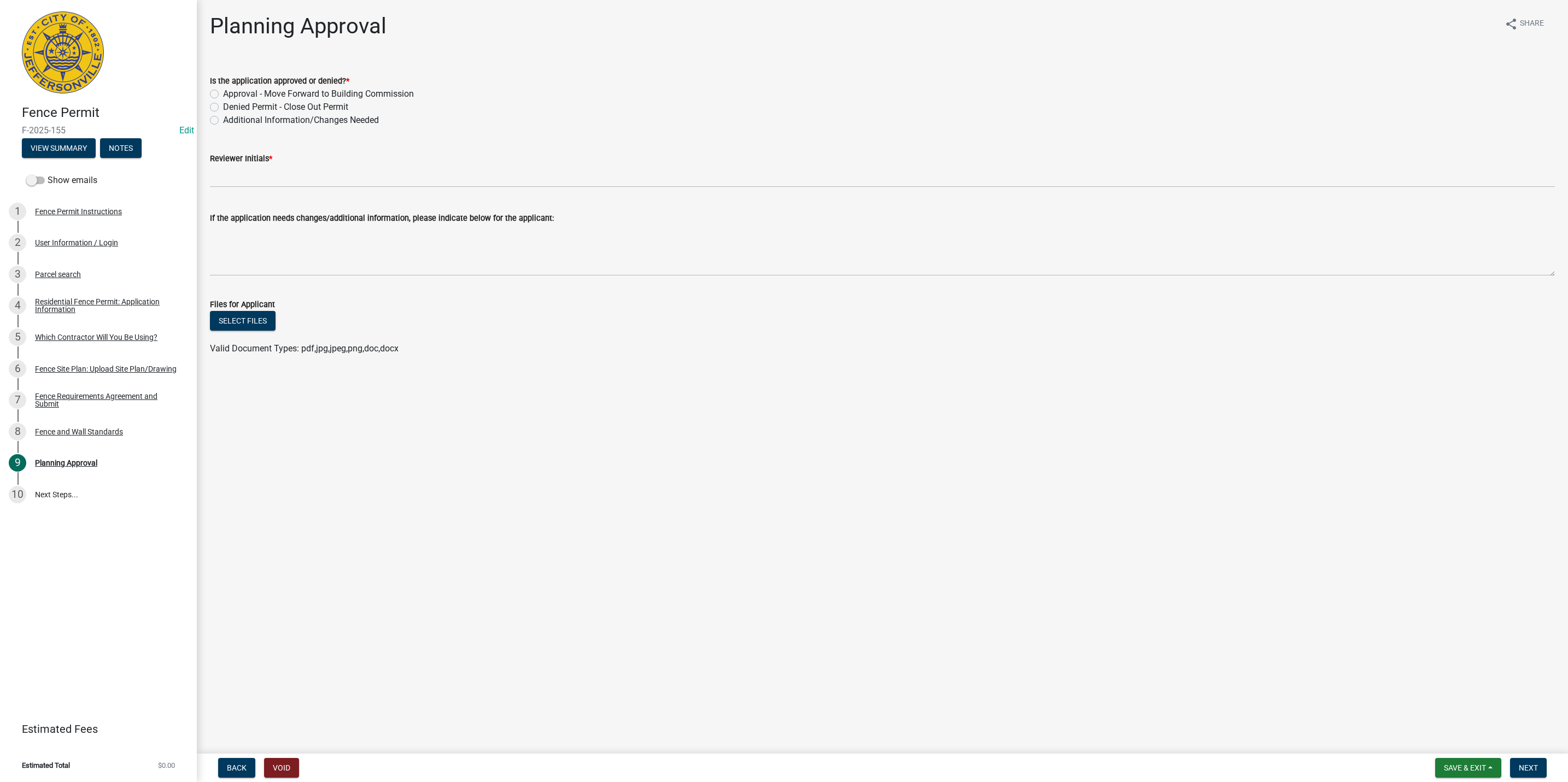
click at [246, 125] on label "Additional Information/Changes Needed" at bounding box center [301, 120] width 156 height 13
click at [230, 121] on input "Additional Information/Changes Needed" at bounding box center [226, 117] width 7 height 7
radio input "true"
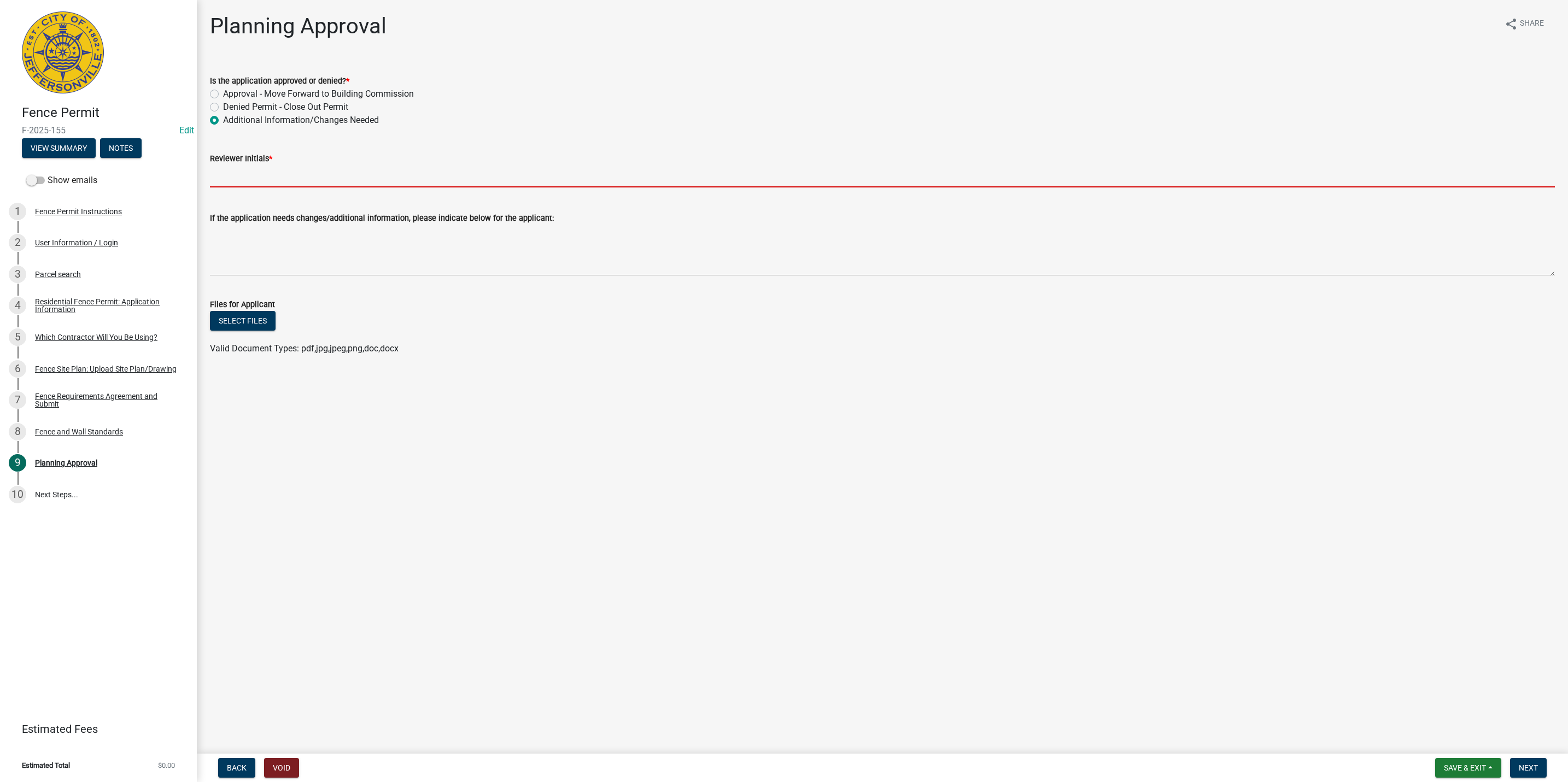
click at [273, 184] on input "Reviewer Initials *" at bounding box center [882, 176] width 1345 height 22
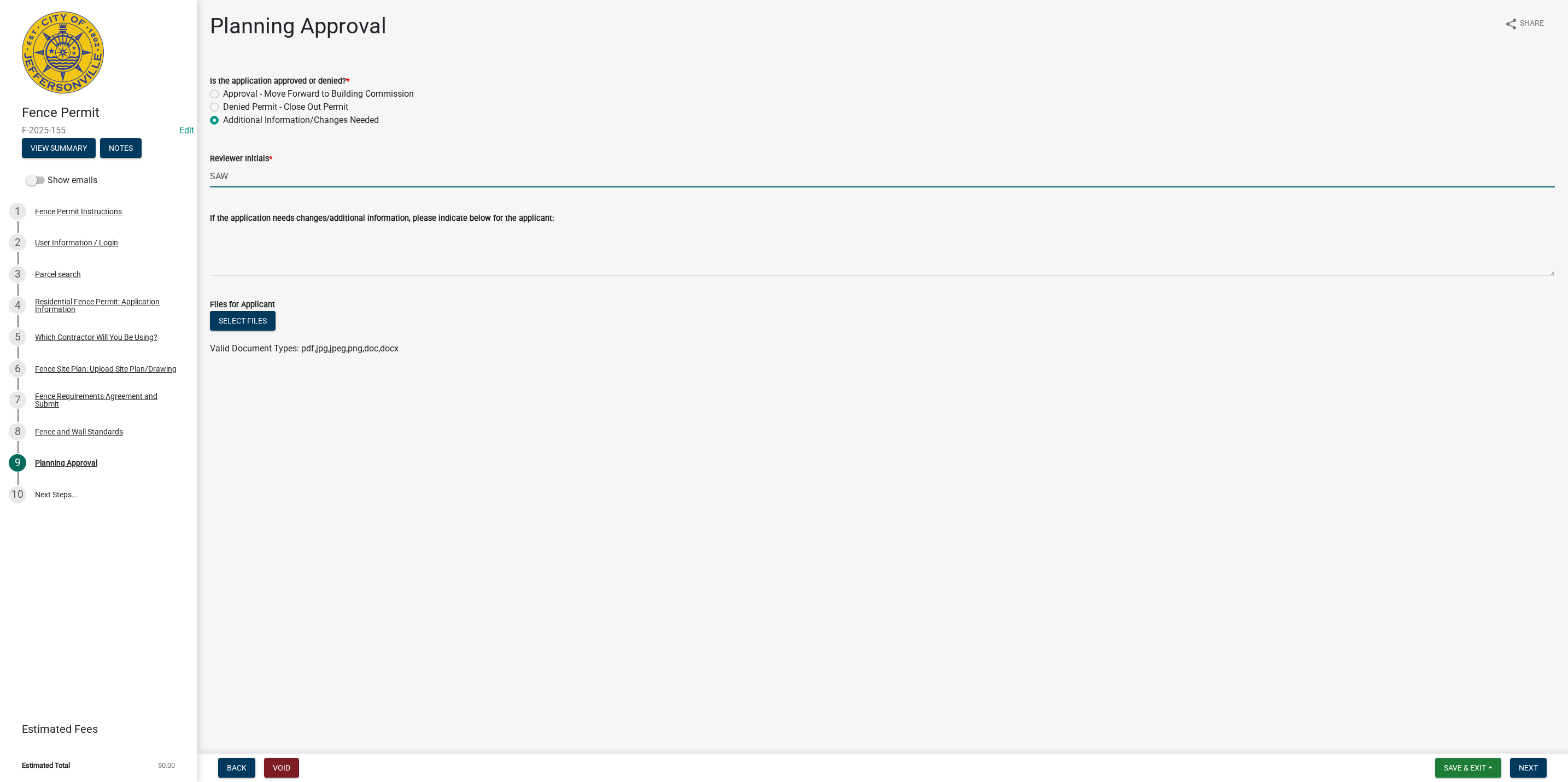
type input "SAW"
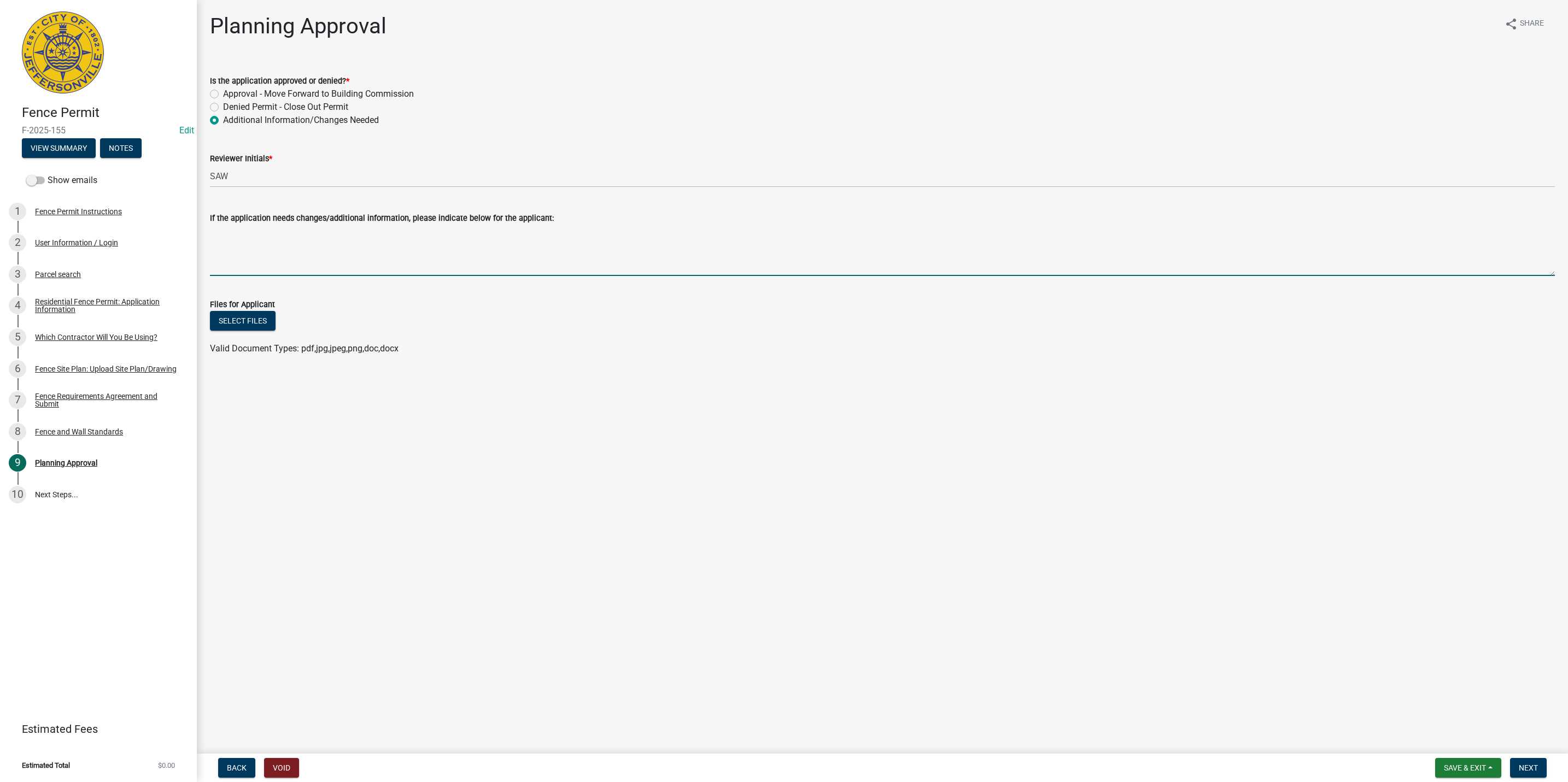
click at [235, 256] on textarea "If the application needs changes/additional information, please indicate below …" at bounding box center [882, 250] width 1345 height 51
paste textarea "[PHONE_NUMBER]"
type textarea "This property is located in the [GEOGRAPHIC_DATA]. Please reach out to their of…"
click at [1544, 774] on button "Next" at bounding box center [1528, 768] width 37 height 20
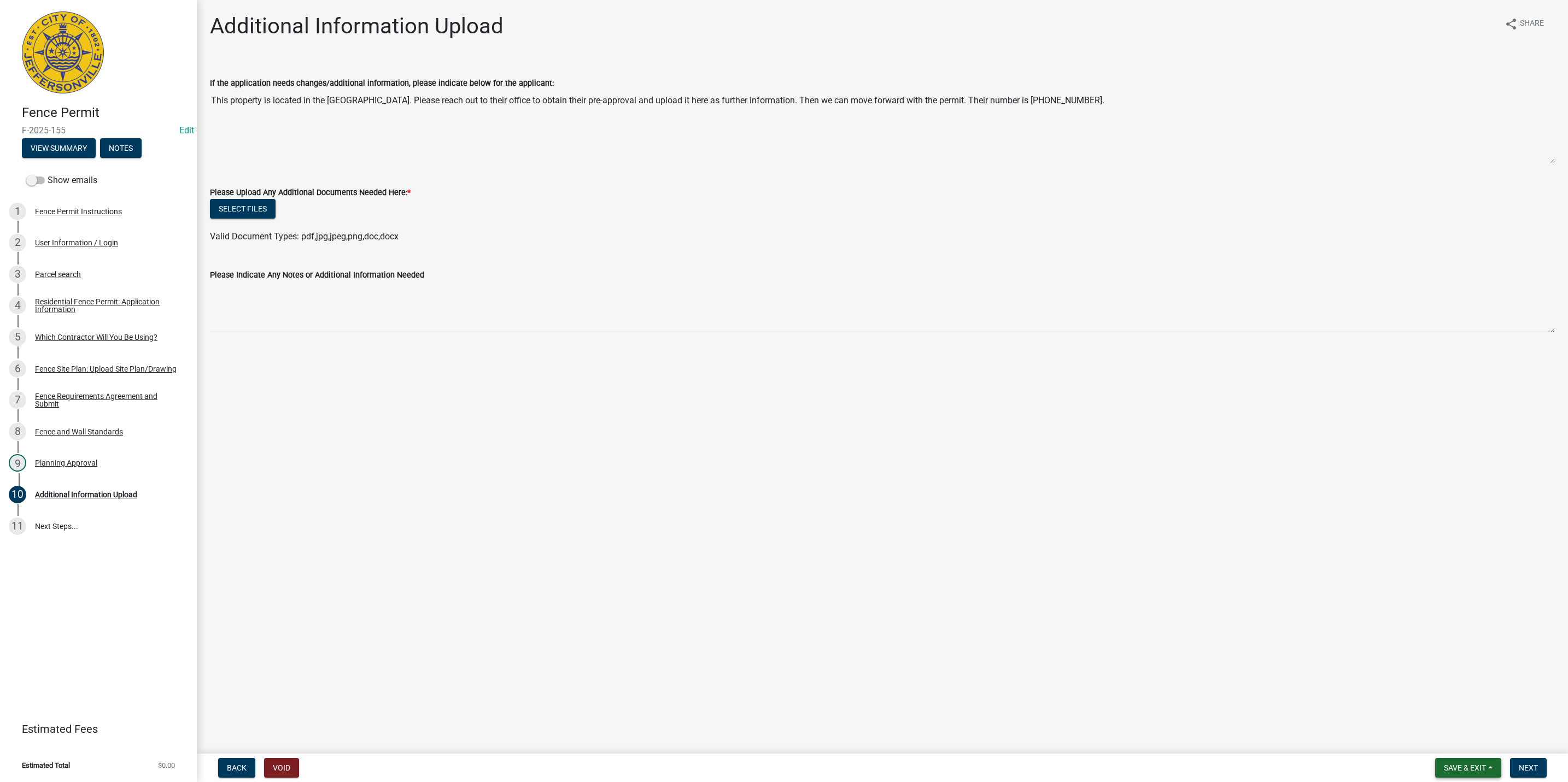
click at [1472, 767] on span "Save & Exit" at bounding box center [1465, 768] width 42 height 9
click at [1462, 738] on button "Save & Exit" at bounding box center [1457, 740] width 87 height 26
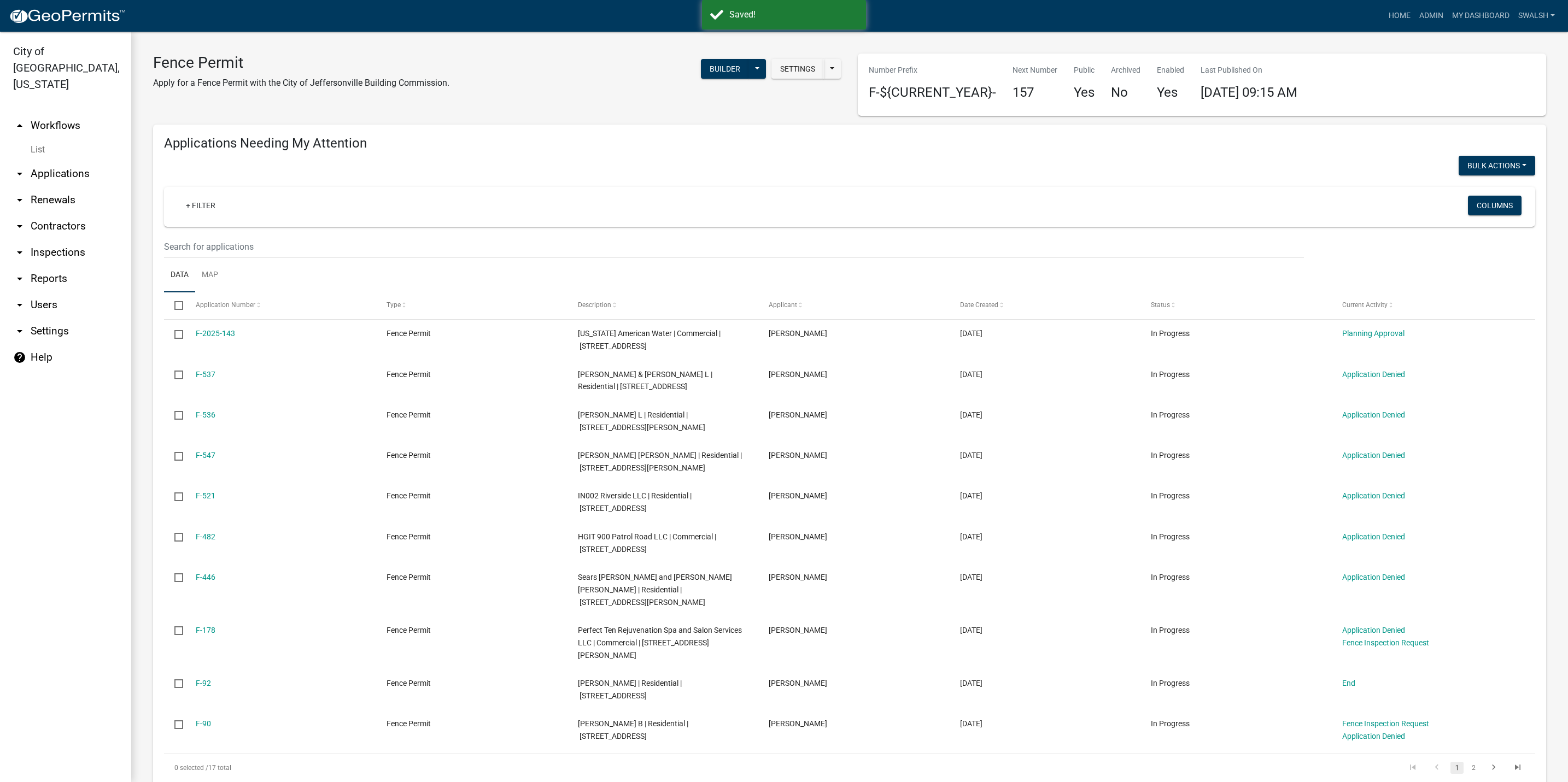
click at [68, 113] on link "arrow_drop_up Workflows" at bounding box center [66, 126] width 131 height 26
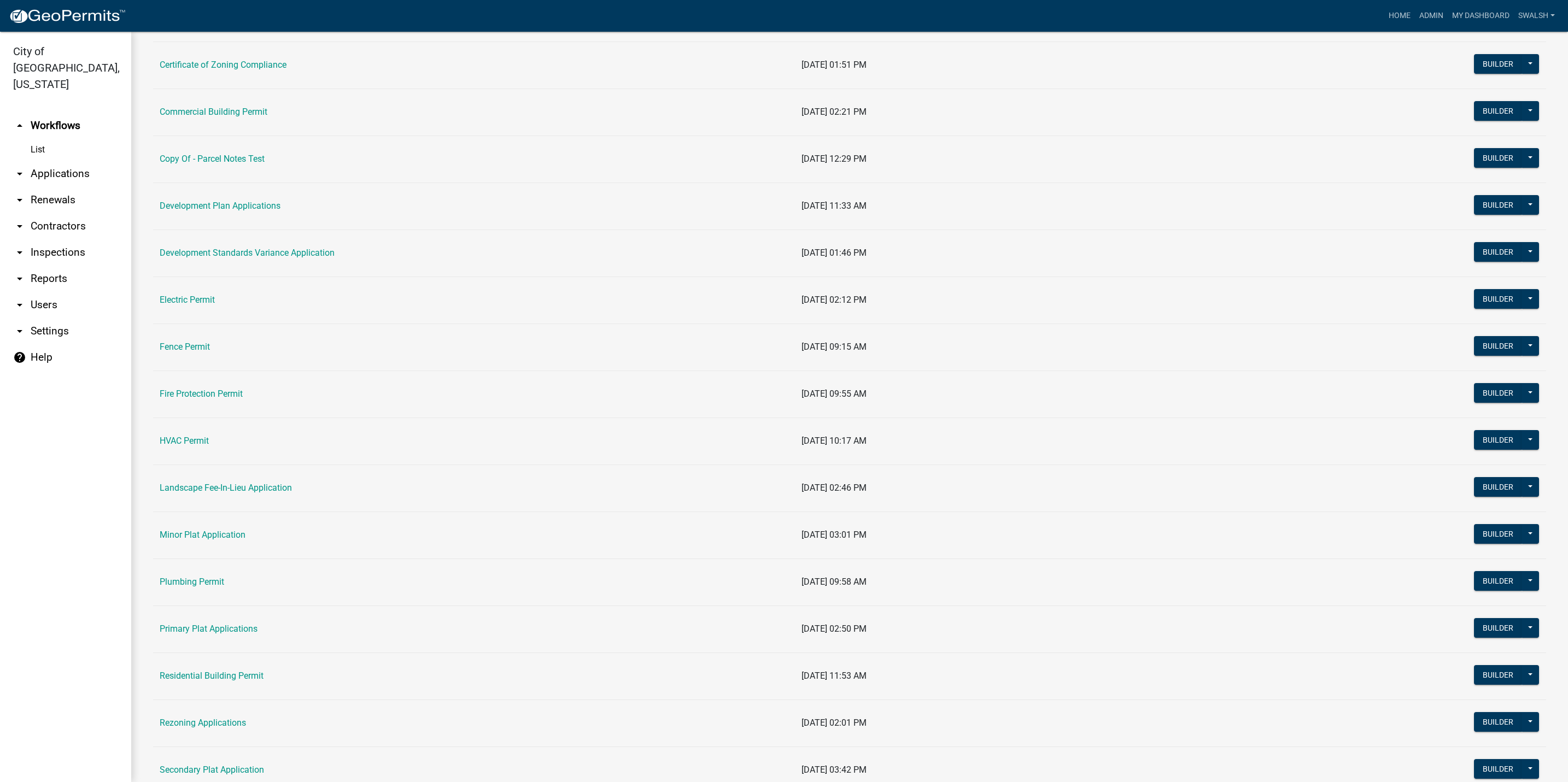
scroll to position [164, 0]
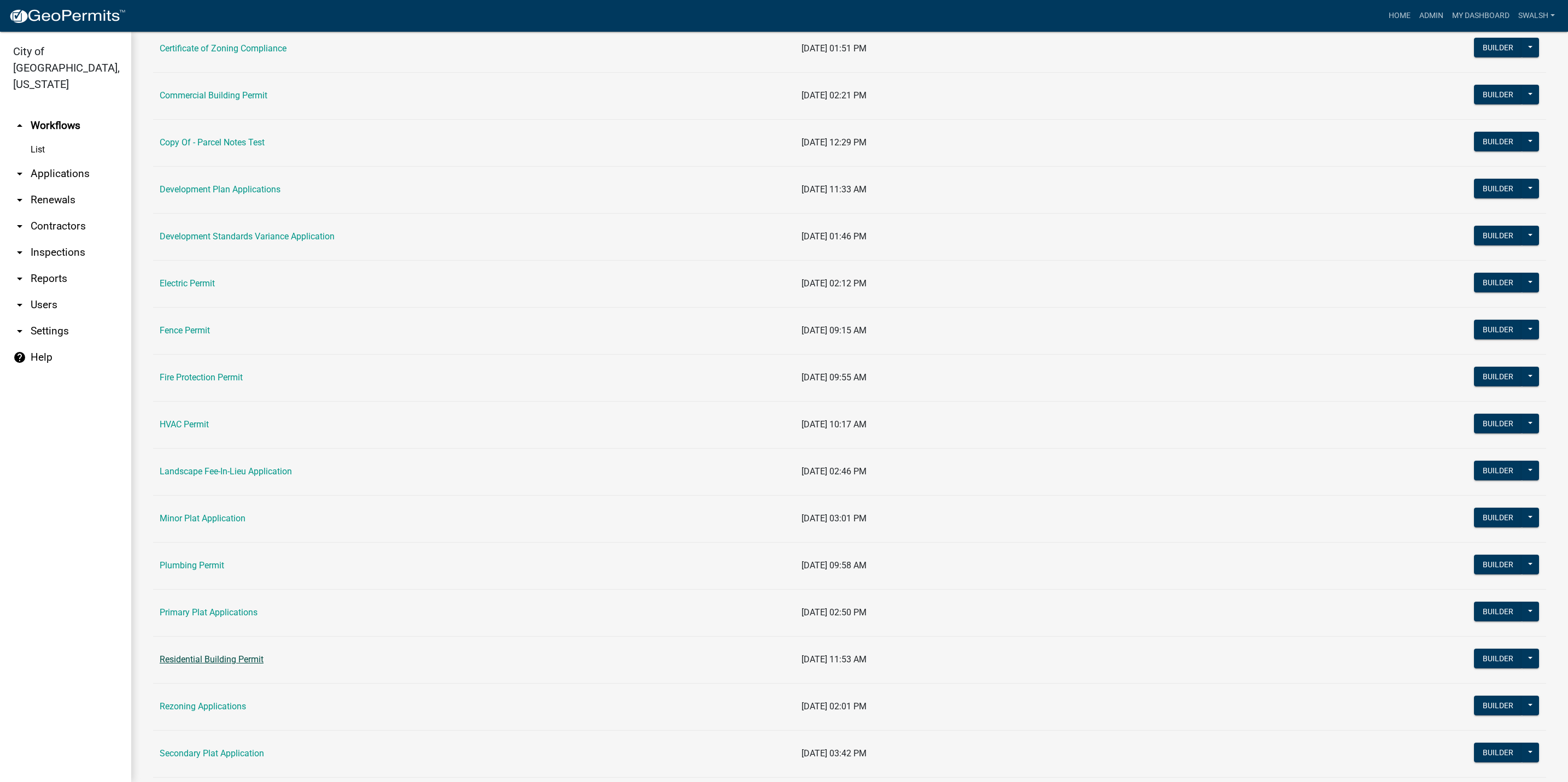
click at [219, 658] on link "Residential Building Permit" at bounding box center [212, 659] width 104 height 11
